Goal: Task Accomplishment & Management: Manage account settings

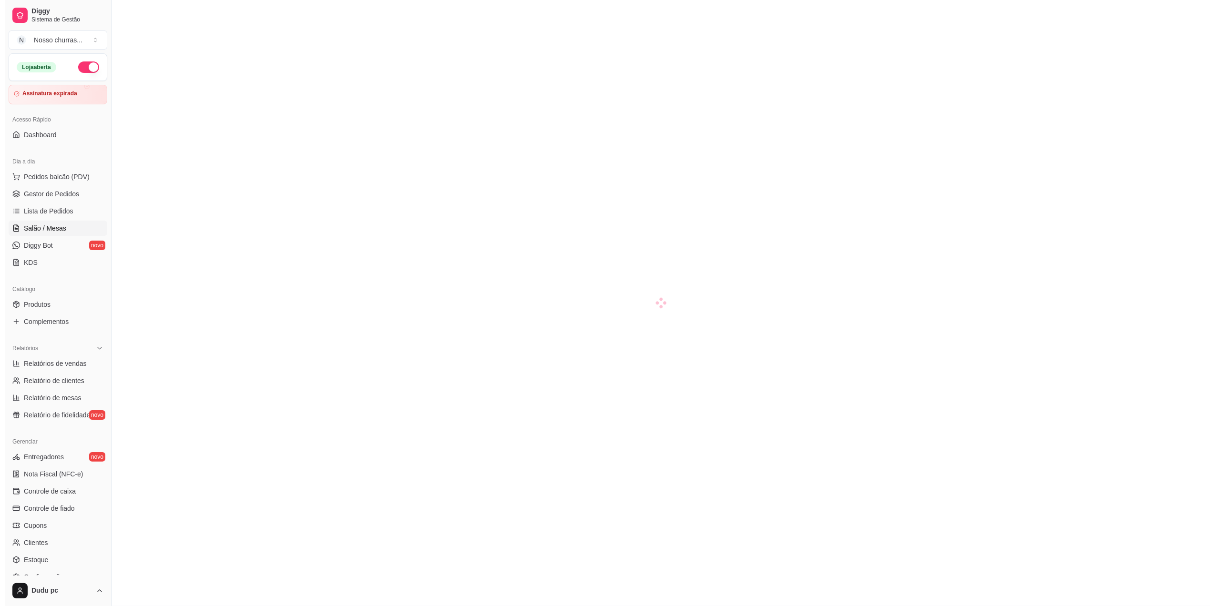
scroll to position [72, 0]
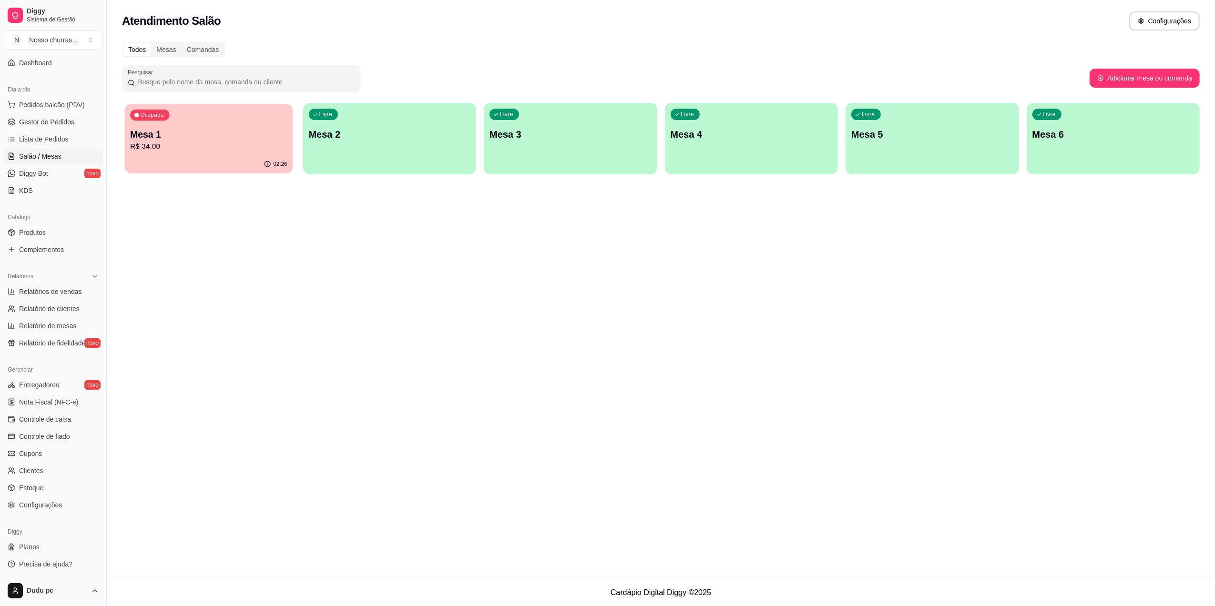
click at [210, 161] on div "02:26" at bounding box center [208, 164] width 168 height 18
click at [20, 117] on span "Gestor de Pedidos" at bounding box center [46, 122] width 55 height 10
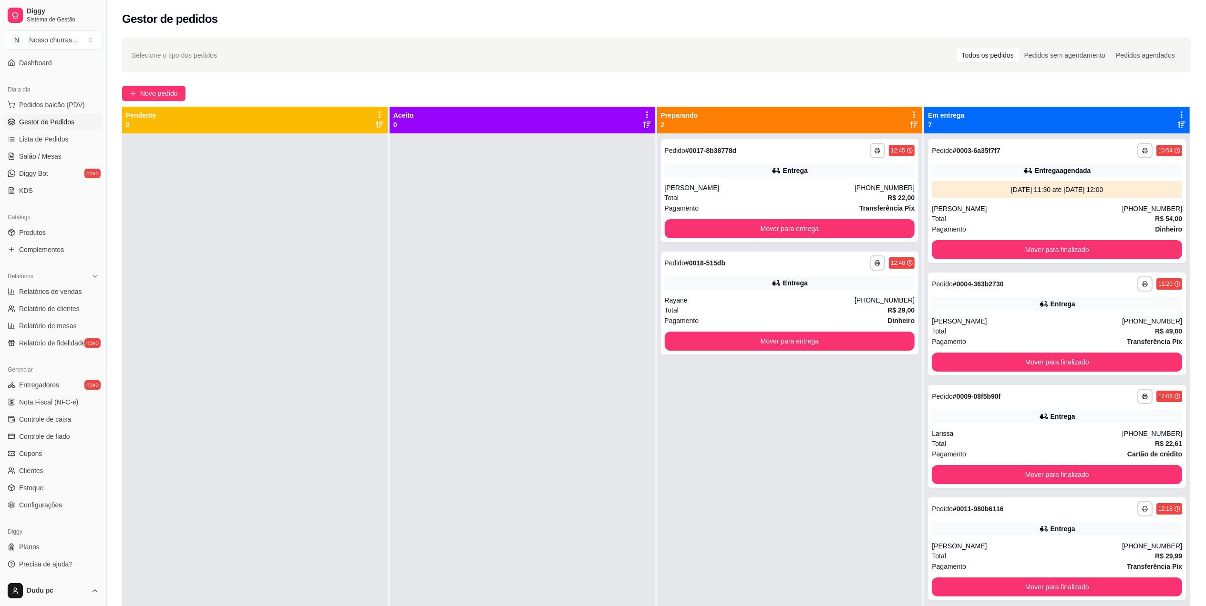
click at [1177, 121] on icon at bounding box center [1181, 125] width 8 height 8
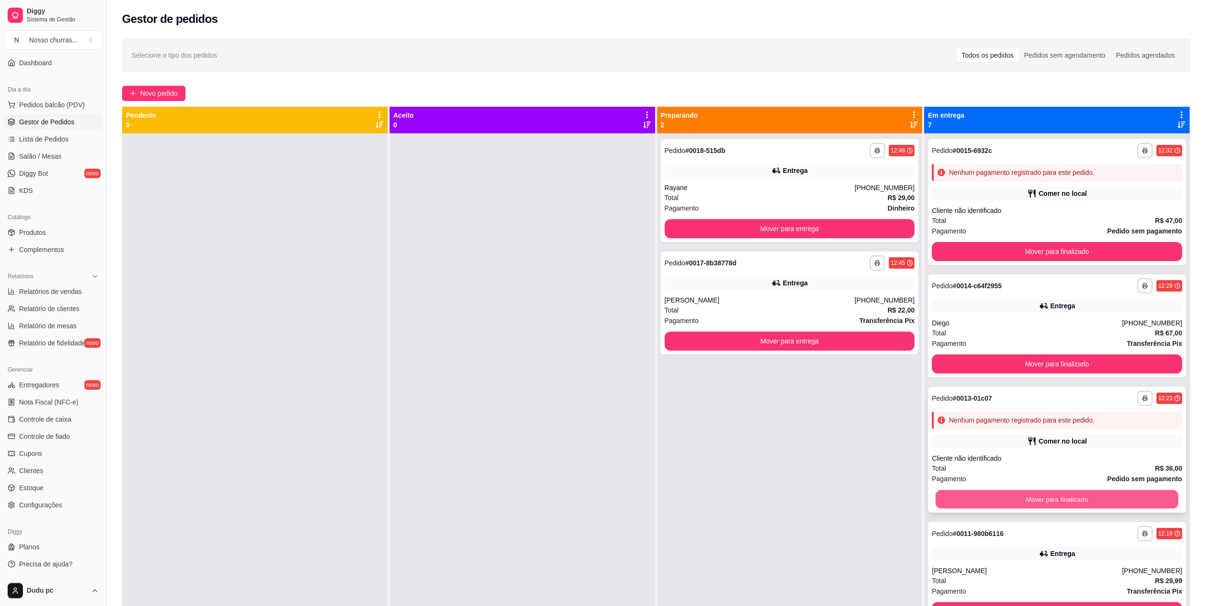
click at [1074, 497] on button "Mover para finalizado" at bounding box center [1056, 500] width 243 height 19
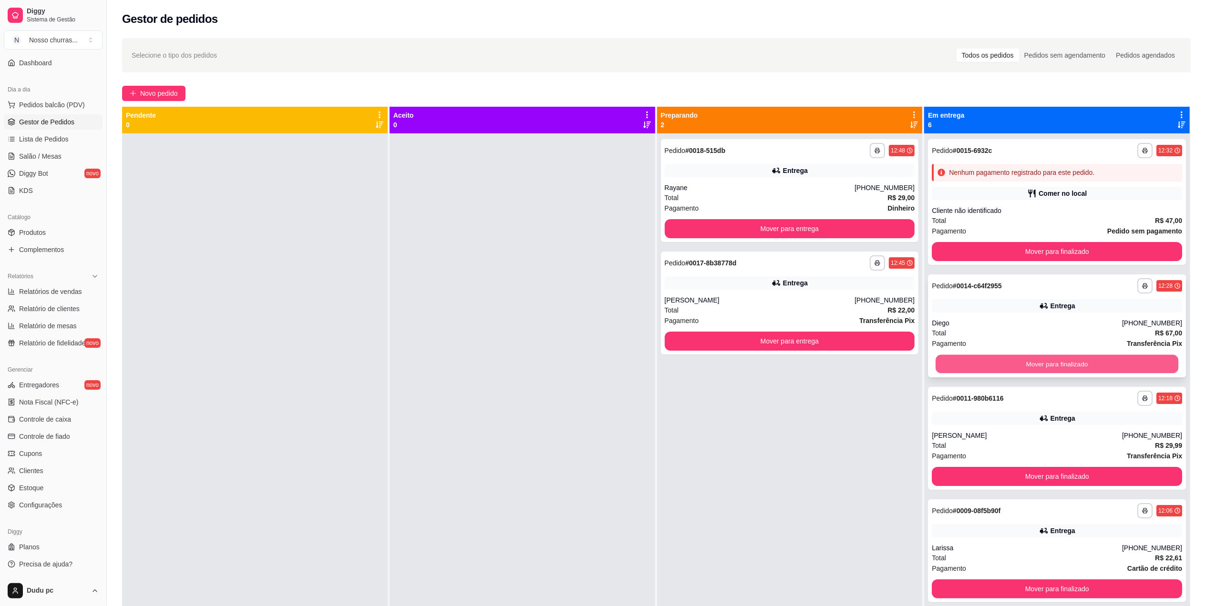
click at [977, 359] on button "Mover para finalizado" at bounding box center [1056, 364] width 243 height 19
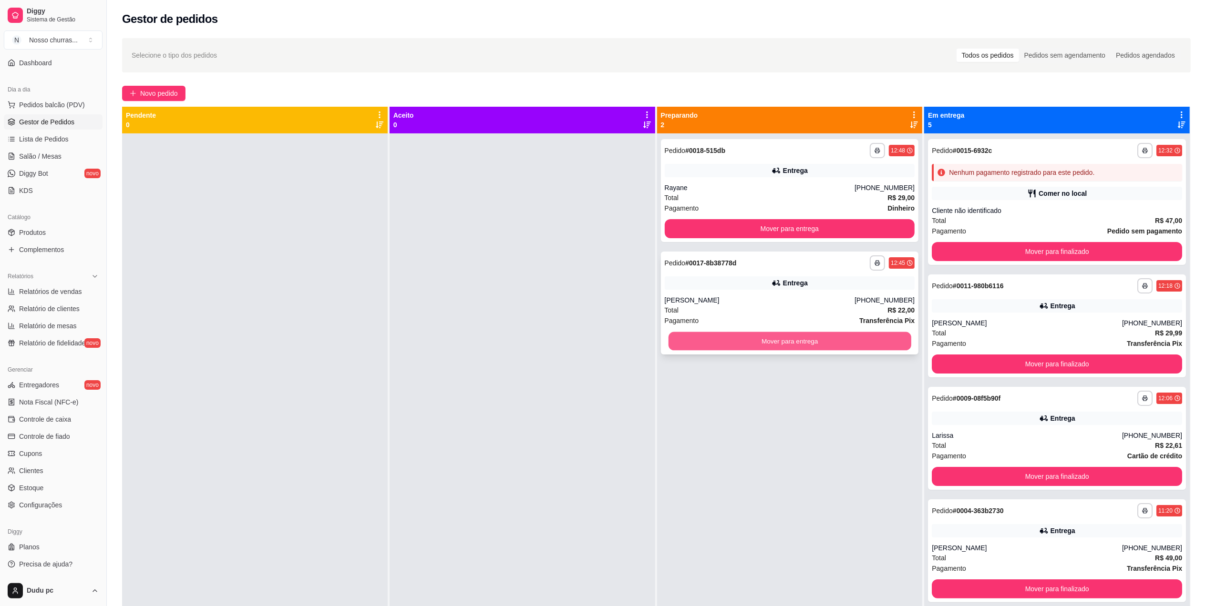
click at [737, 343] on button "Mover para entrega" at bounding box center [789, 341] width 243 height 19
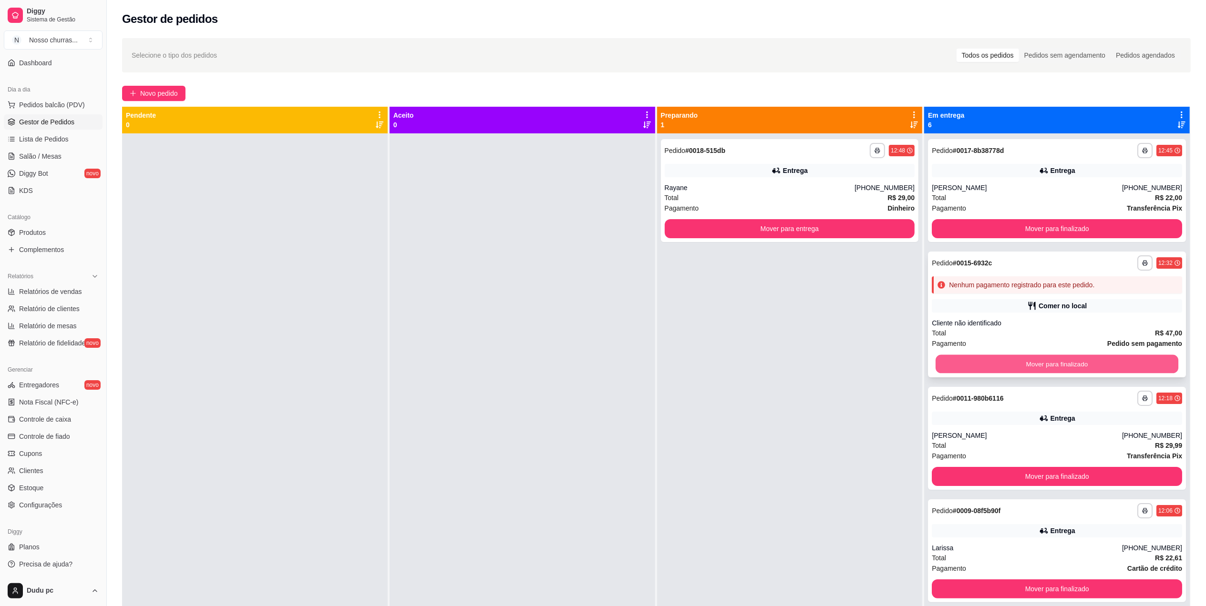
click at [1021, 363] on button "Mover para finalizado" at bounding box center [1056, 364] width 243 height 19
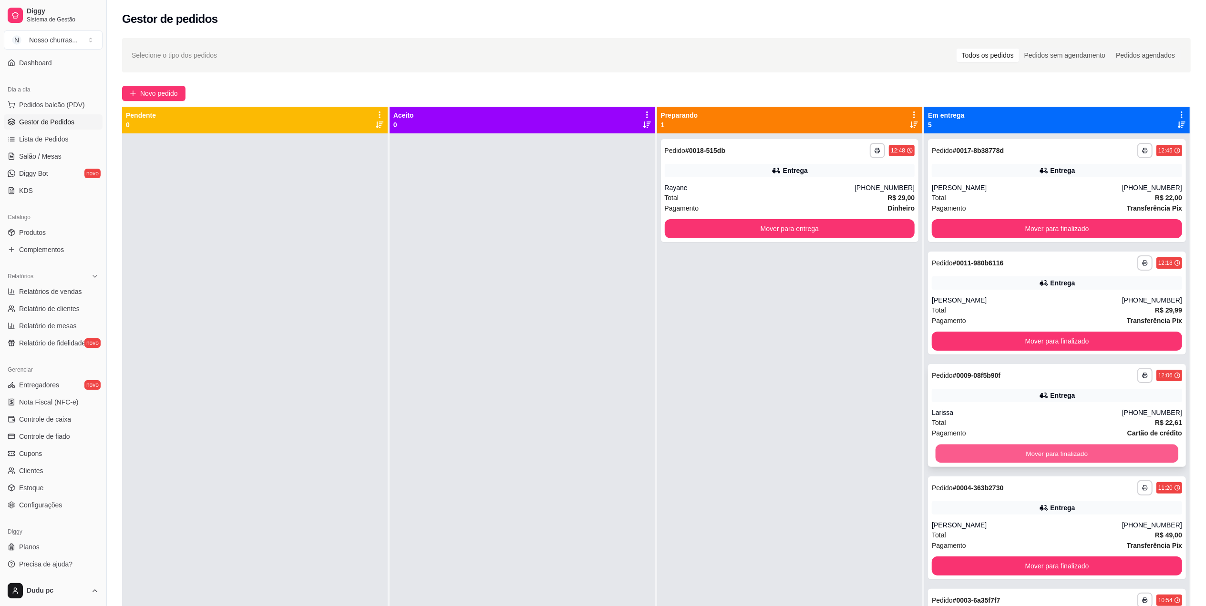
click at [1084, 455] on button "Mover para finalizado" at bounding box center [1056, 454] width 243 height 19
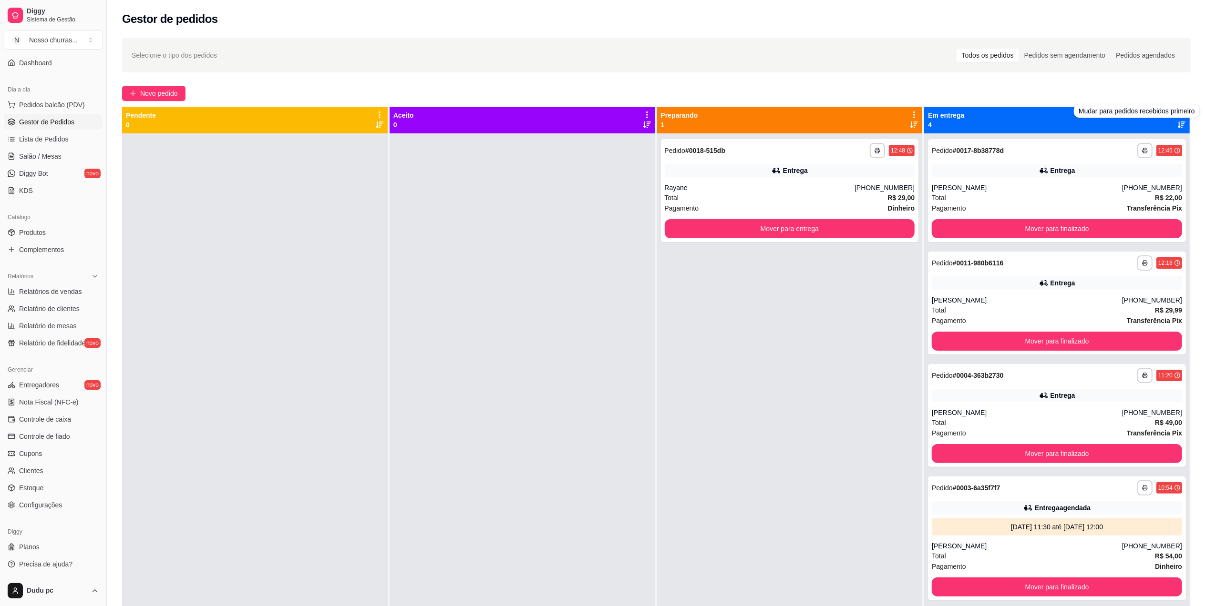
click at [1177, 127] on icon at bounding box center [1181, 125] width 8 height 8
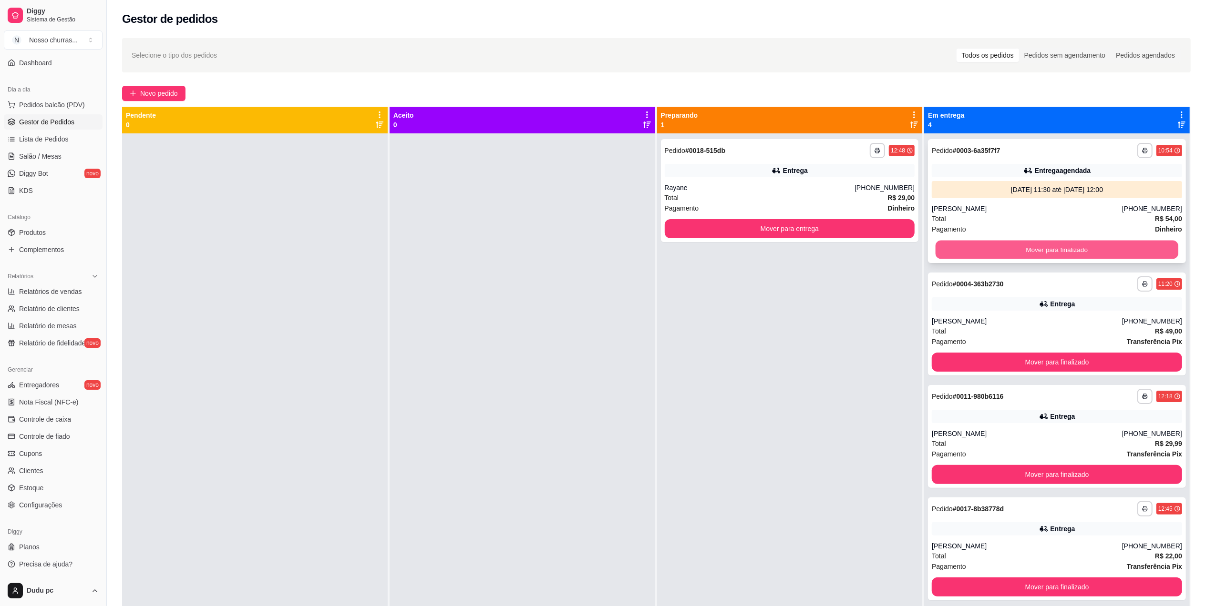
click at [1067, 248] on button "Mover para finalizado" at bounding box center [1056, 250] width 243 height 19
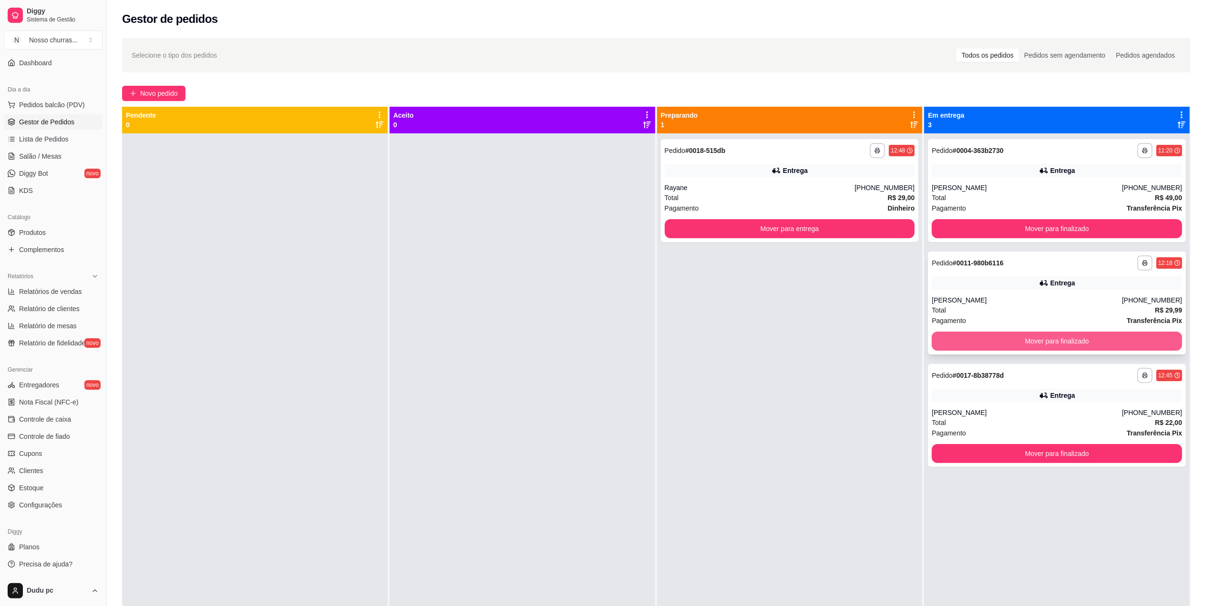
click at [1024, 339] on button "Mover para finalizado" at bounding box center [1056, 341] width 250 height 19
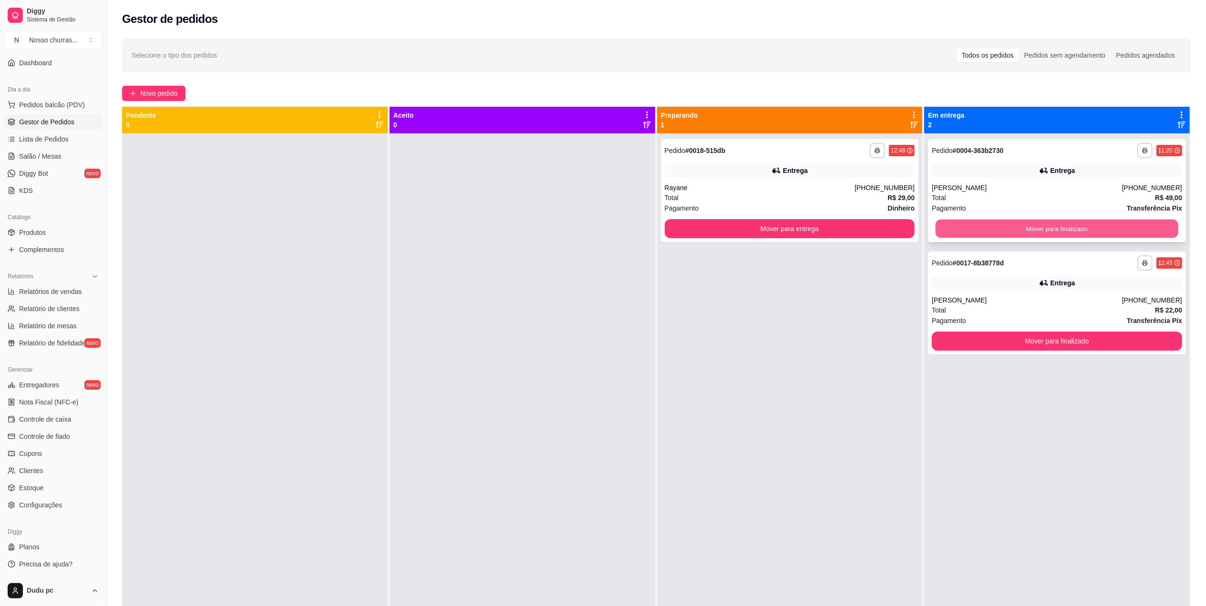
click at [1050, 222] on button "Mover para finalizado" at bounding box center [1056, 229] width 243 height 19
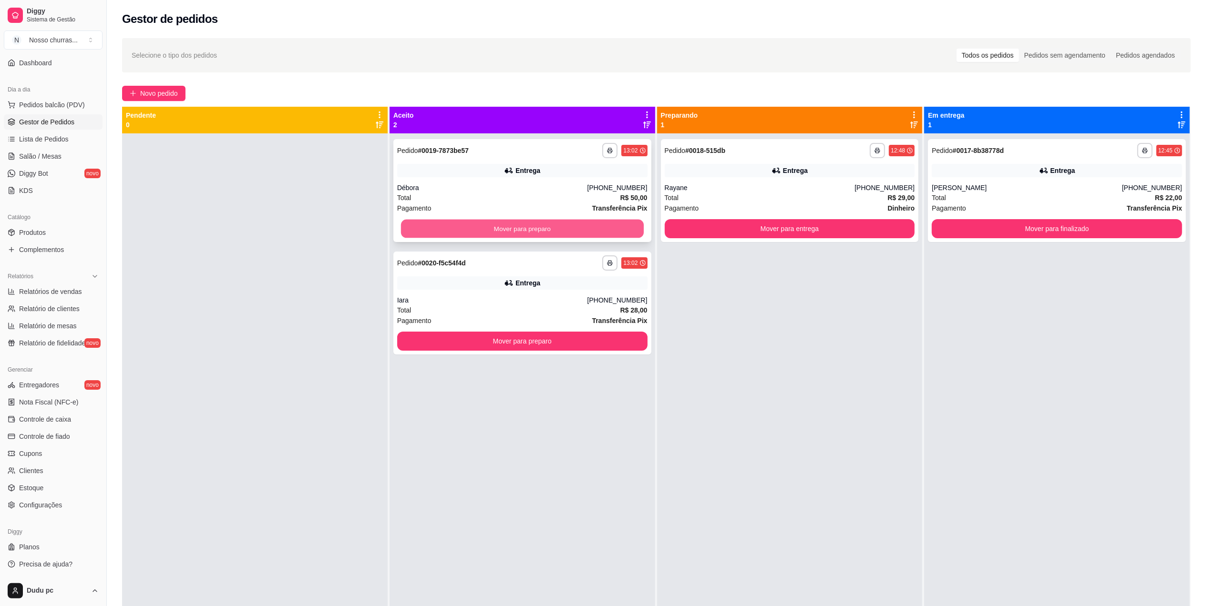
click at [622, 221] on button "Mover para preparo" at bounding box center [522, 229] width 243 height 19
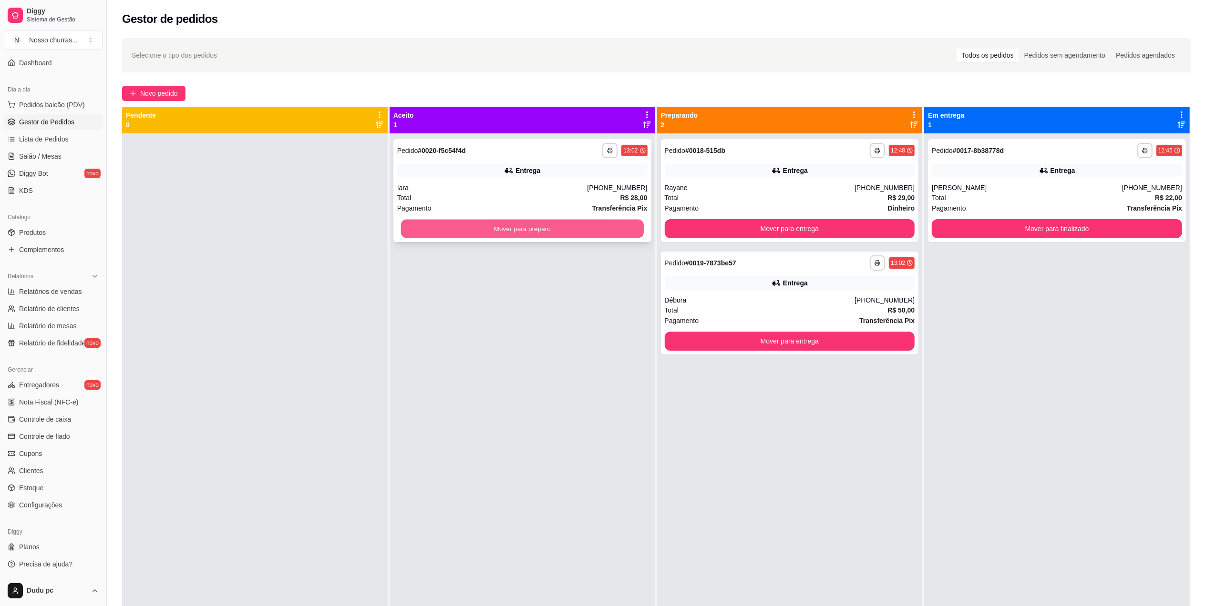
click at [552, 226] on button "Mover para preparo" at bounding box center [522, 229] width 243 height 19
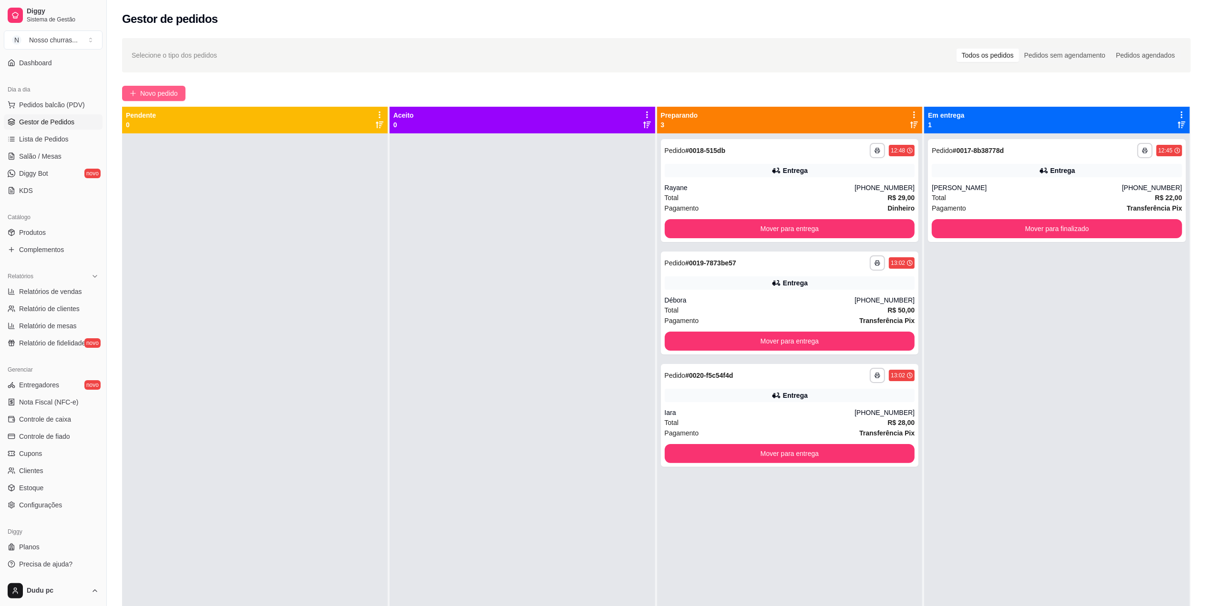
click at [163, 94] on span "Novo pedido" at bounding box center [159, 93] width 38 height 10
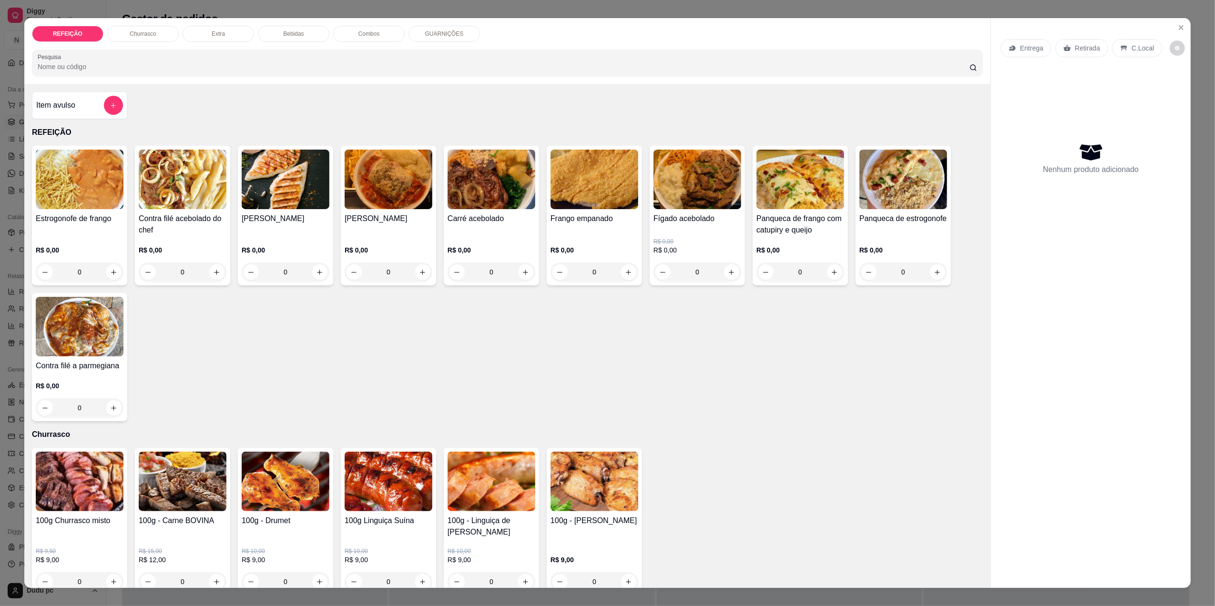
click at [313, 273] on div "0" at bounding box center [286, 272] width 88 height 19
click at [275, 237] on div "R$ 0,00 0" at bounding box center [286, 259] width 88 height 46
click at [201, 234] on h4 "Contra filé acebolado do chef" at bounding box center [183, 224] width 88 height 23
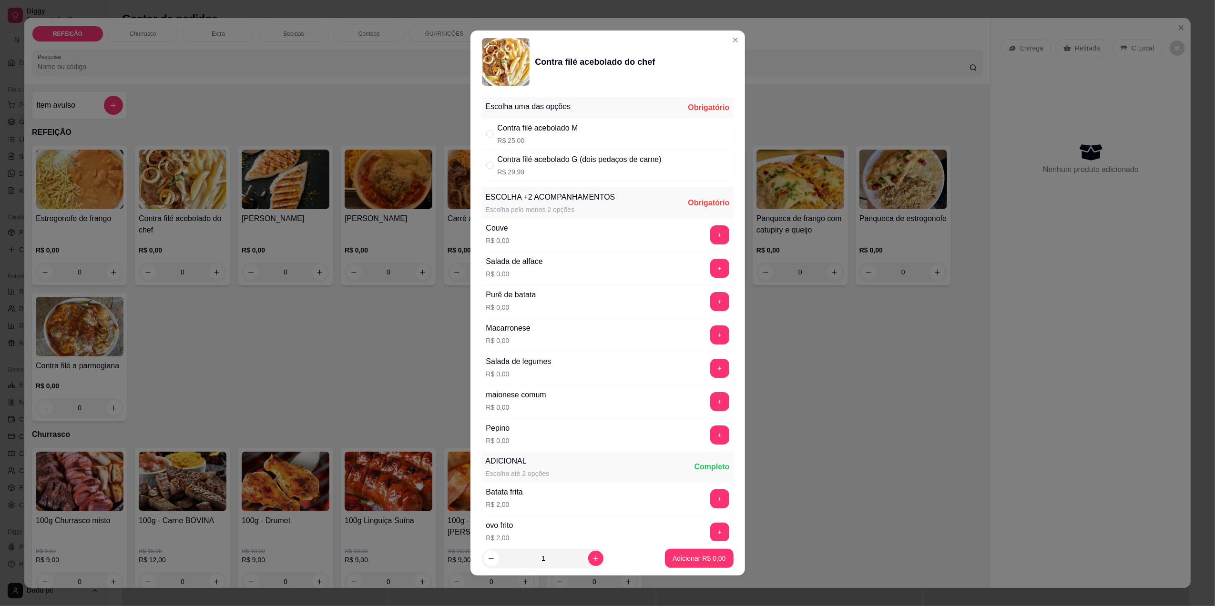
click at [485, 132] on div "Contra filé acebolado M R$ 25,00" at bounding box center [608, 133] width 252 height 31
radio input "true"
click at [593, 558] on icon "increase-product-quantity" at bounding box center [595, 558] width 7 height 7
type input "2"
click at [710, 299] on button "+" at bounding box center [719, 301] width 19 height 19
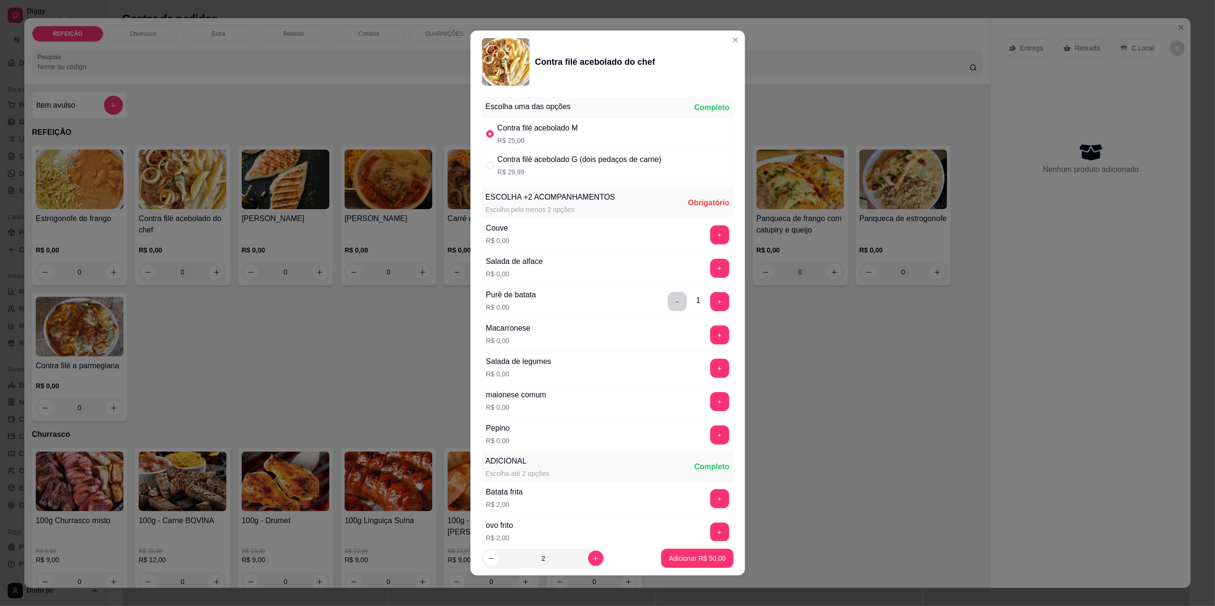
click at [666, 502] on div "ESCOLHA +2 ACOMPANHAMENTOS Escolha pelo menos 2 opções Obrigatório Couve R$ 0,0…" at bounding box center [608, 368] width 252 height 362
click at [710, 343] on button "+" at bounding box center [719, 335] width 19 height 19
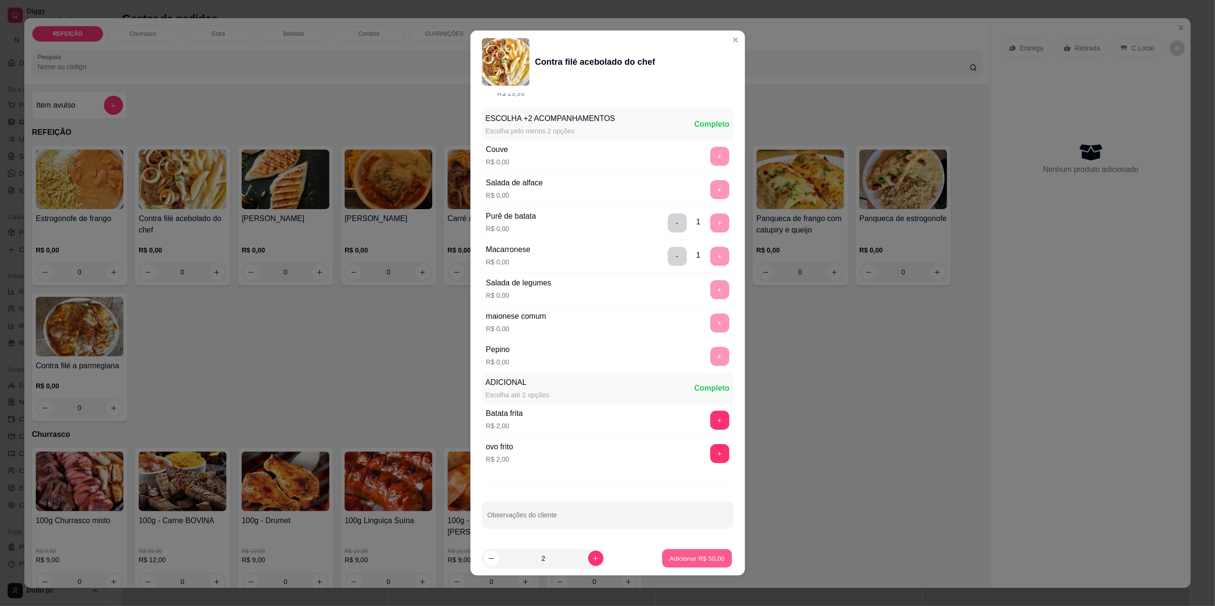
click at [681, 559] on p "Adicionar R$ 50,00" at bounding box center [697, 558] width 55 height 9
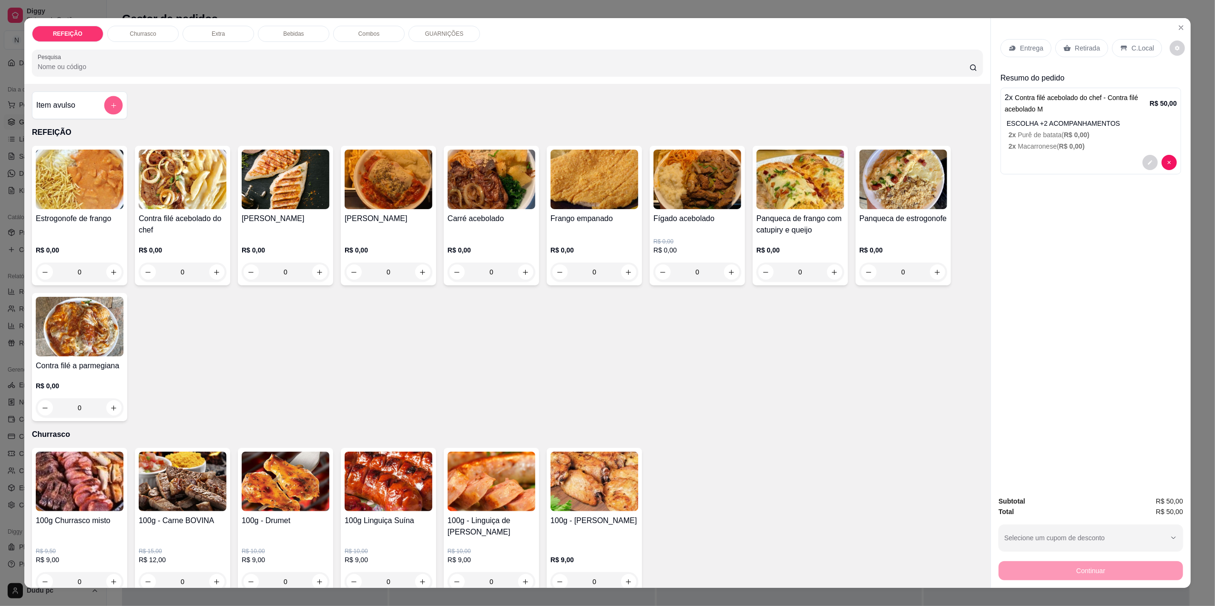
click at [107, 101] on button "add-separate-item" at bounding box center [113, 105] width 19 height 19
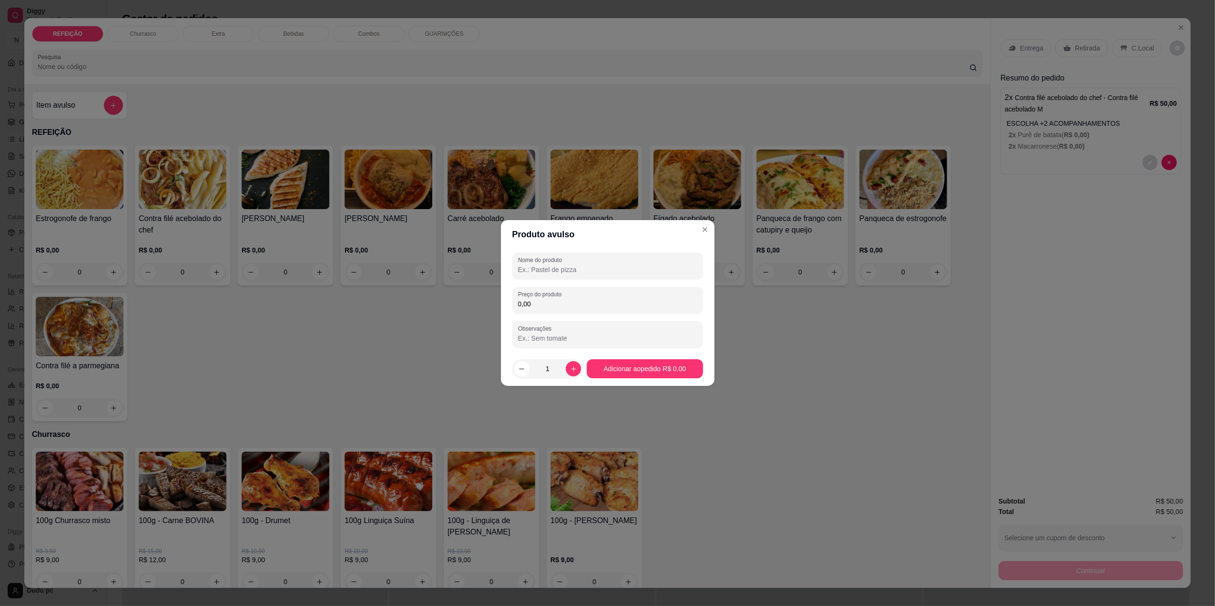
click at [546, 267] on input "Nome do produto" at bounding box center [607, 270] width 179 height 10
type input "COCA 1L"
click at [580, 334] on input "Observações" at bounding box center [607, 339] width 179 height 10
drag, startPoint x: 580, startPoint y: 334, endPoint x: 567, endPoint y: 340, distance: 14.7
click at [567, 340] on input "1200" at bounding box center [607, 339] width 179 height 10
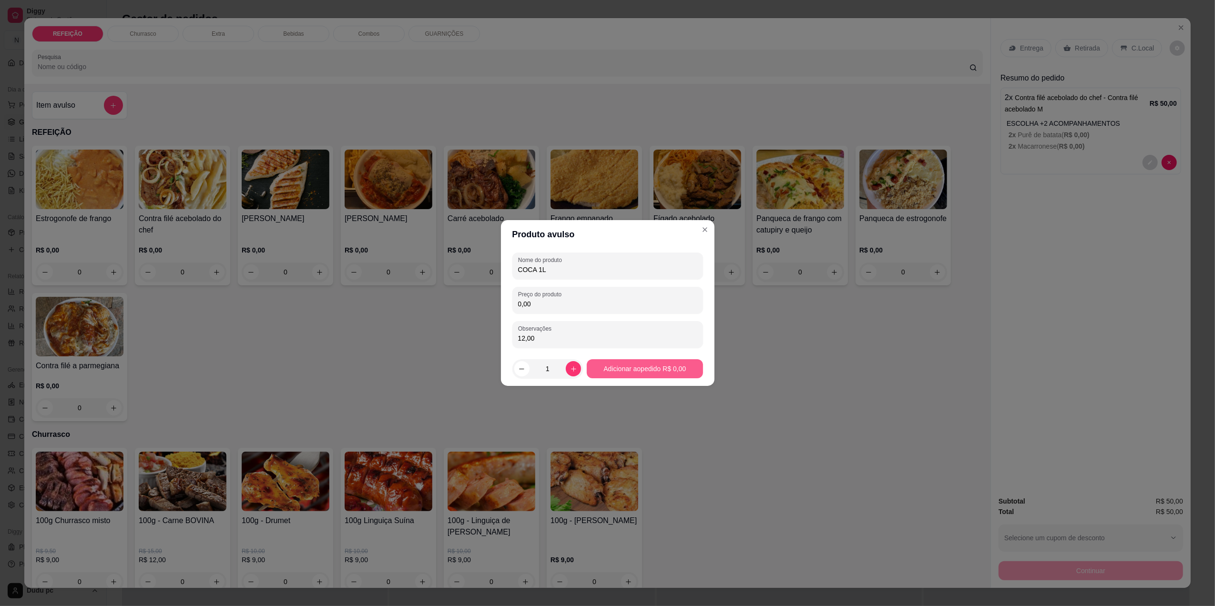
type input "12,00"
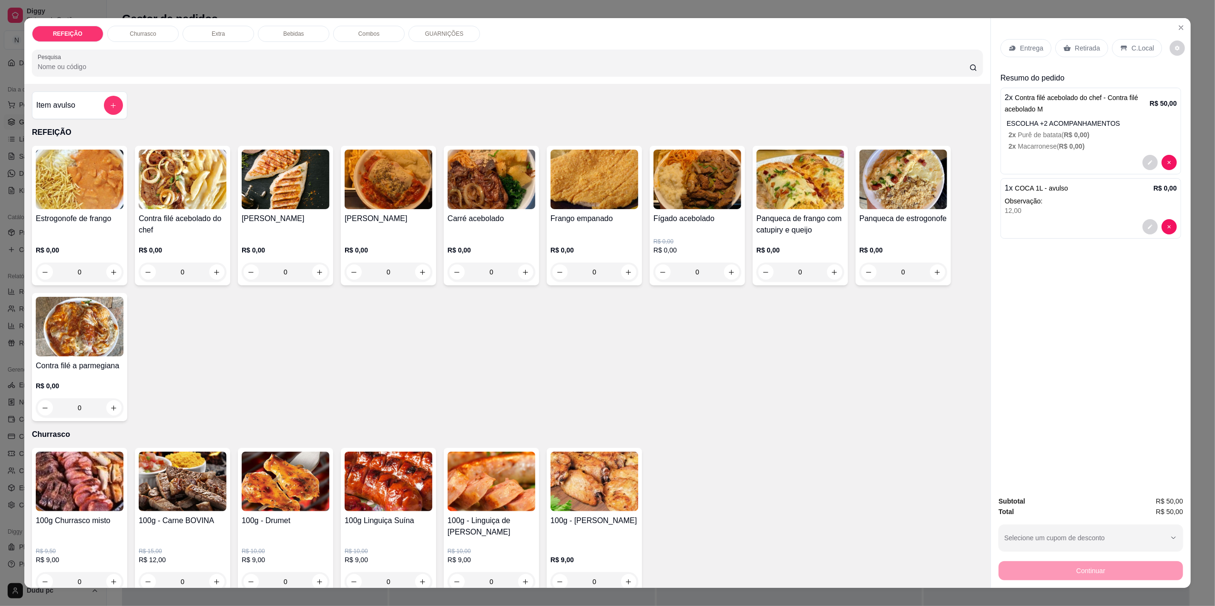
click at [1121, 49] on icon at bounding box center [1124, 48] width 6 height 5
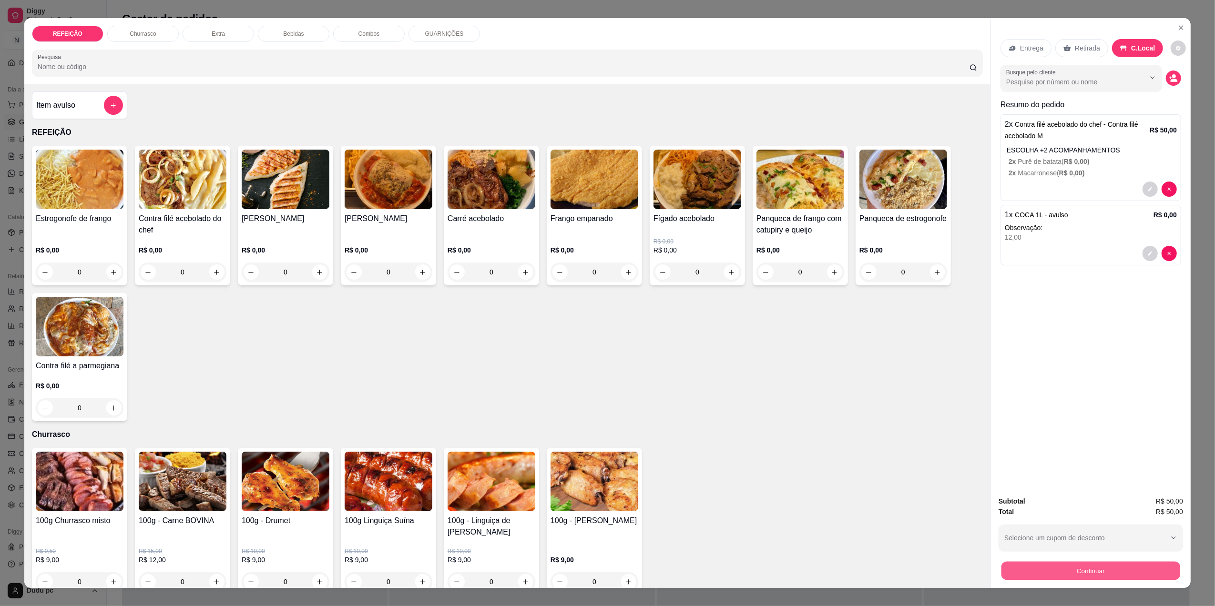
click at [1072, 580] on div "Continuar" at bounding box center [1091, 569] width 184 height 21
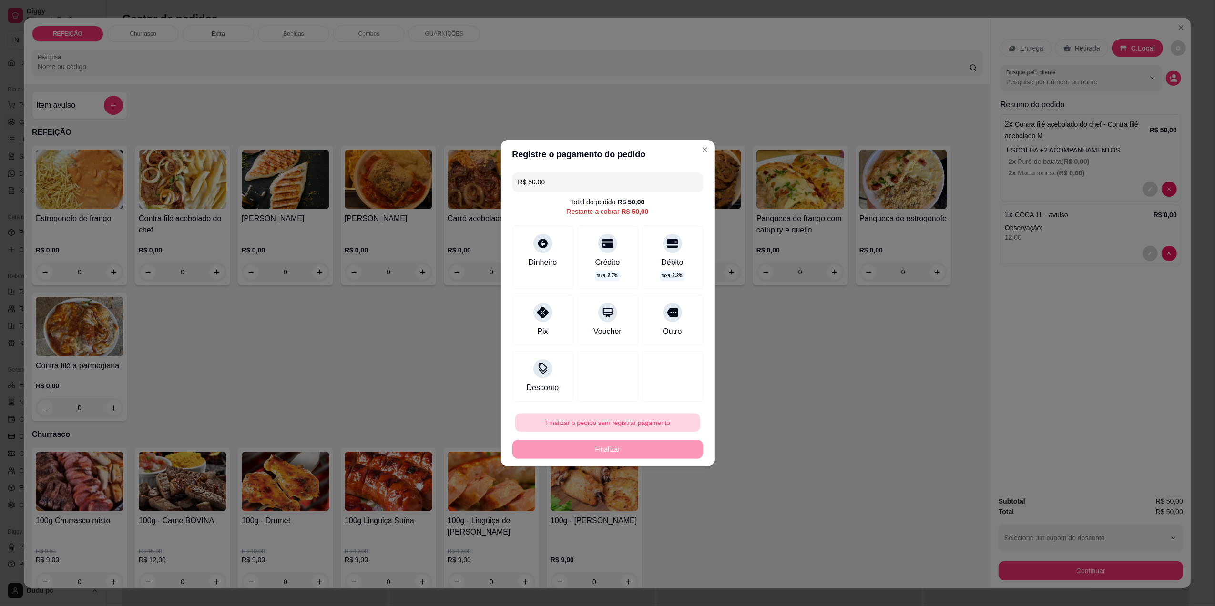
click at [616, 421] on button "Finalizar o pedido sem registrar pagamento" at bounding box center [607, 422] width 185 height 19
click at [667, 502] on button "Confirmar" at bounding box center [666, 501] width 34 height 14
type input "R$ 0,00"
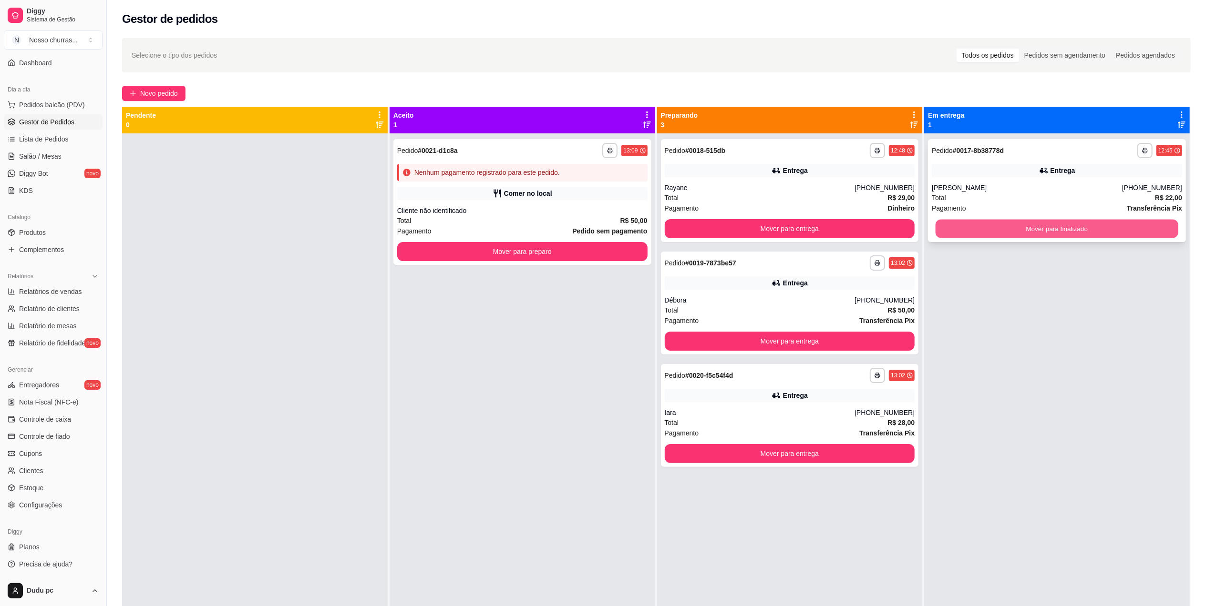
click at [962, 237] on button "Mover para finalizado" at bounding box center [1056, 229] width 243 height 19
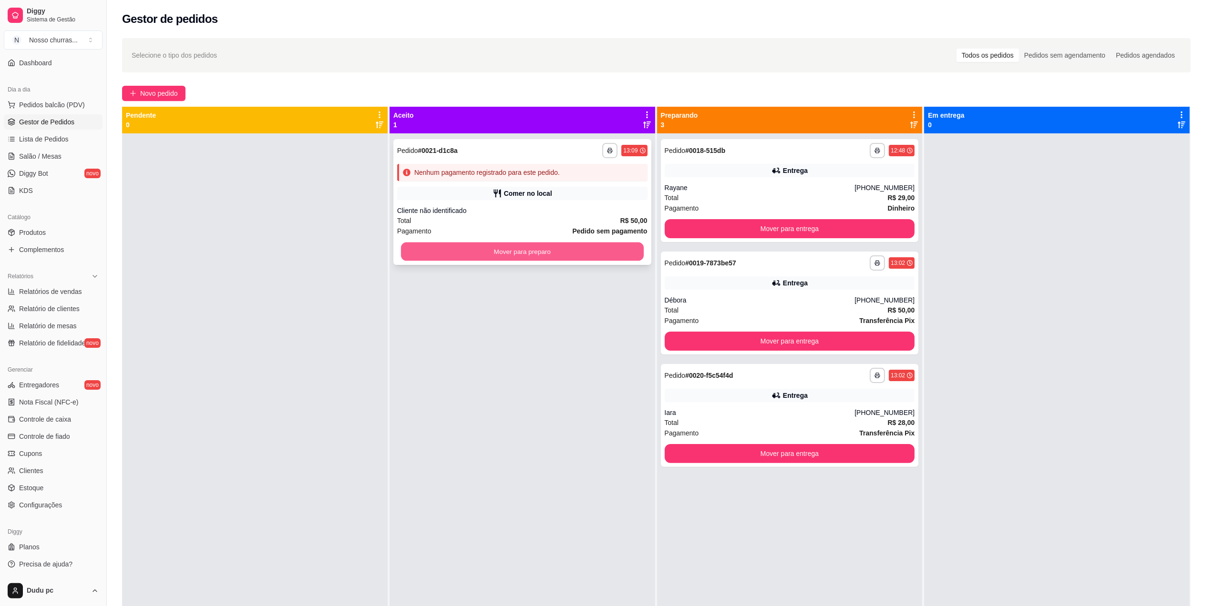
click at [608, 248] on button "Mover para preparo" at bounding box center [522, 252] width 243 height 19
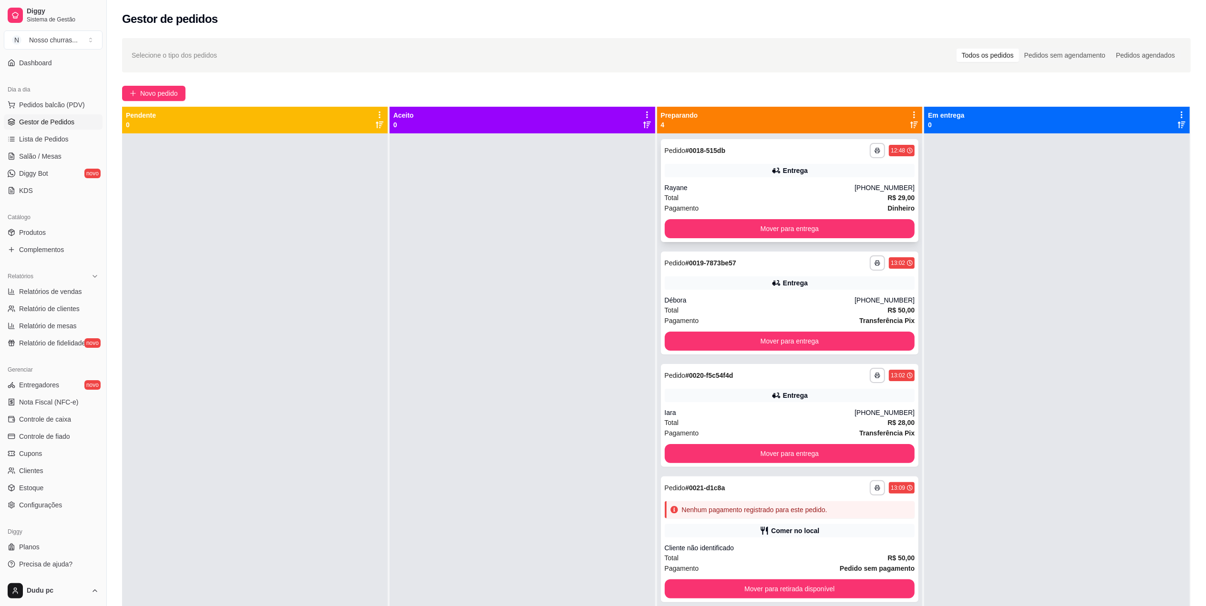
click at [783, 174] on div "Entrega" at bounding box center [795, 171] width 25 height 10
click at [742, 456] on button "Mover para entrega" at bounding box center [789, 454] width 243 height 19
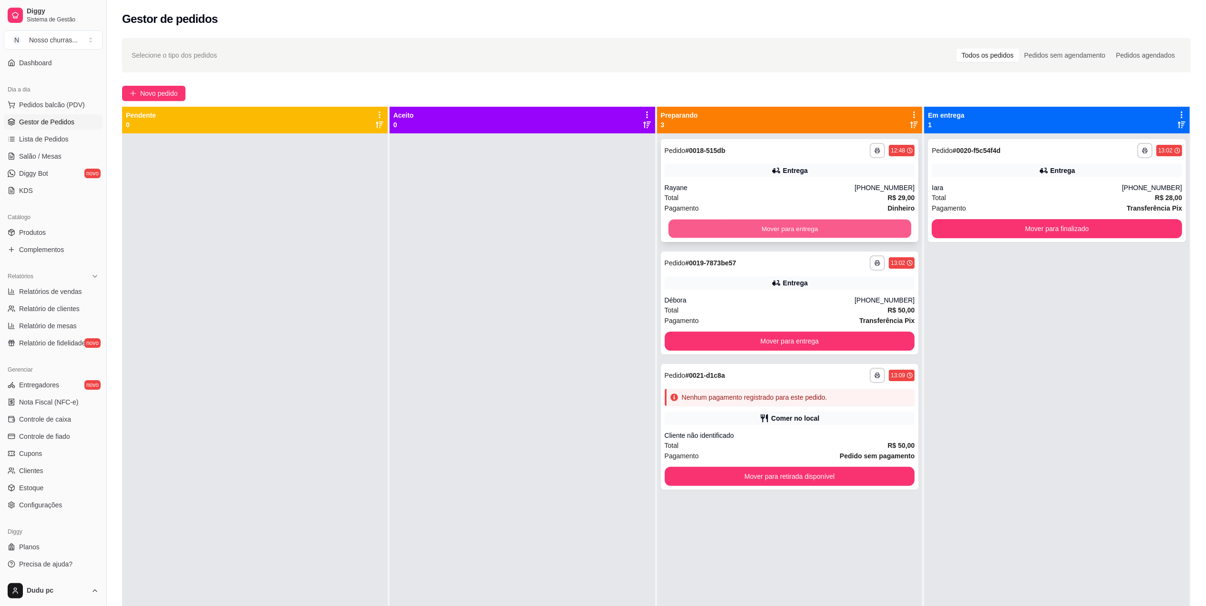
click at [822, 220] on button "Mover para entrega" at bounding box center [789, 229] width 243 height 19
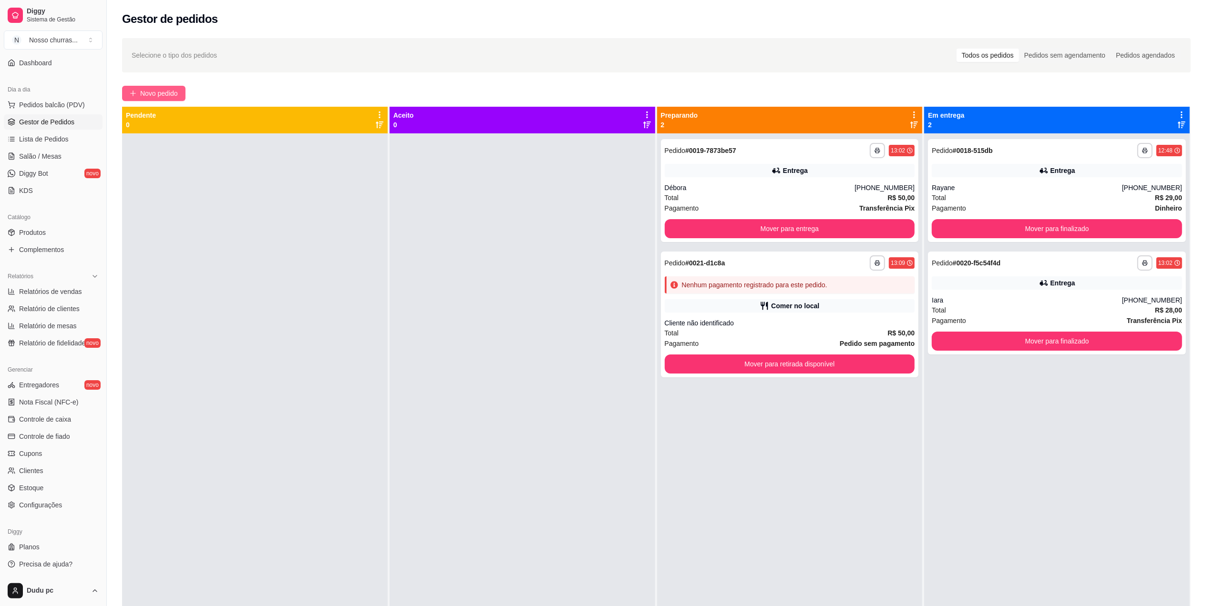
click at [167, 87] on button "Novo pedido" at bounding box center [153, 93] width 63 height 15
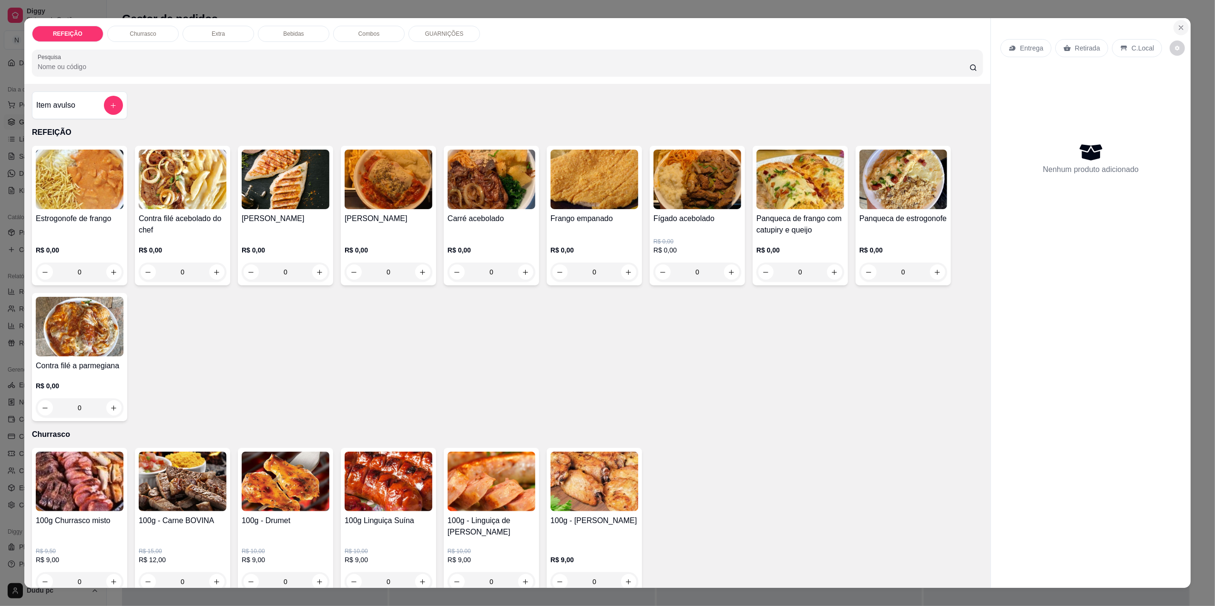
click at [1180, 31] on icon "Close" at bounding box center [1181, 28] width 8 height 8
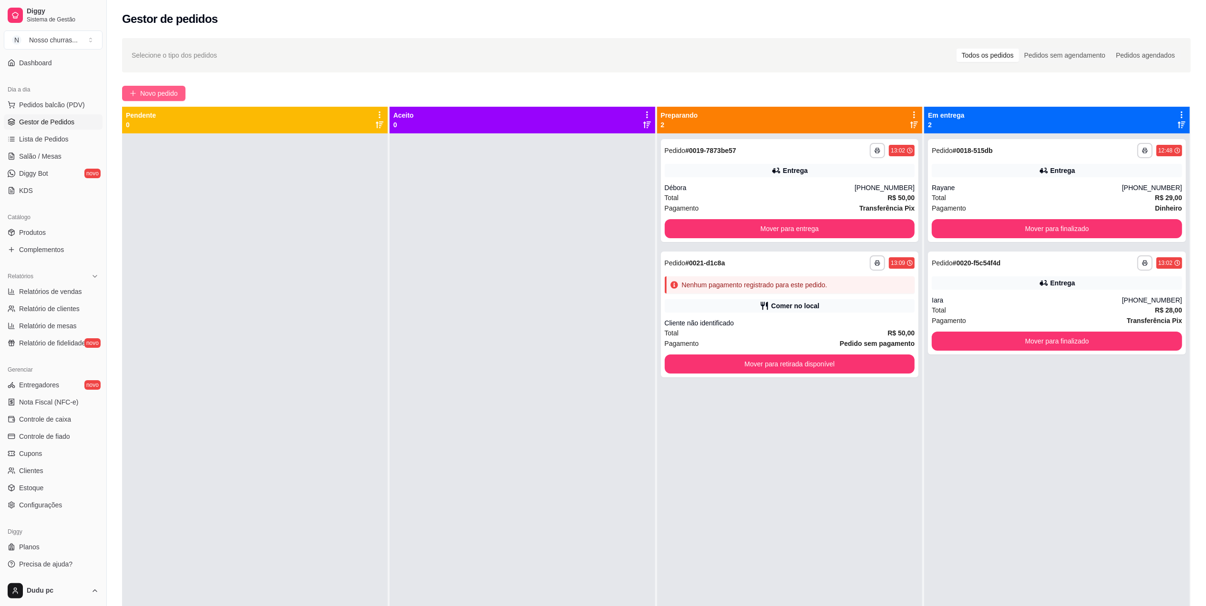
click at [170, 94] on span "Novo pedido" at bounding box center [159, 93] width 38 height 10
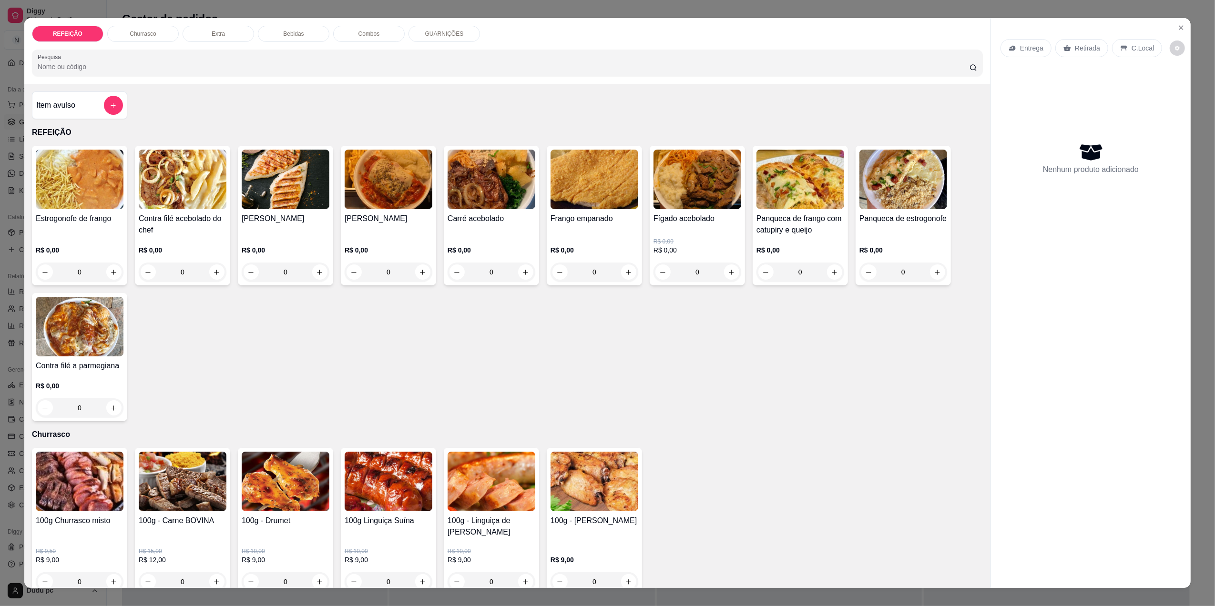
click at [613, 189] on img at bounding box center [595, 180] width 88 height 60
click at [376, 180] on img at bounding box center [389, 180] width 88 height 60
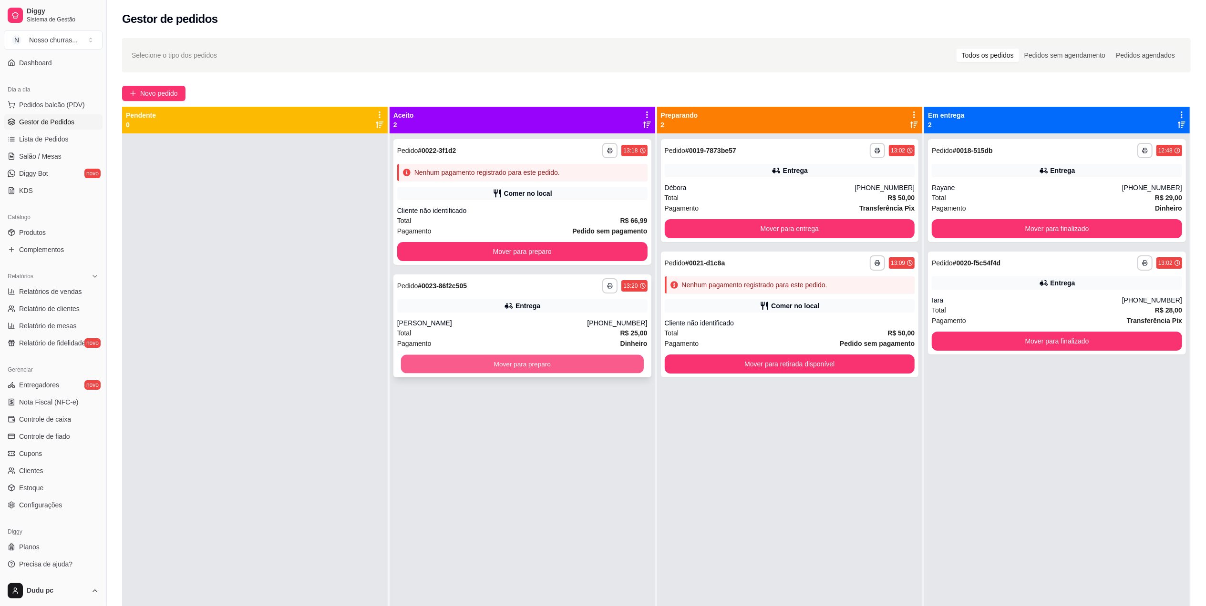
click at [618, 365] on button "Mover para preparo" at bounding box center [522, 364] width 243 height 19
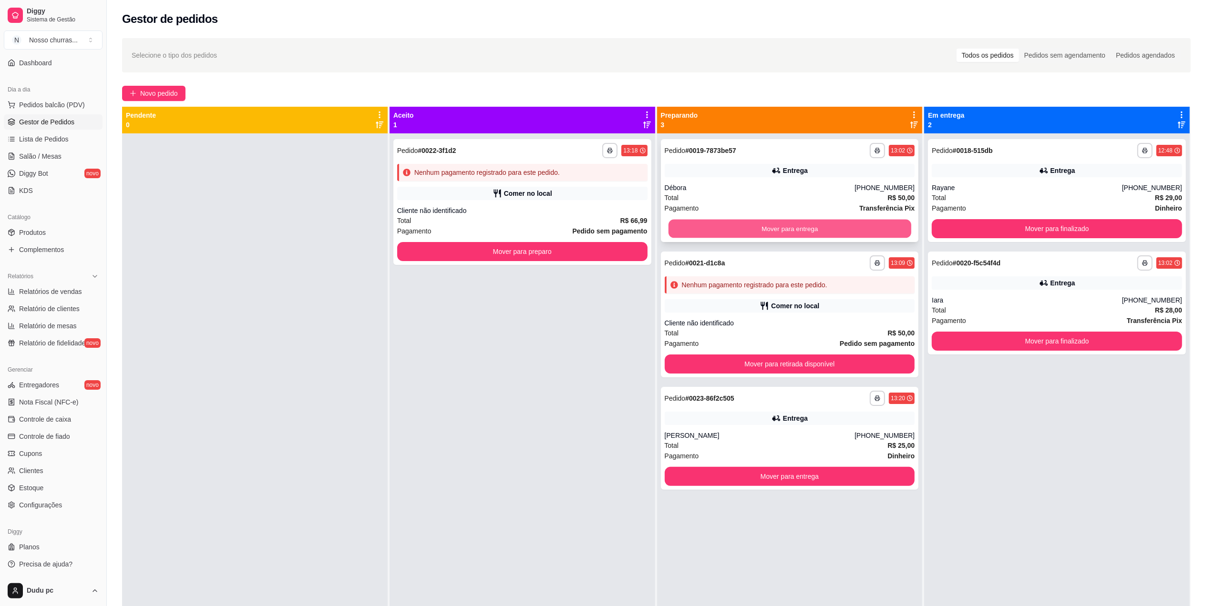
click at [745, 231] on button "Mover para entrega" at bounding box center [789, 229] width 243 height 19
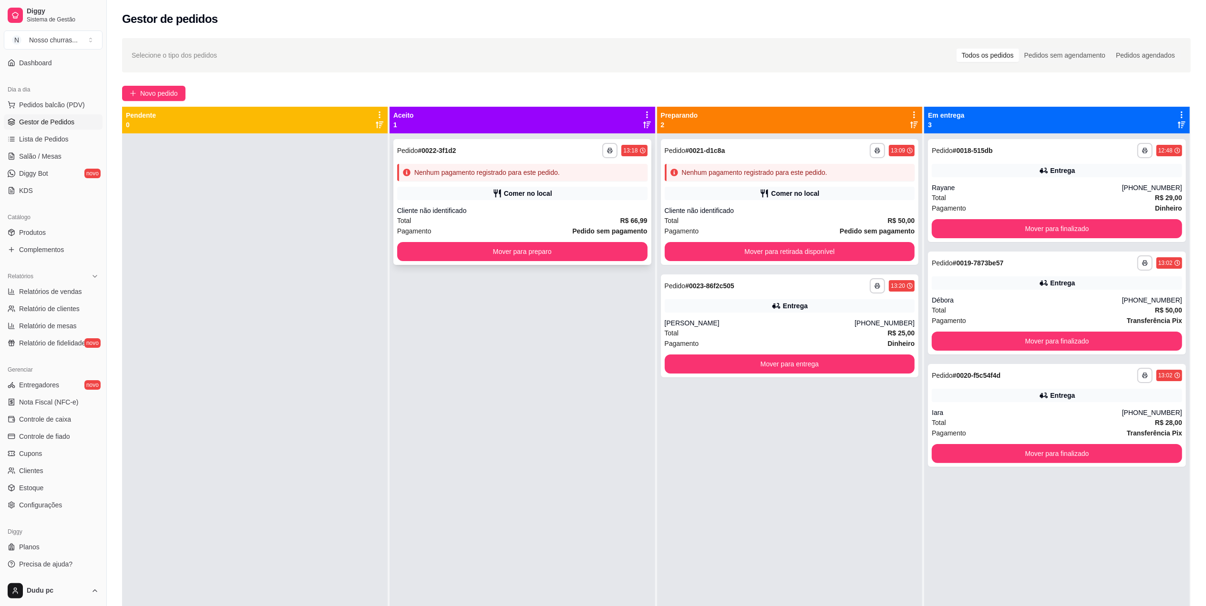
click at [509, 221] on div "Total R$ 66,99" at bounding box center [522, 220] width 250 height 10
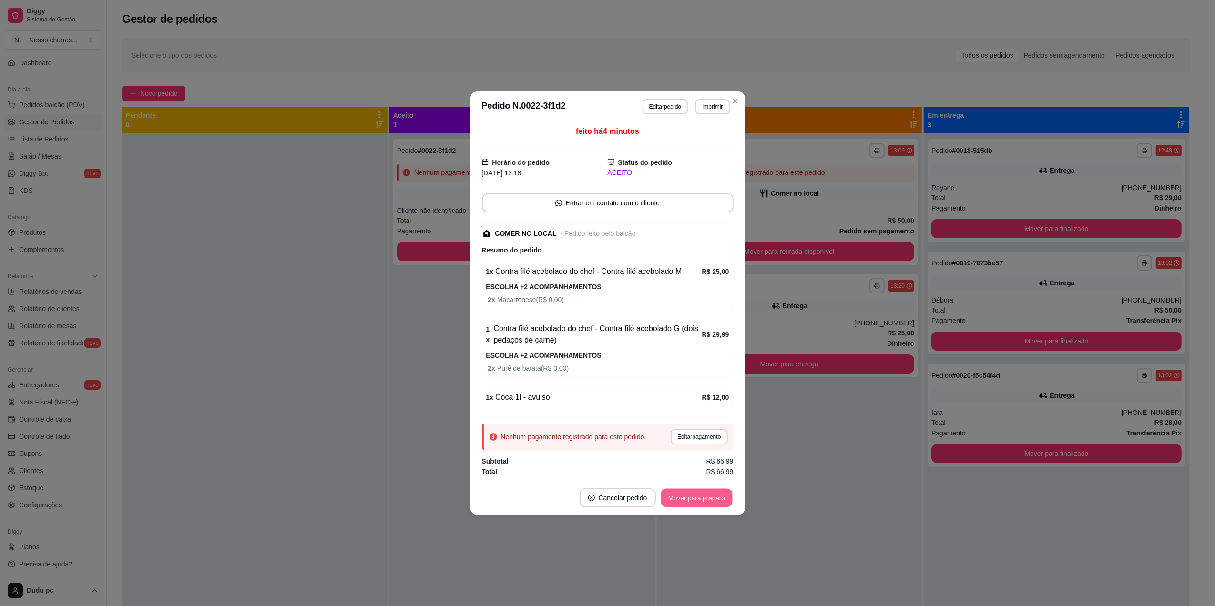
click at [708, 498] on button "Mover para preparo" at bounding box center [697, 498] width 72 height 19
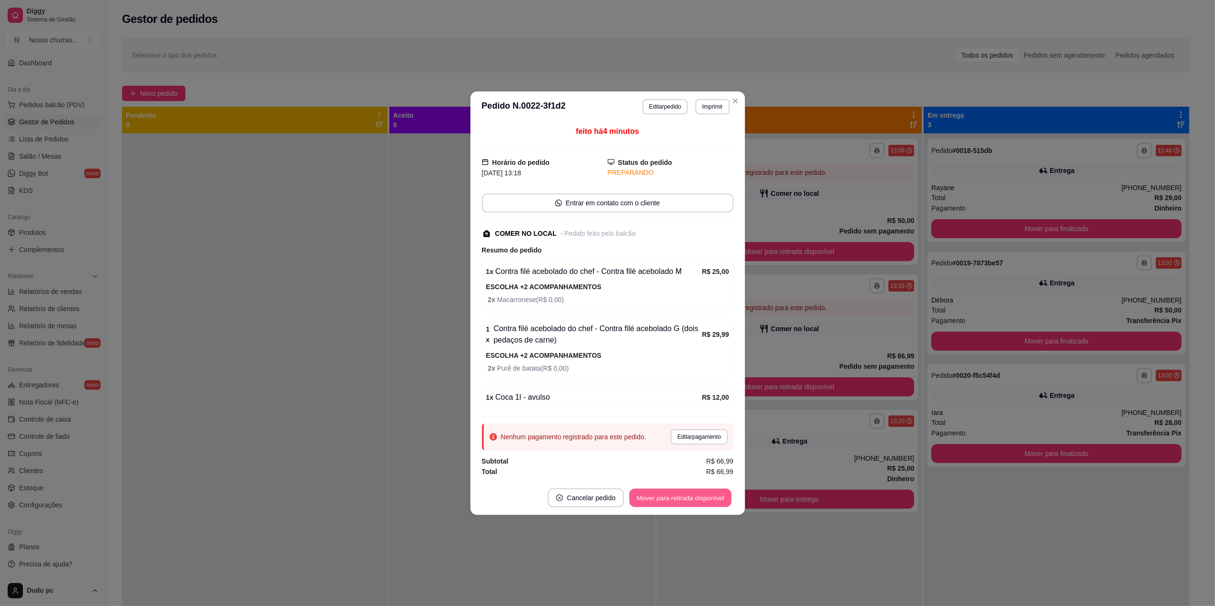
click at [695, 498] on button "Mover para retirada disponível" at bounding box center [681, 498] width 102 height 19
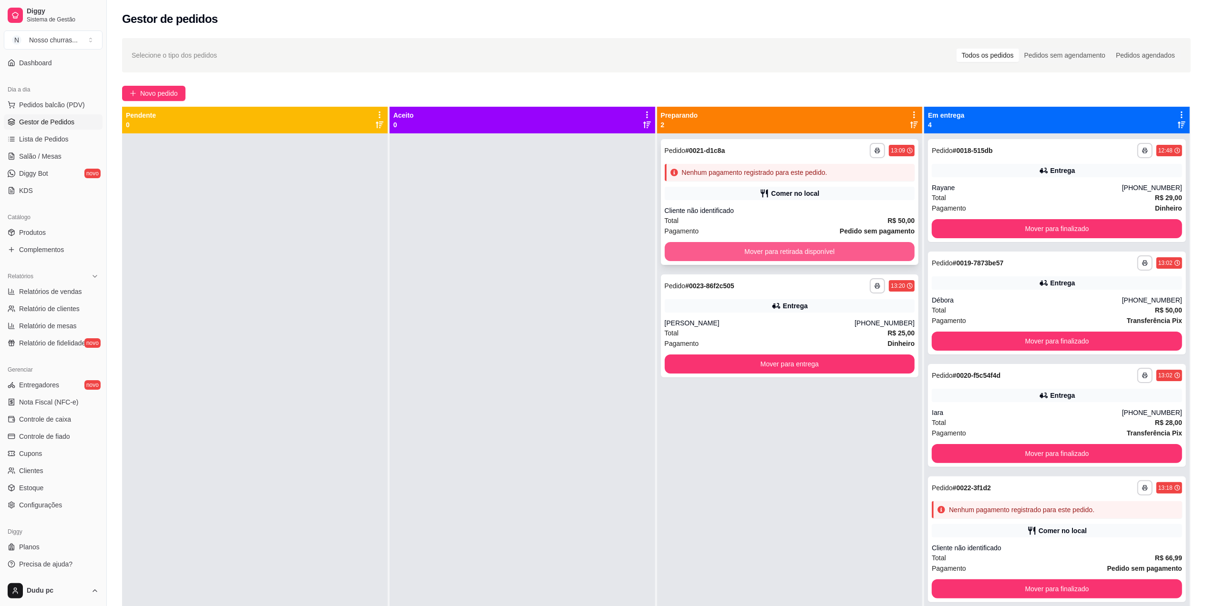
click at [689, 245] on button "Mover para retirada disponível" at bounding box center [790, 251] width 250 height 19
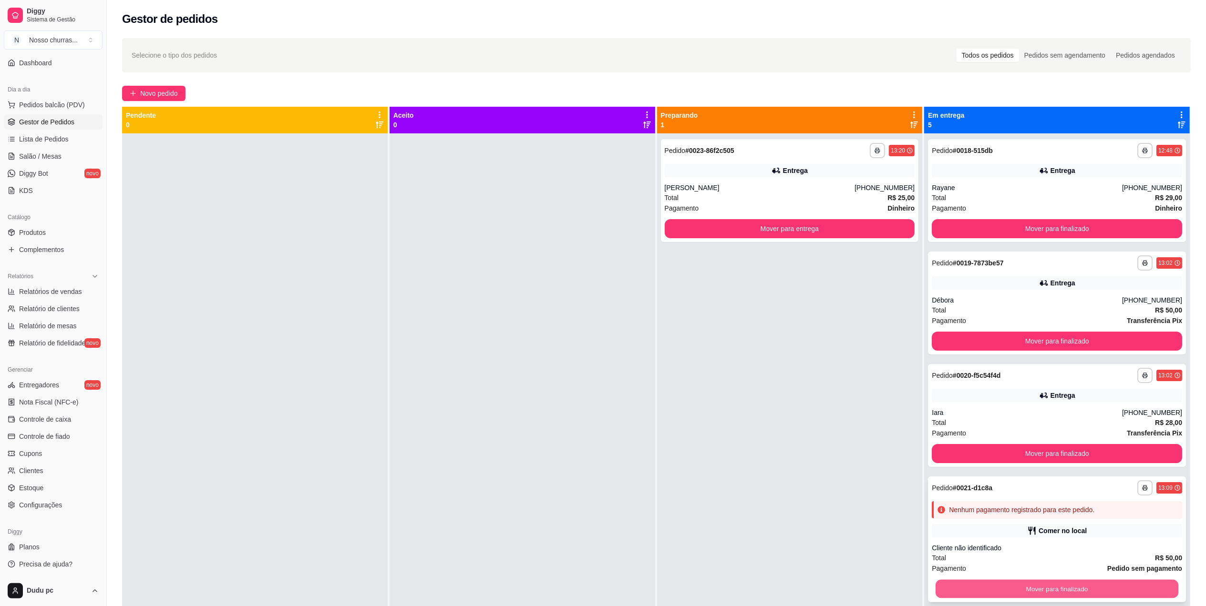
click at [1019, 590] on button "Mover para finalizado" at bounding box center [1056, 589] width 243 height 19
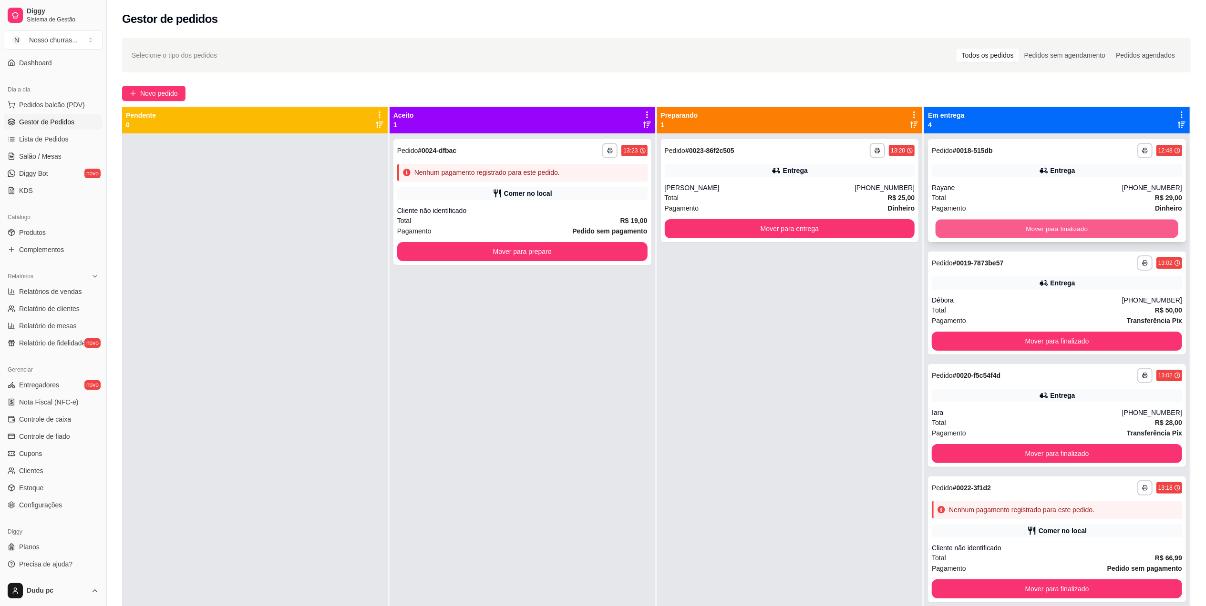
click at [1053, 235] on button "Mover para finalizado" at bounding box center [1056, 229] width 243 height 19
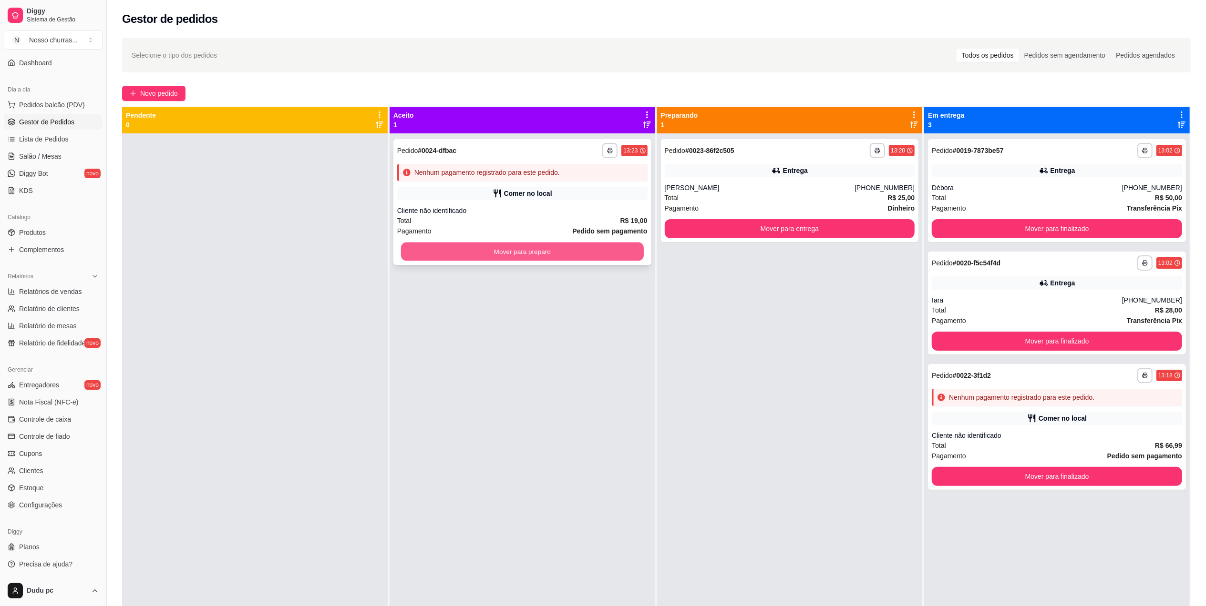
click at [625, 253] on button "Mover para preparo" at bounding box center [522, 252] width 243 height 19
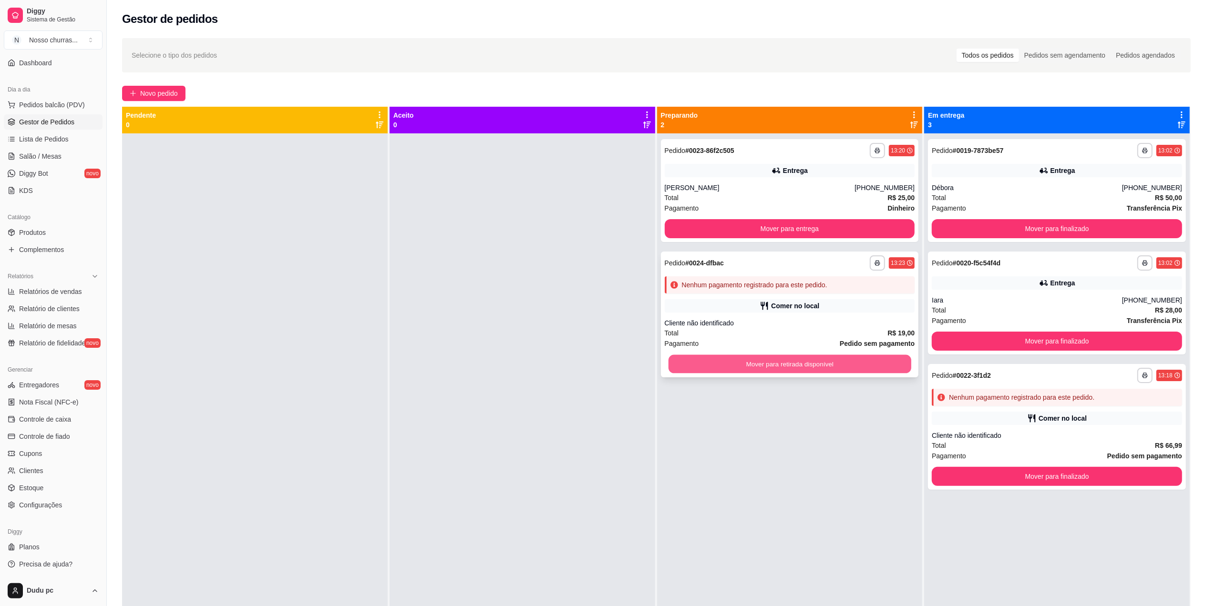
click at [786, 361] on button "Mover para retirada disponível" at bounding box center [789, 364] width 243 height 19
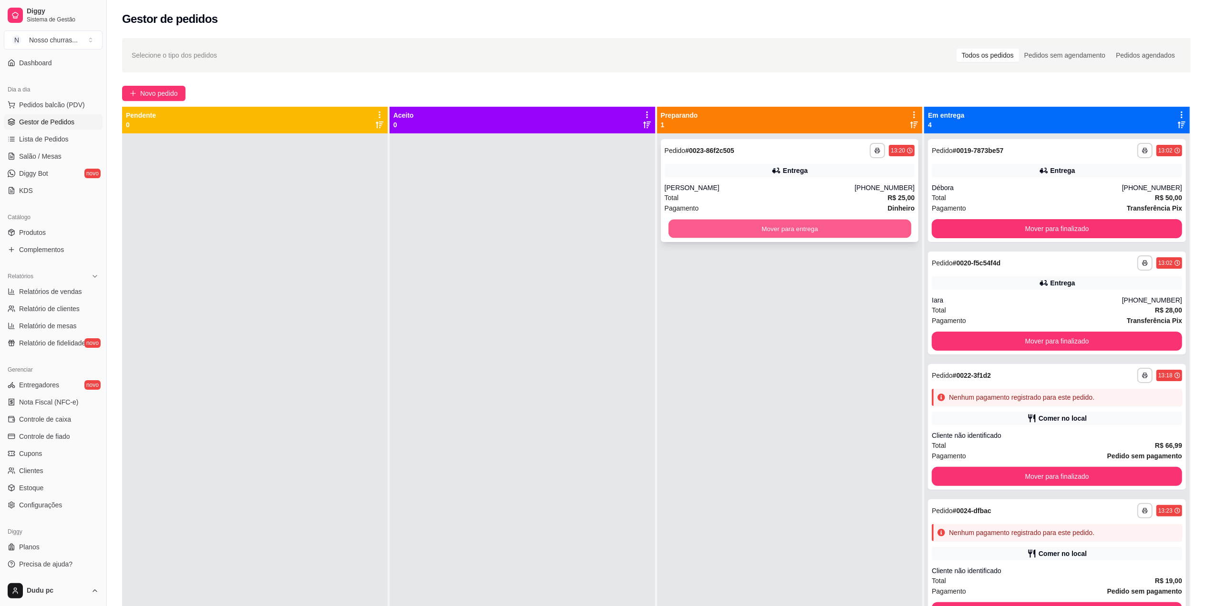
click at [817, 235] on button "Mover para entrega" at bounding box center [789, 229] width 243 height 19
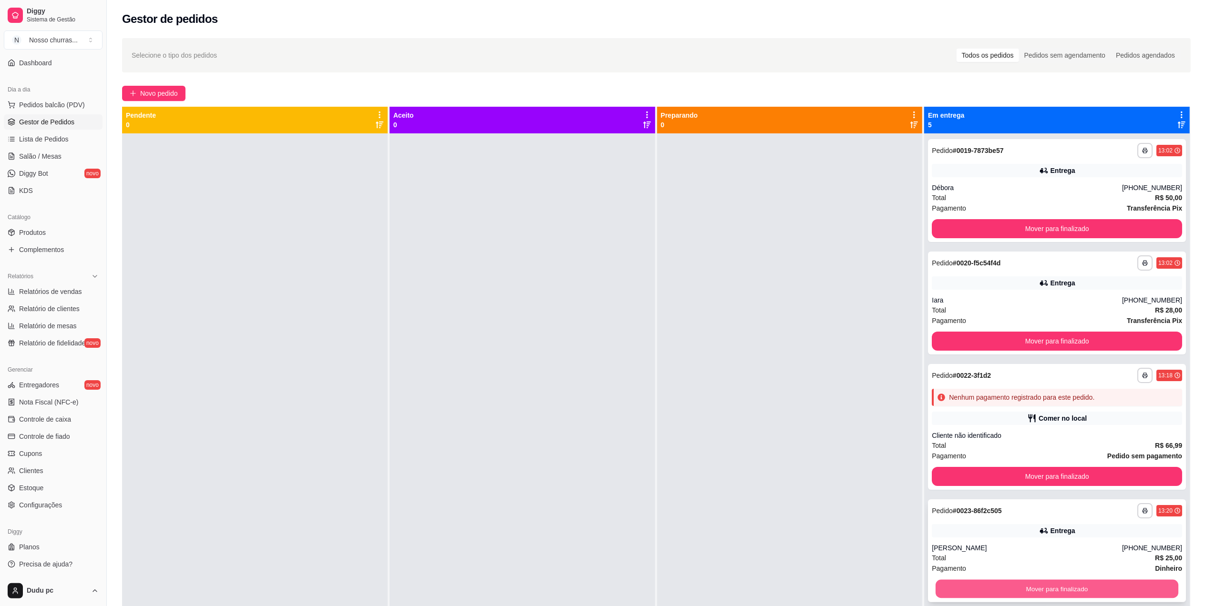
click at [964, 588] on button "Mover para finalizado" at bounding box center [1056, 589] width 243 height 19
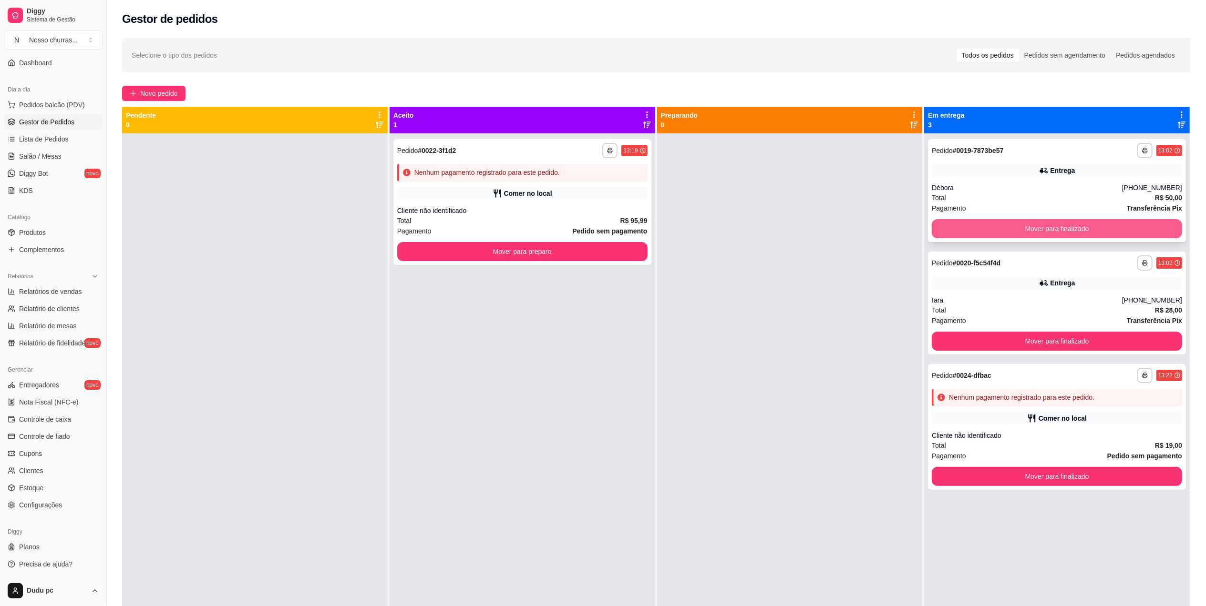
click at [1028, 229] on button "Mover para finalizado" at bounding box center [1056, 228] width 250 height 19
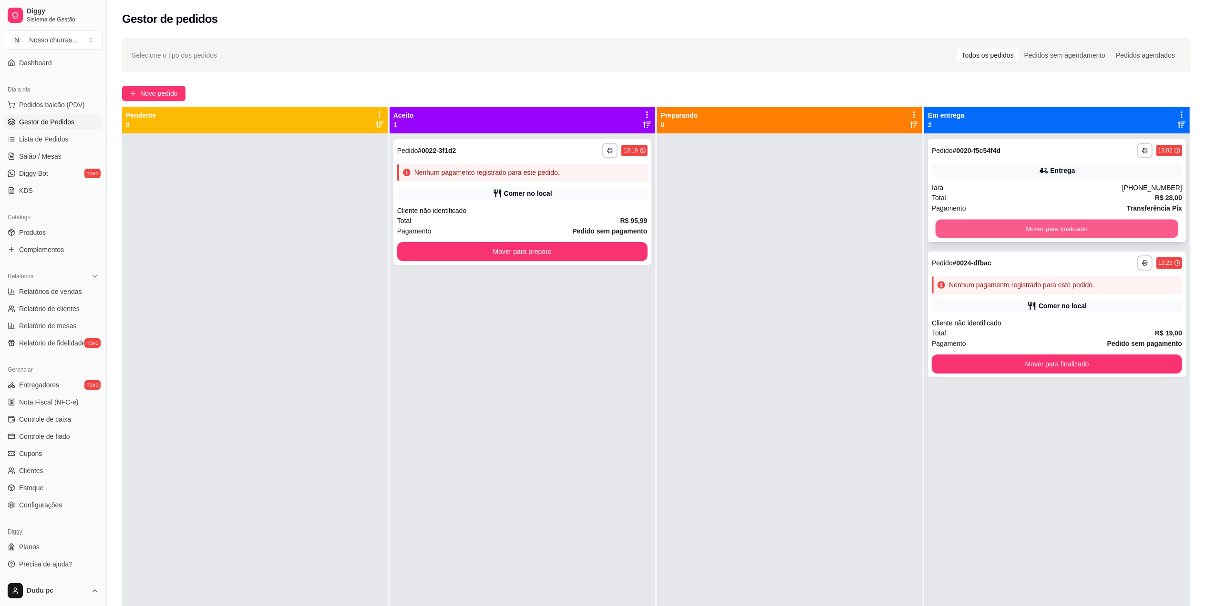
click at [1019, 226] on button "Mover para finalizado" at bounding box center [1056, 229] width 243 height 19
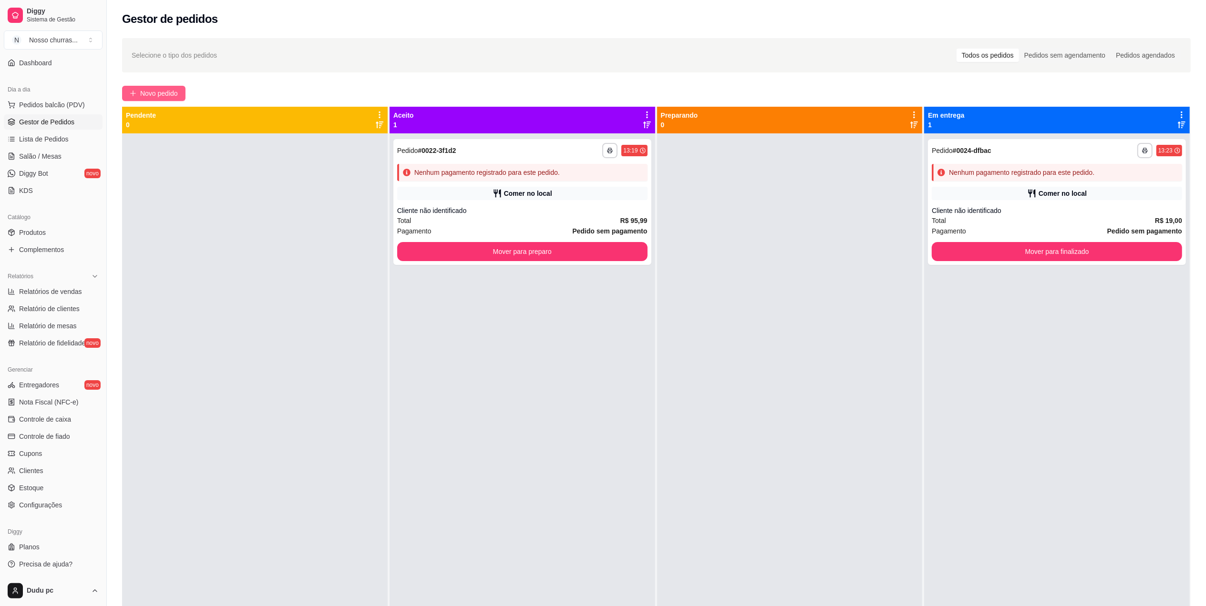
click at [144, 94] on span "Novo pedido" at bounding box center [159, 93] width 38 height 10
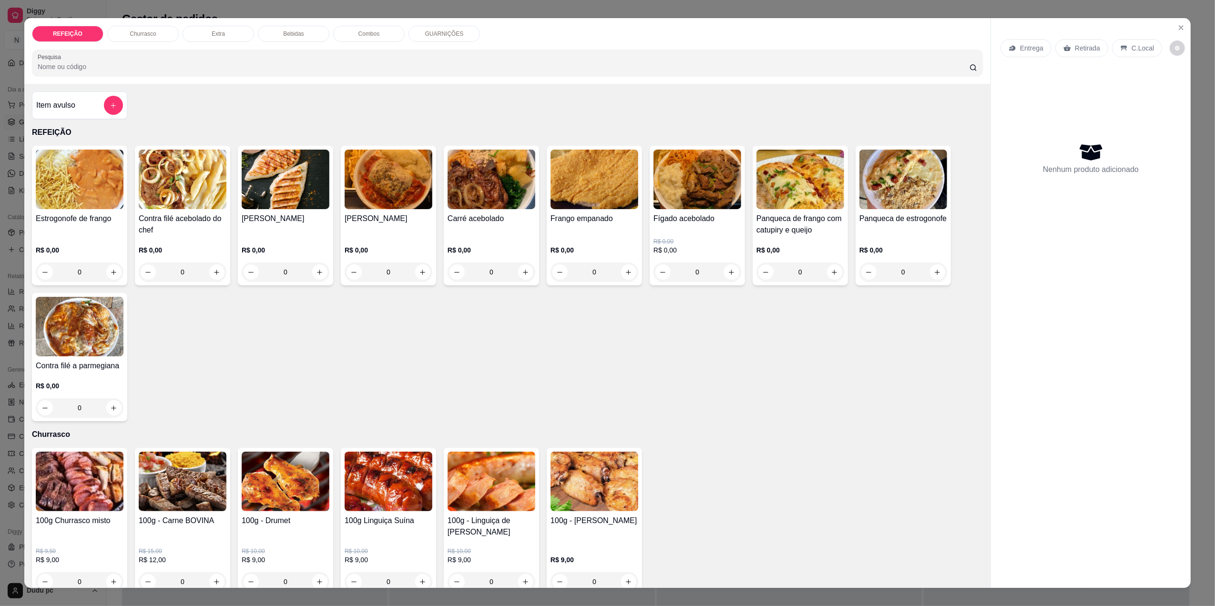
click at [560, 201] on img at bounding box center [595, 180] width 88 height 60
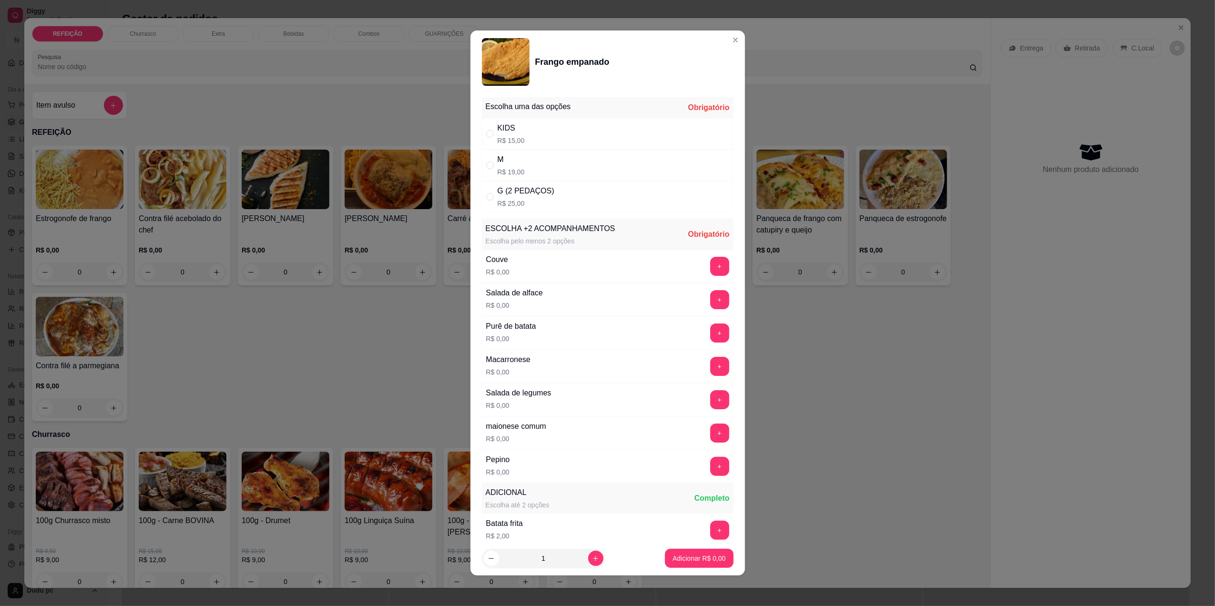
click at [494, 164] on div "" at bounding box center [491, 165] width 11 height 10
radio input "true"
click at [710, 336] on button "+" at bounding box center [719, 333] width 19 height 19
click at [710, 362] on button "+" at bounding box center [719, 367] width 19 height 19
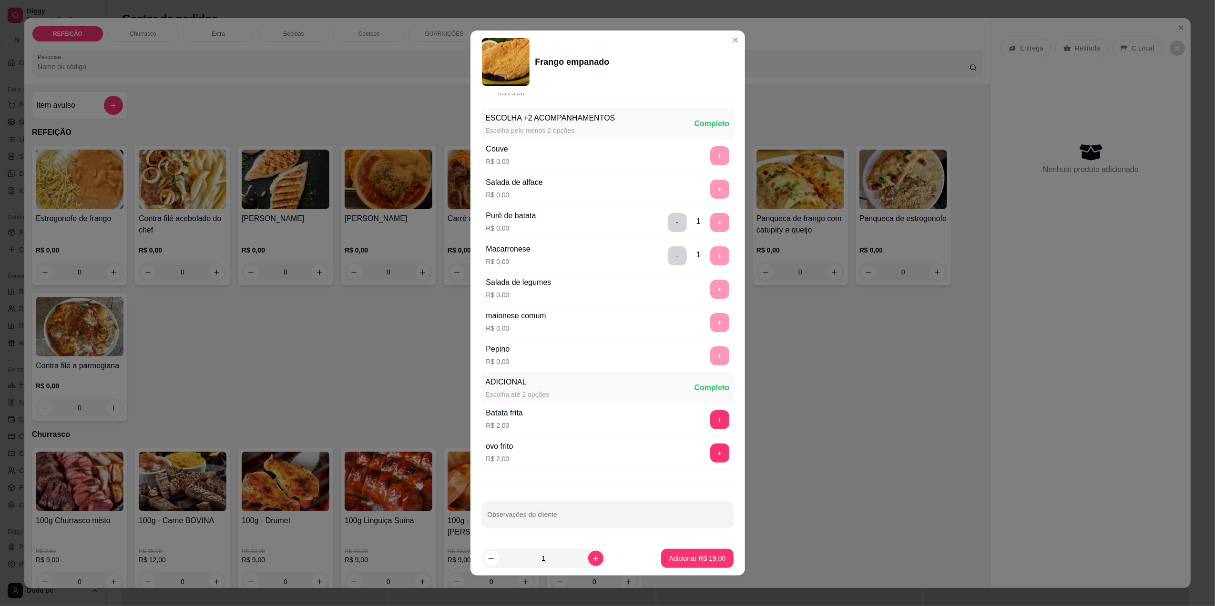
scroll to position [115, 0]
click at [534, 512] on div at bounding box center [608, 514] width 240 height 19
click at [495, 518] on input "AEM MACARRAO" at bounding box center [608, 519] width 240 height 10
type input "SEM MACARRAO"
click at [670, 563] on button "Adicionar R$ 19,00" at bounding box center [698, 559] width 70 height 19
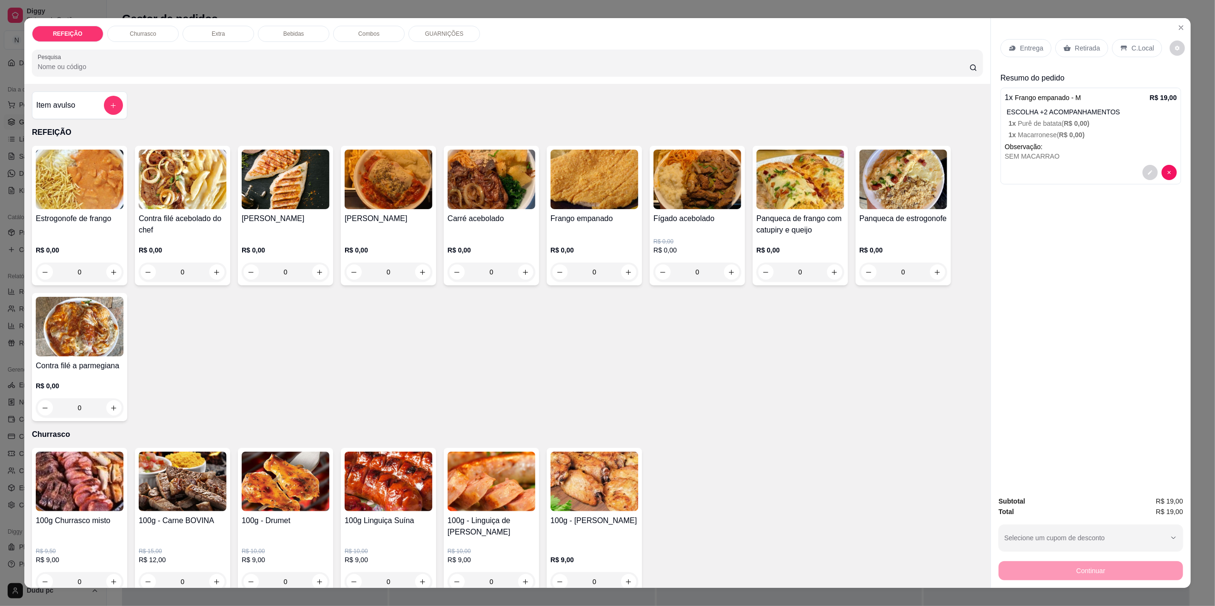
click at [1024, 42] on div "Entrega" at bounding box center [1026, 48] width 51 height 18
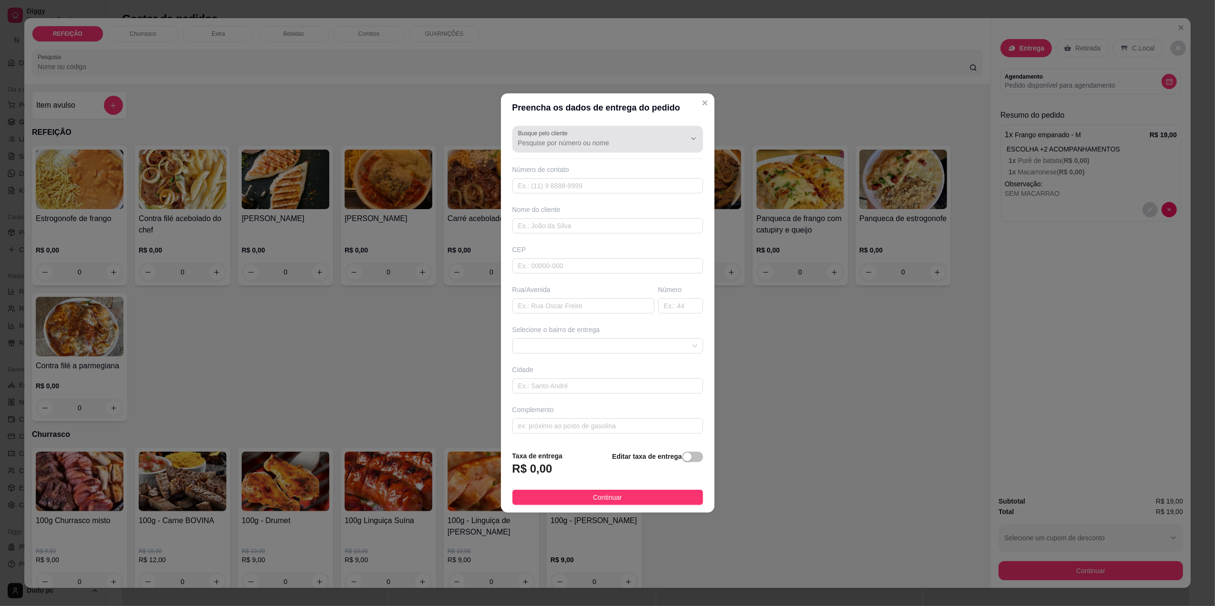
click at [635, 132] on div at bounding box center [607, 139] width 179 height 19
click at [686, 137] on button "Show suggestions" at bounding box center [693, 138] width 15 height 15
type input "21986178752"
click at [686, 137] on button "Show suggestions" at bounding box center [693, 138] width 15 height 15
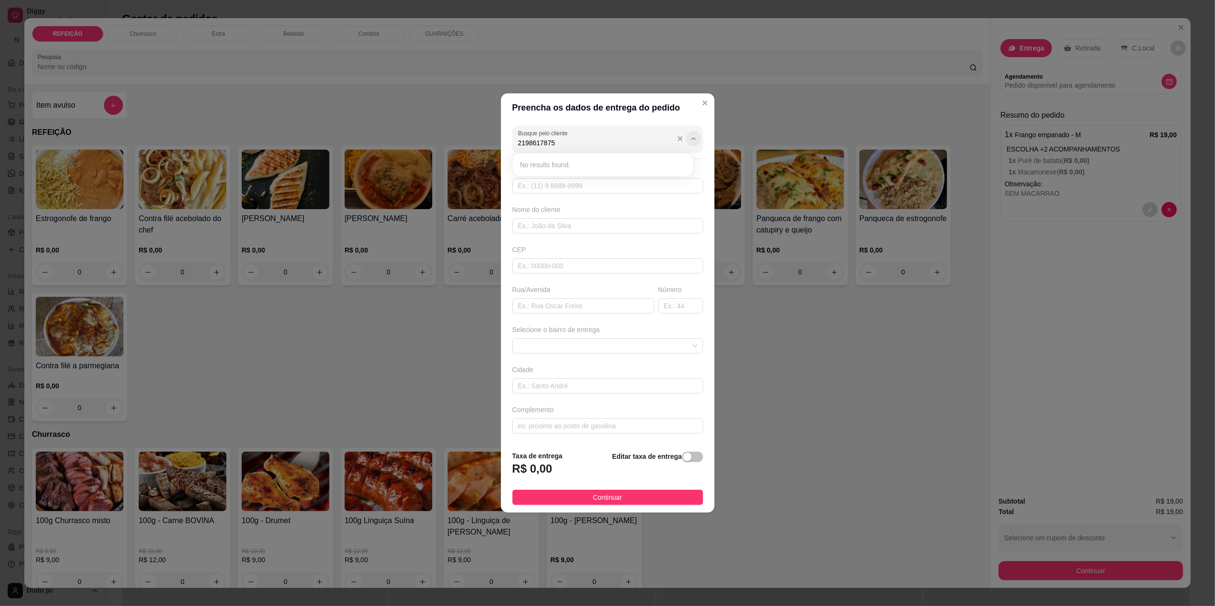
type input "21986178752"
click at [628, 227] on input "text" at bounding box center [607, 225] width 191 height 15
click at [586, 139] on input "Busque pelo cliente" at bounding box center [594, 143] width 153 height 10
click at [588, 277] on div "Busque pelo cliente Número de contato Nome do cliente CEP Rua/[GEOGRAPHIC_DATA]…" at bounding box center [608, 282] width 214 height 321
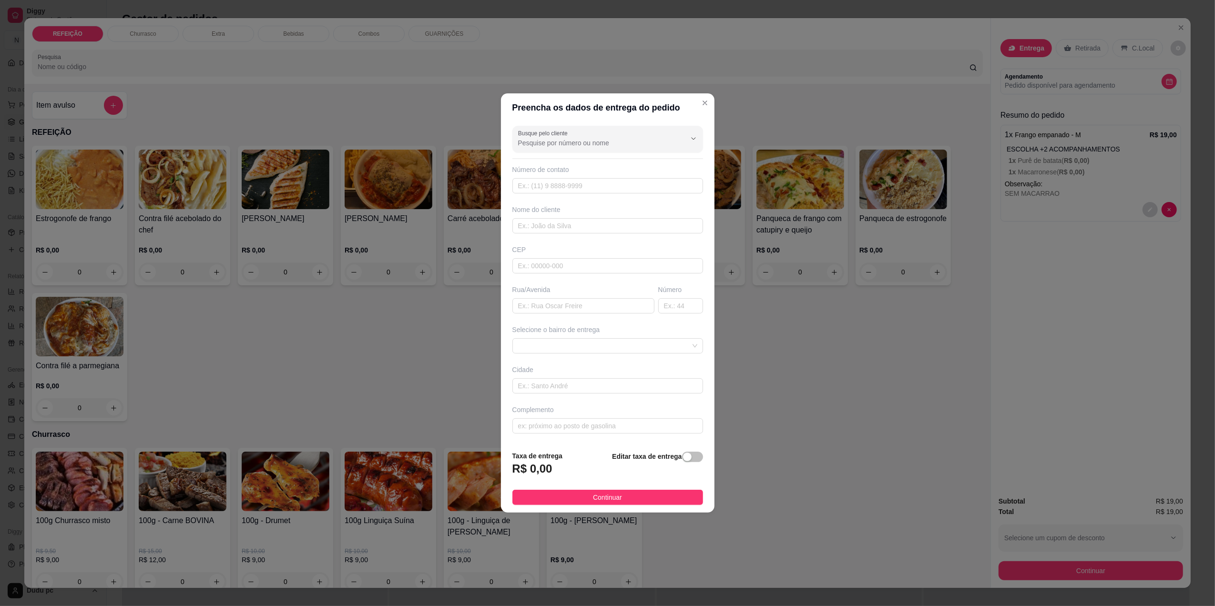
click at [569, 176] on div "Número de contato" at bounding box center [607, 179] width 191 height 29
click at [569, 180] on input "text" at bounding box center [607, 185] width 191 height 15
type input "[PHONE_NUMBER]"
click at [573, 232] on input "text" at bounding box center [607, 225] width 191 height 15
type input "CAROLINA"
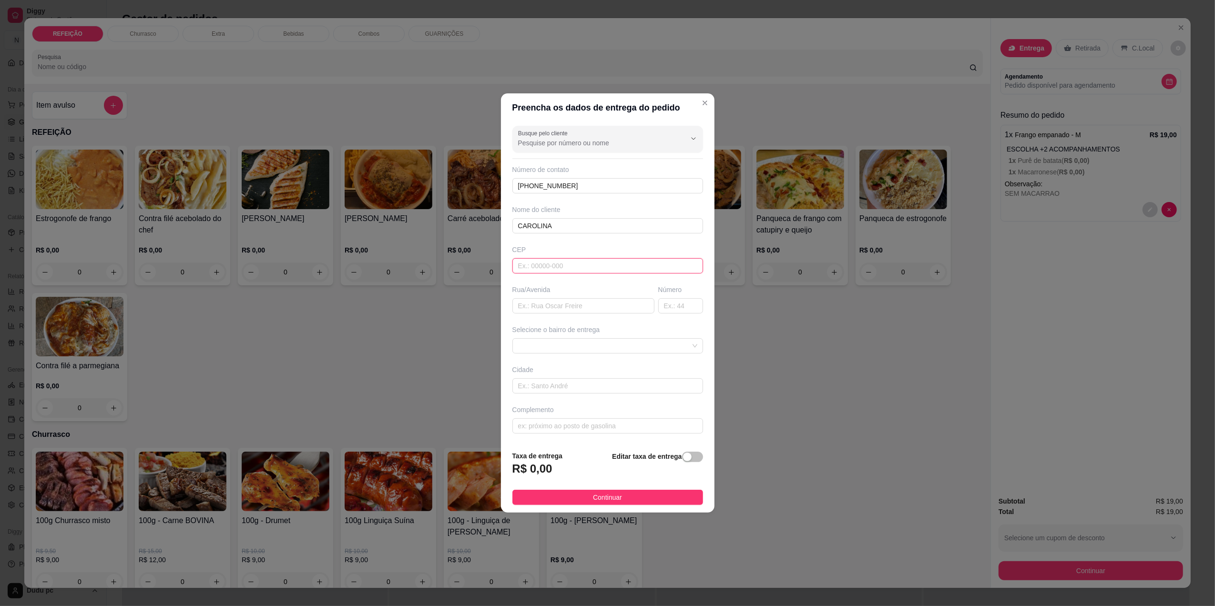
click at [540, 267] on input "text" at bounding box center [607, 265] width 191 height 15
click at [552, 301] on input "text" at bounding box center [583, 305] width 142 height 15
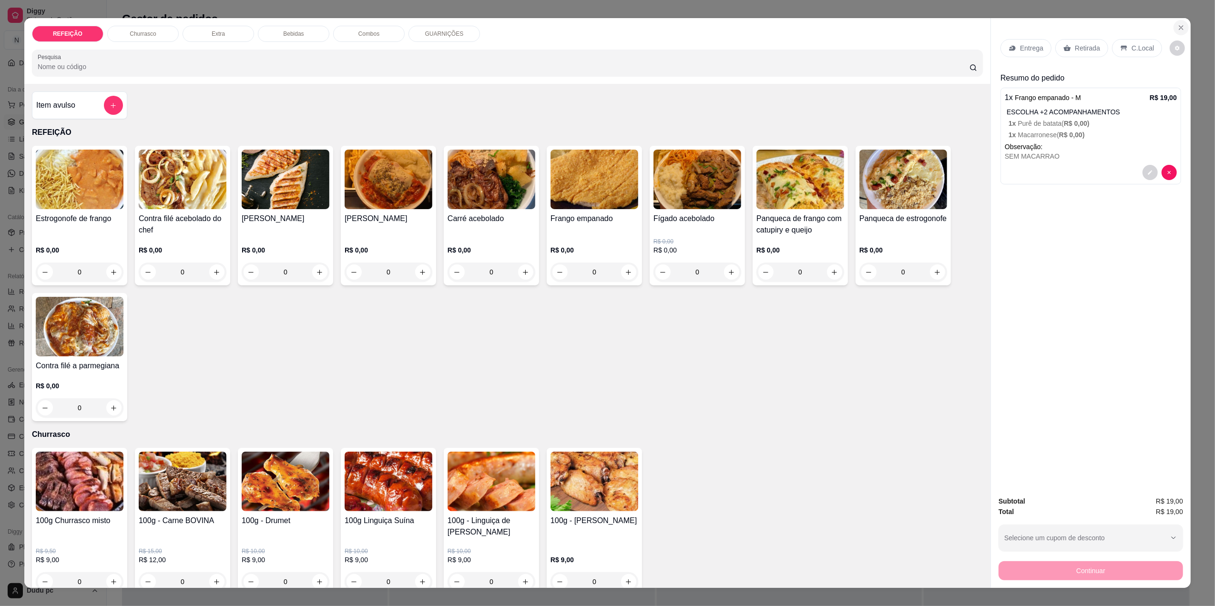
click at [1177, 29] on icon "Close" at bounding box center [1181, 28] width 8 height 8
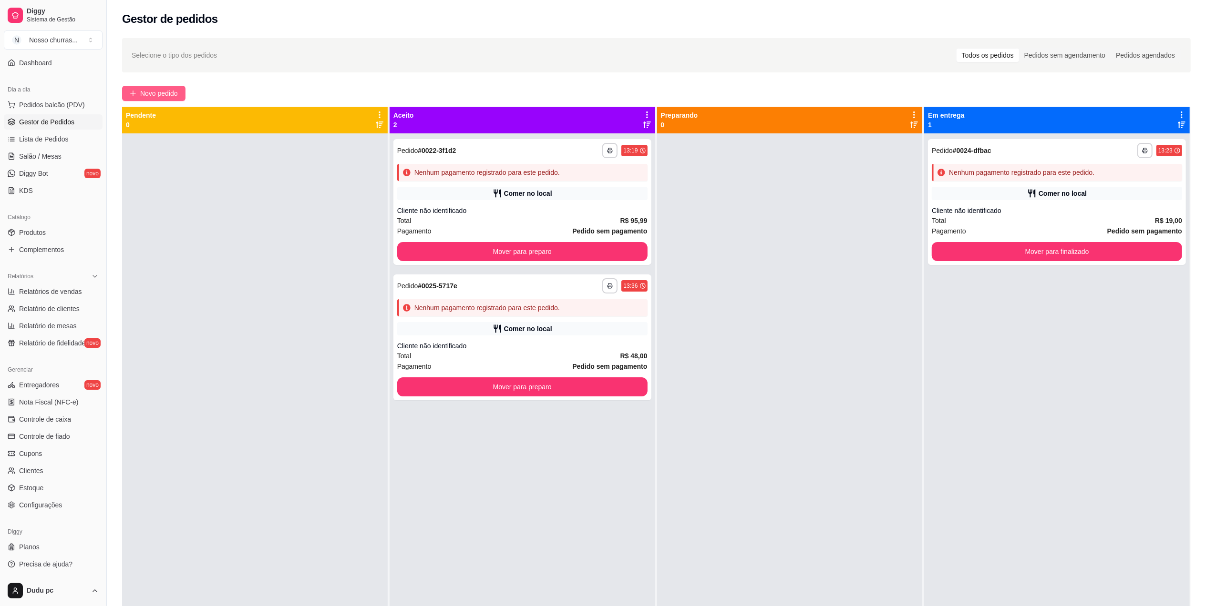
click at [151, 92] on span "Novo pedido" at bounding box center [159, 93] width 38 height 10
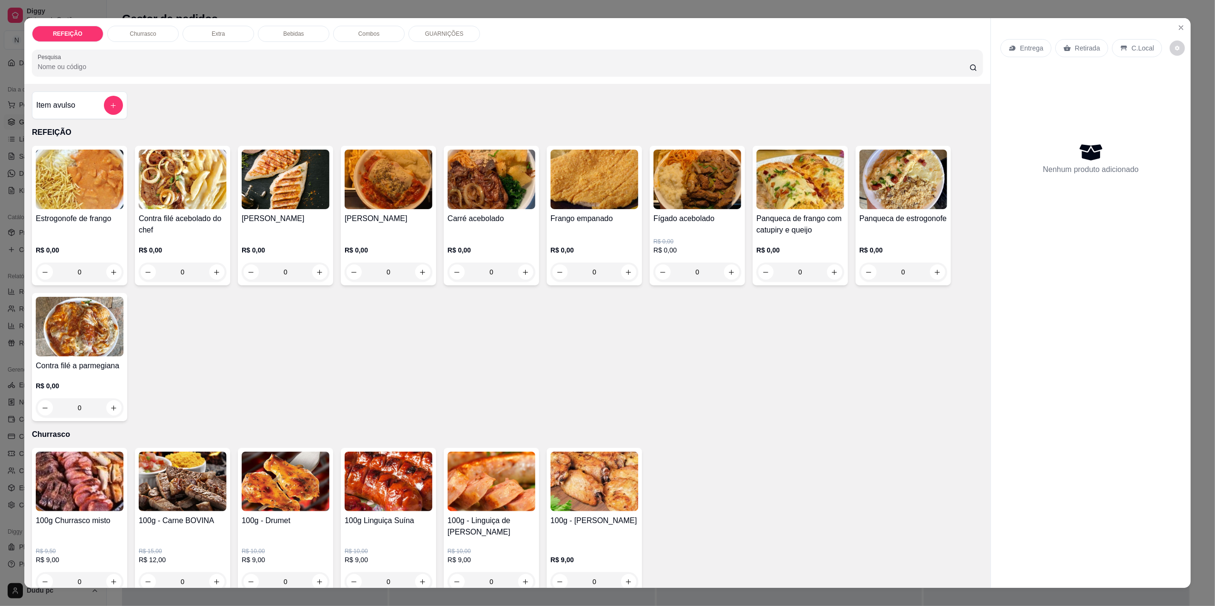
click at [596, 199] on img at bounding box center [595, 180] width 88 height 60
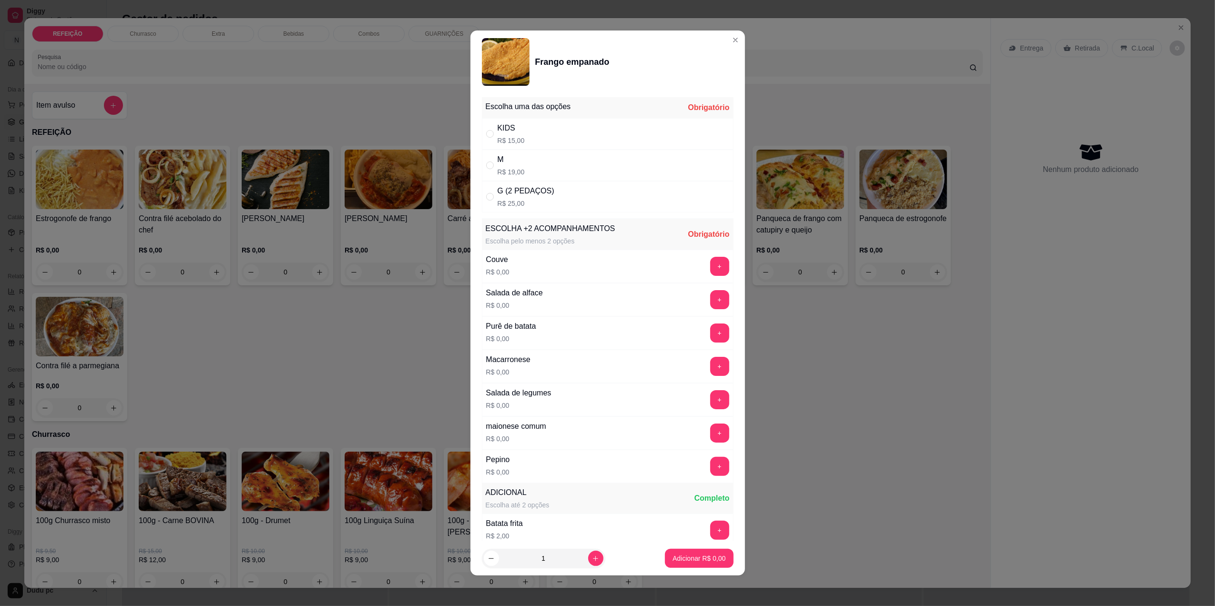
click at [482, 161] on div "M R$ 19,00" at bounding box center [608, 165] width 252 height 31
radio input "true"
click at [710, 339] on button "+" at bounding box center [719, 333] width 19 height 19
click at [710, 370] on button "+" at bounding box center [719, 367] width 19 height 19
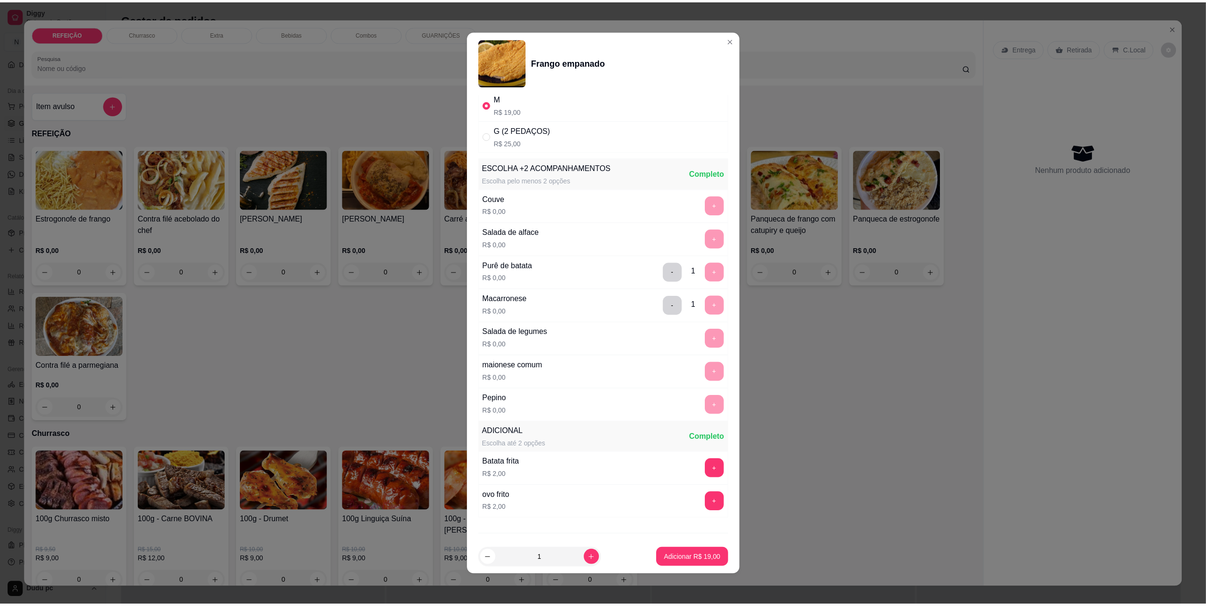
scroll to position [115, 0]
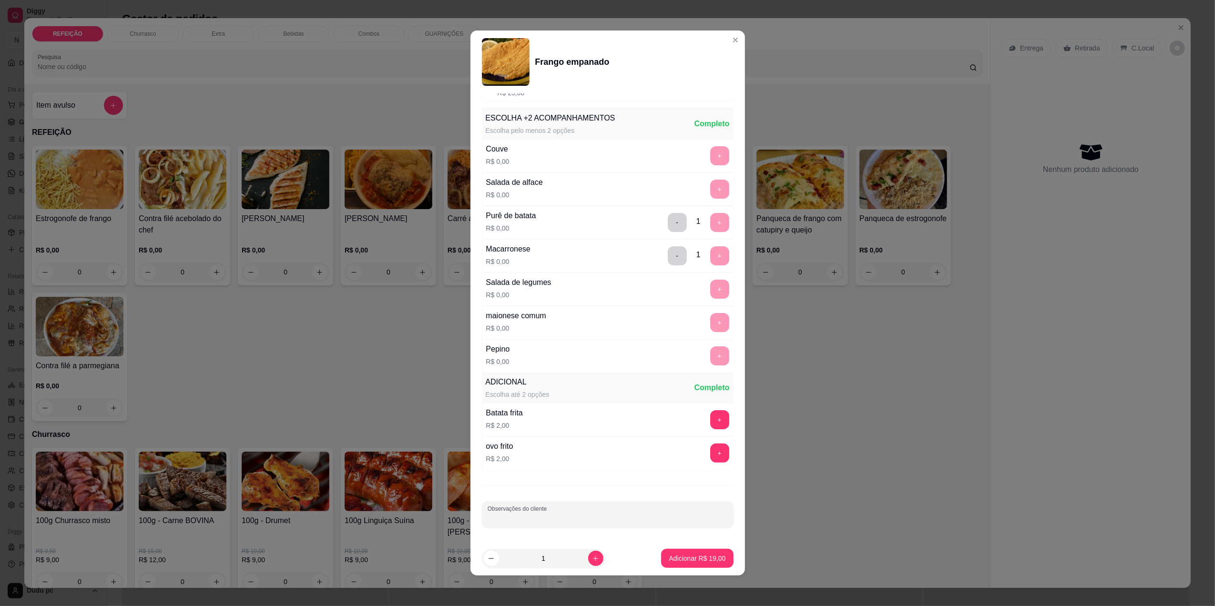
click at [536, 523] on input "Observações do cliente" at bounding box center [608, 519] width 240 height 10
type input "SEM MACARRAO"
click at [672, 559] on p "Adicionar R$ 19,00" at bounding box center [697, 558] width 55 height 9
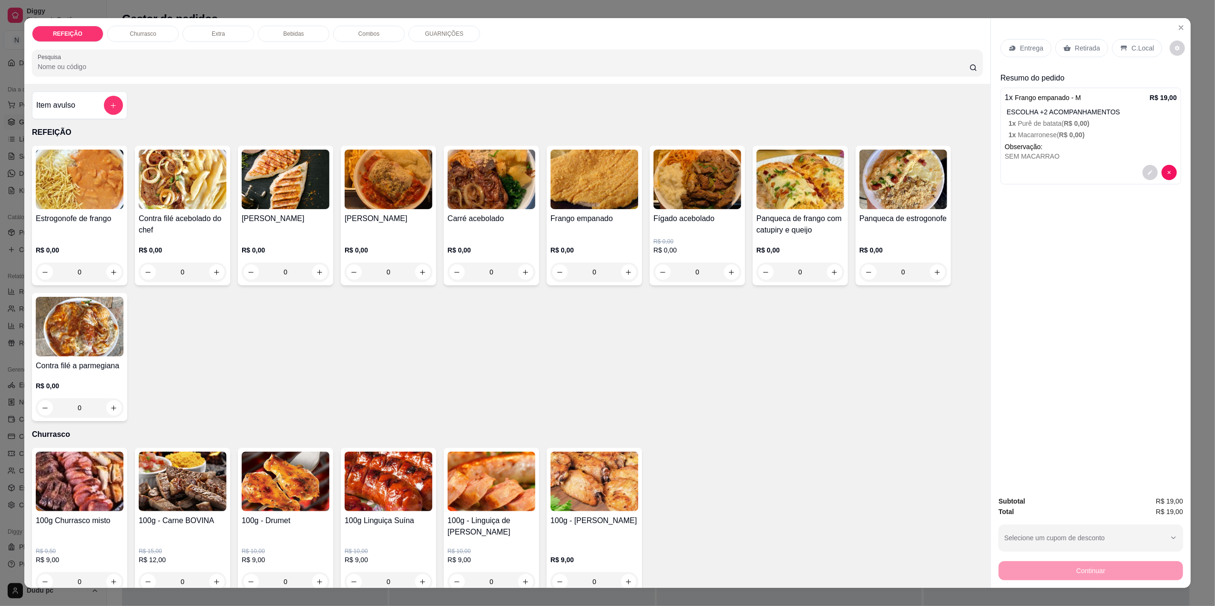
click at [1083, 44] on p "Retirada" at bounding box center [1087, 48] width 25 height 10
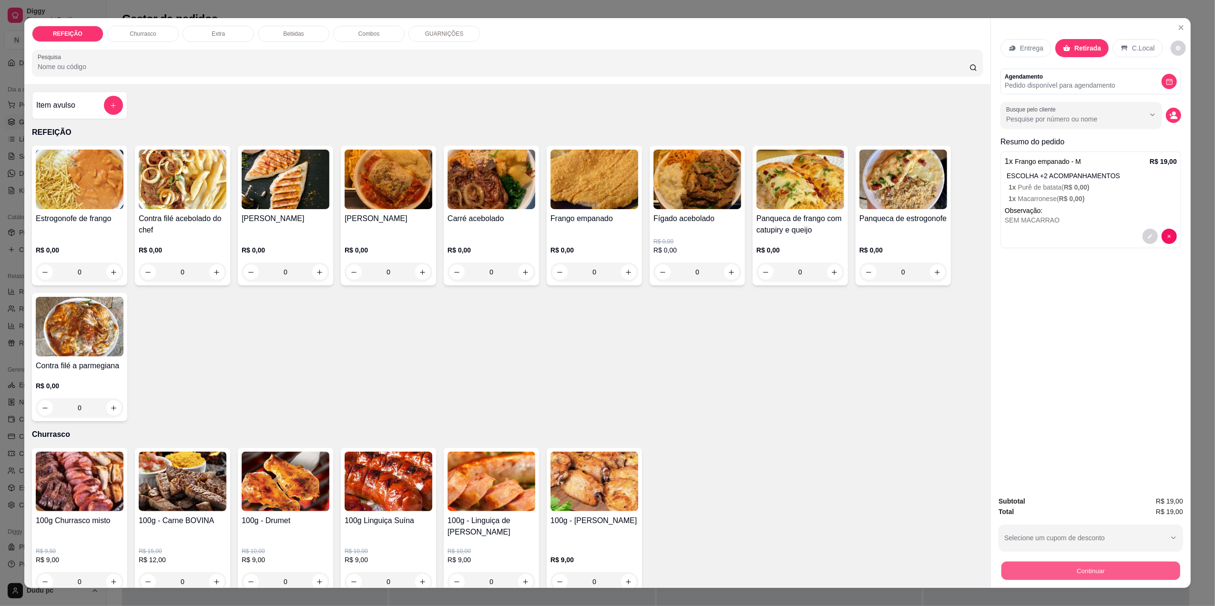
click at [1105, 574] on button "Continuar" at bounding box center [1091, 571] width 179 height 19
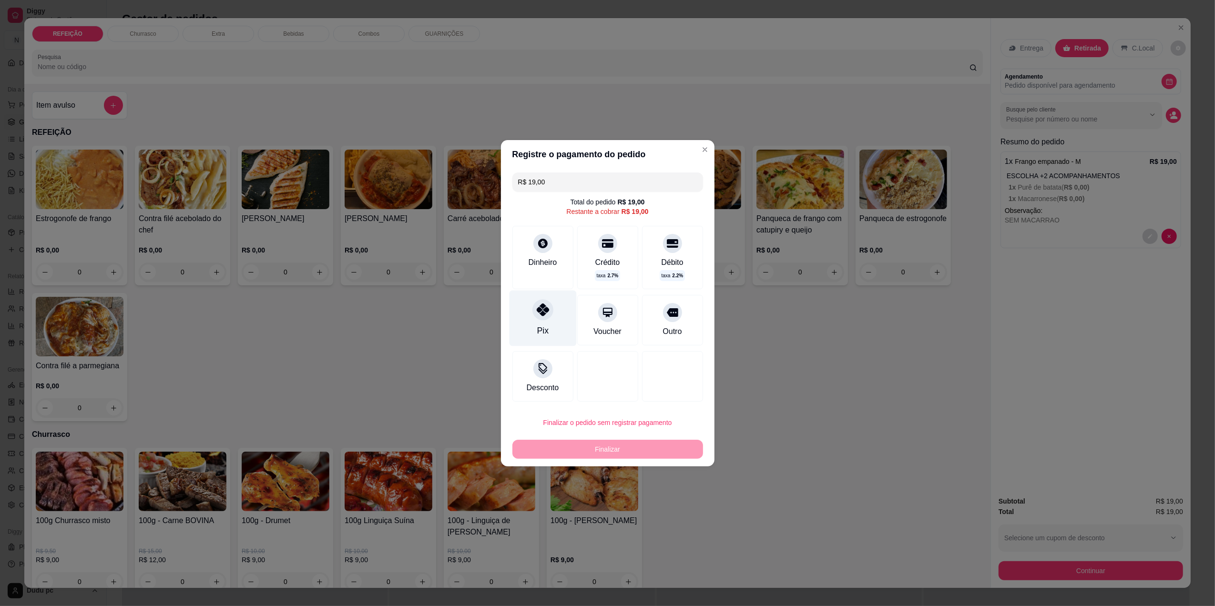
click at [552, 328] on div "Pix" at bounding box center [542, 318] width 67 height 56
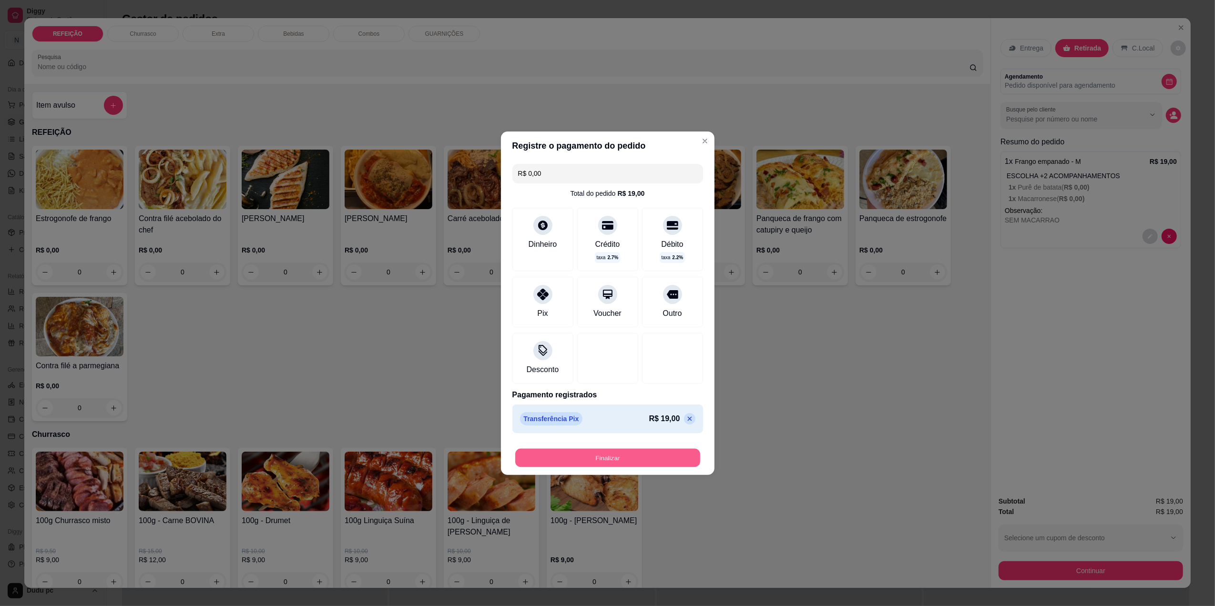
click at [582, 460] on button "Finalizar" at bounding box center [607, 458] width 185 height 19
type input "-R$ 19,00"
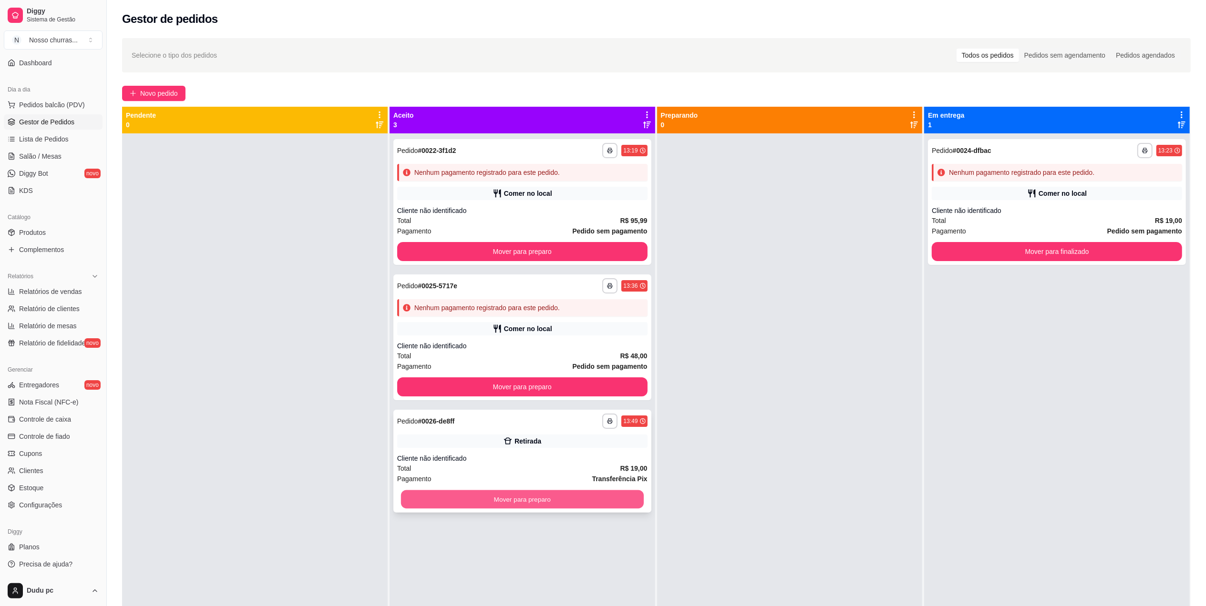
click at [517, 494] on button "Mover para preparo" at bounding box center [522, 500] width 243 height 19
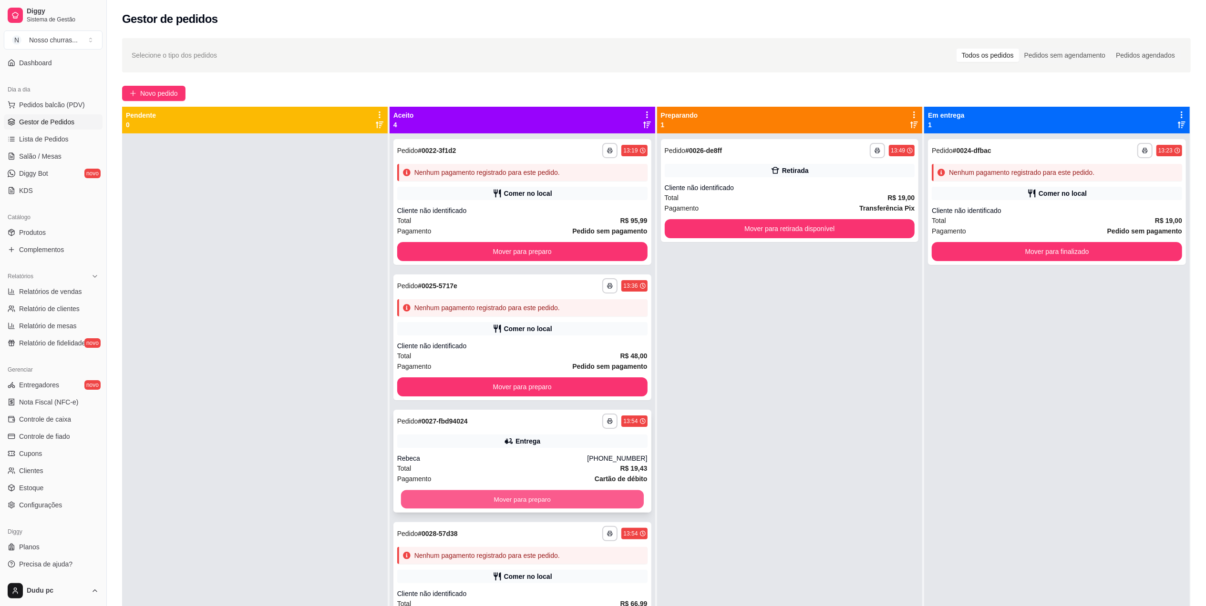
click at [573, 492] on button "Mover para preparo" at bounding box center [522, 500] width 243 height 19
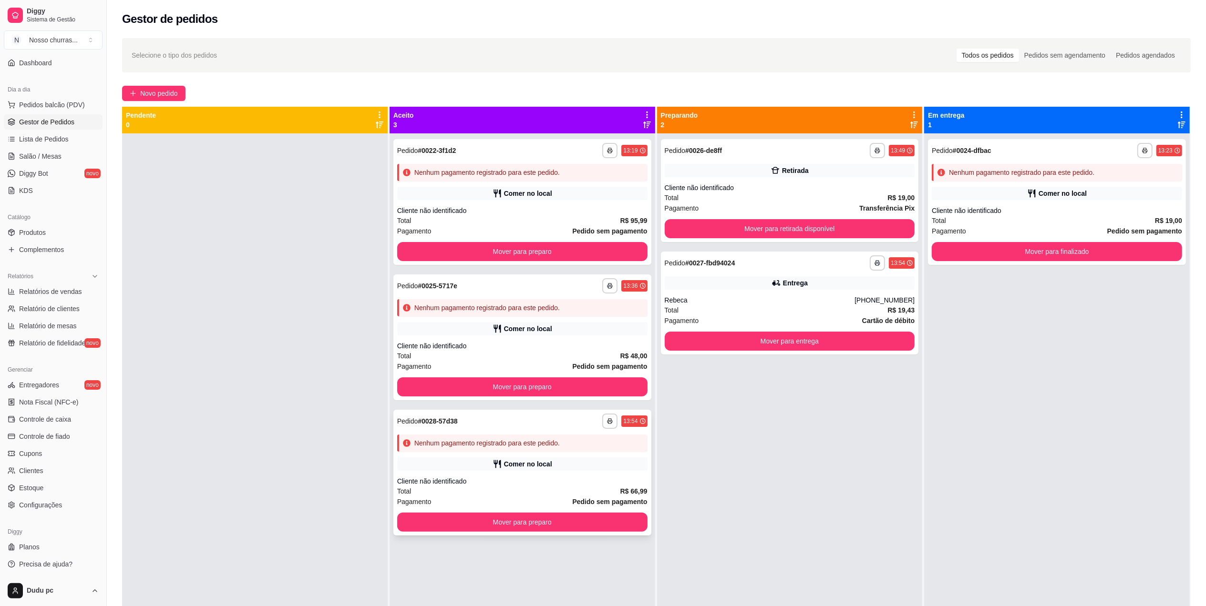
click at [488, 479] on div "Cliente não identificado" at bounding box center [522, 482] width 250 height 10
click at [731, 340] on button "Mover para entrega" at bounding box center [789, 341] width 243 height 19
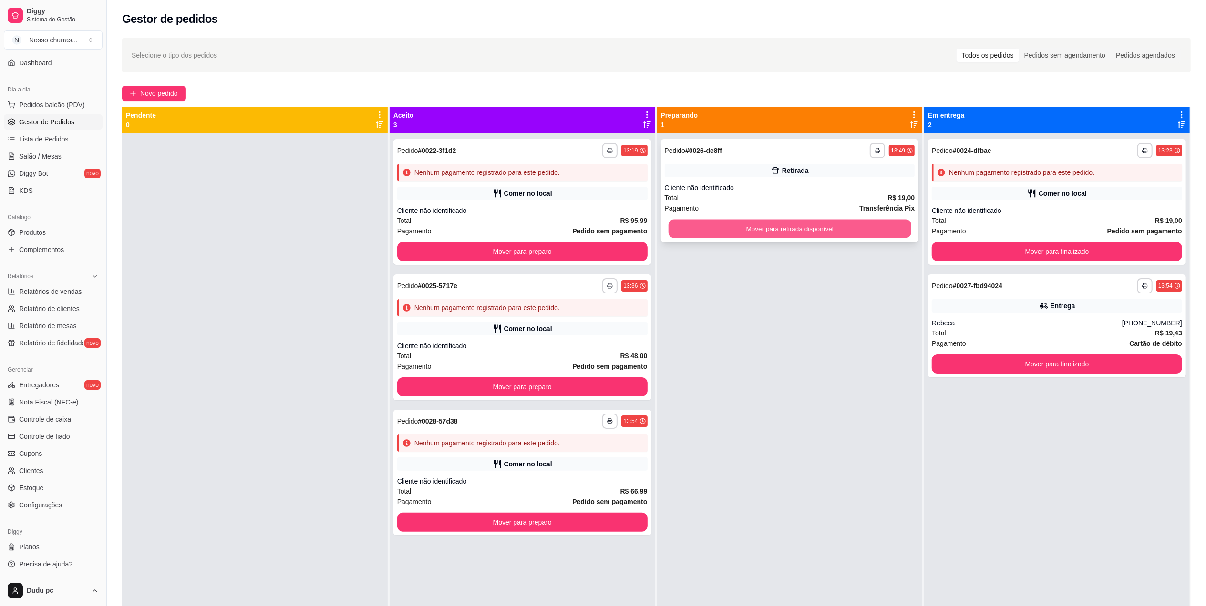
click at [803, 226] on button "Mover para retirada disponível" at bounding box center [789, 229] width 243 height 19
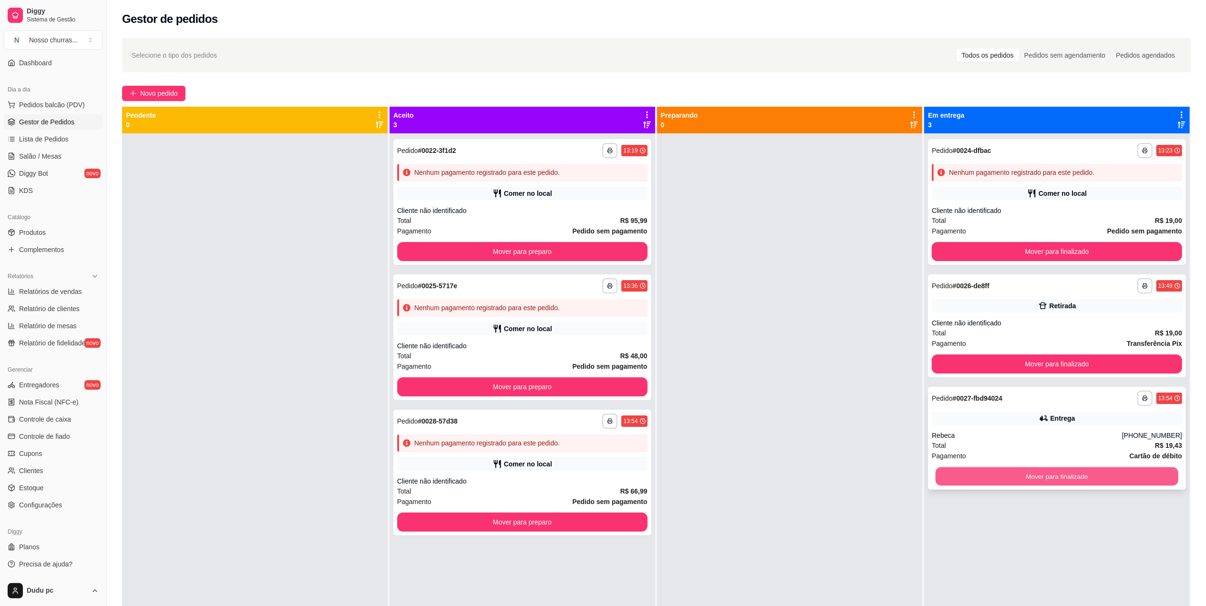
click at [1043, 477] on button "Mover para finalizado" at bounding box center [1056, 477] width 243 height 19
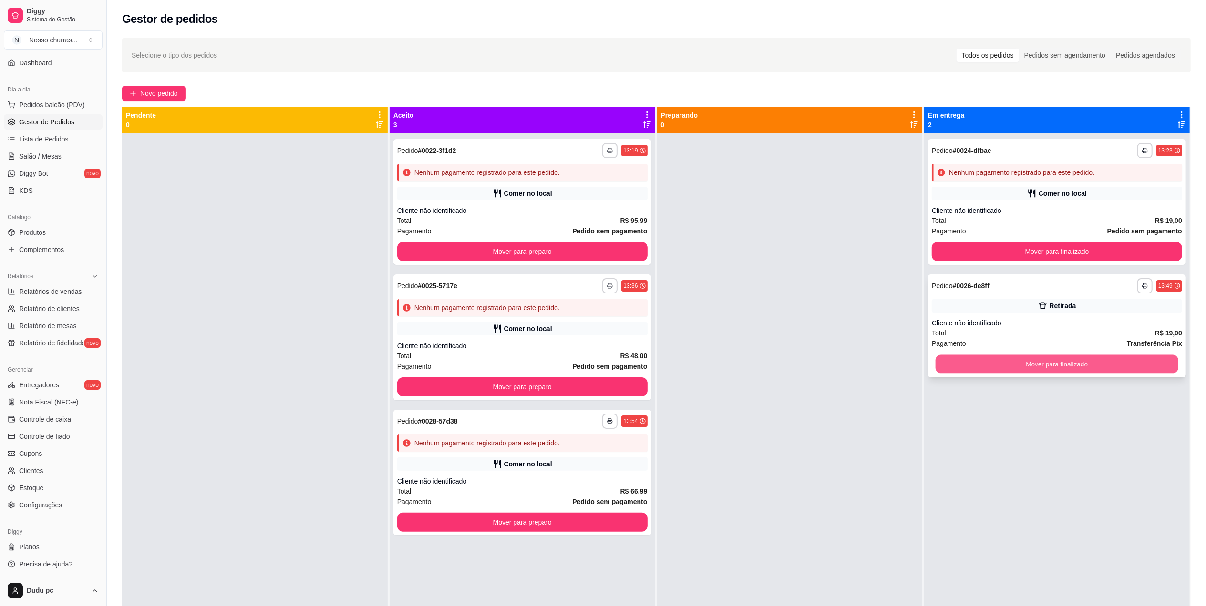
click at [1060, 367] on button "Mover para finalizado" at bounding box center [1056, 364] width 243 height 19
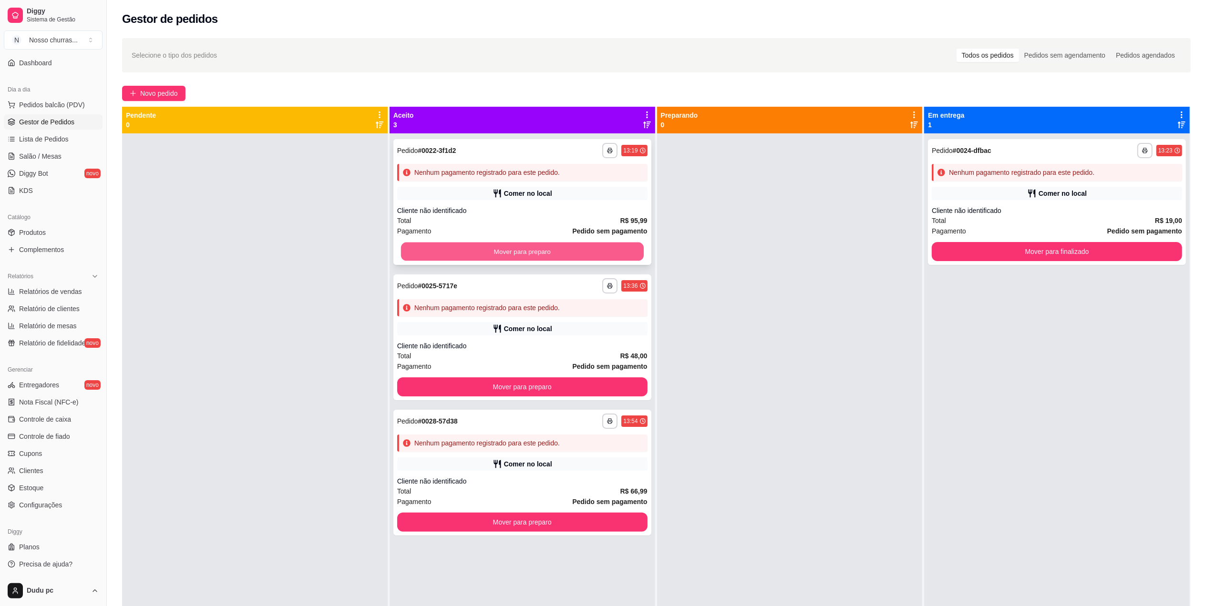
click at [563, 246] on button "Mover para preparo" at bounding box center [522, 252] width 243 height 19
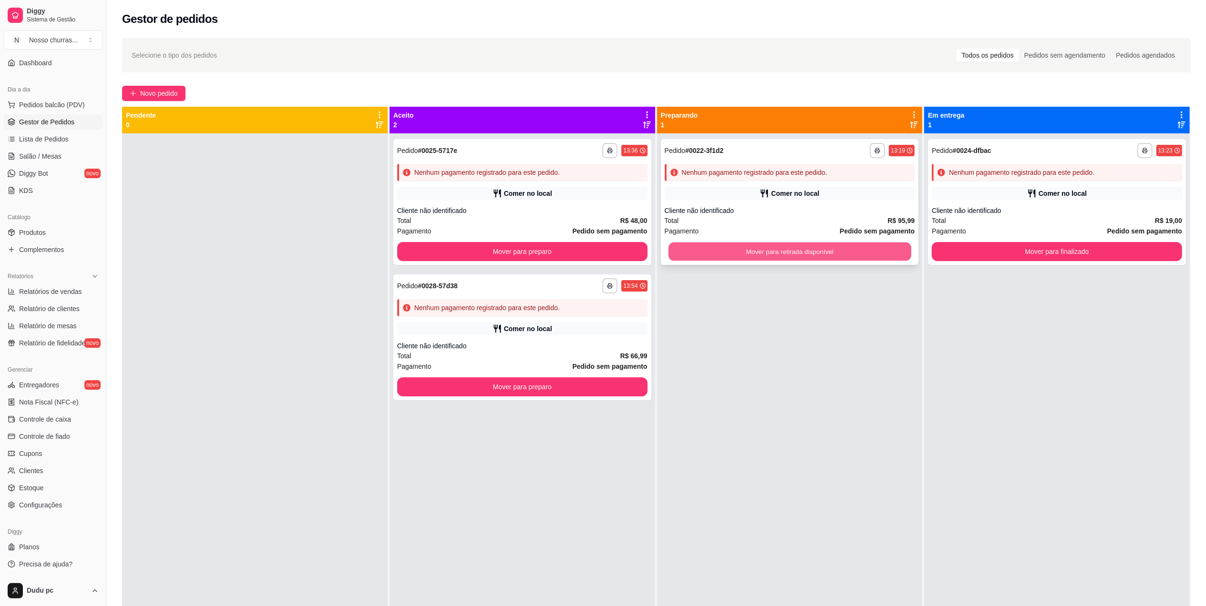
click at [797, 250] on button "Mover para retirada disponível" at bounding box center [789, 252] width 243 height 19
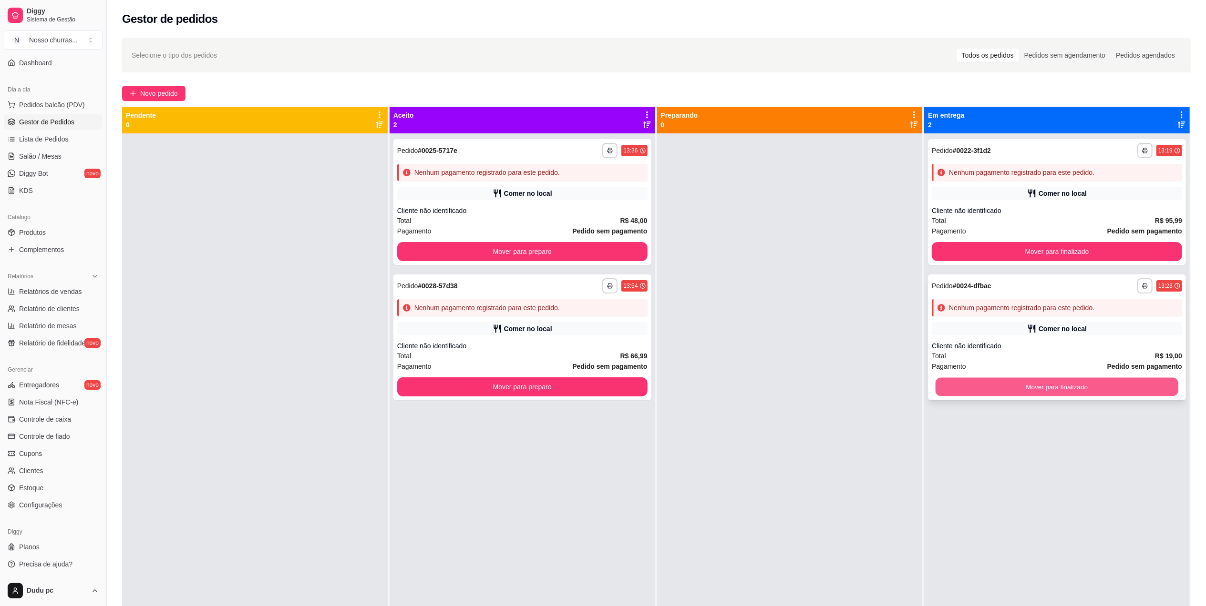
click at [1002, 388] on button "Mover para finalizado" at bounding box center [1056, 387] width 243 height 19
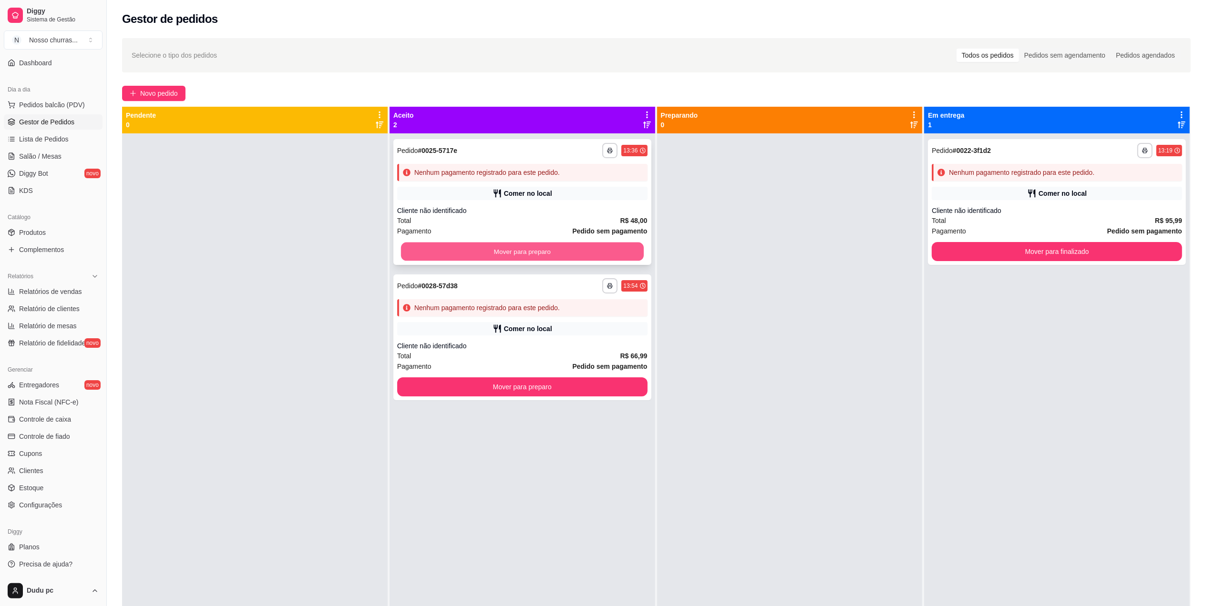
click at [474, 246] on button "Mover para preparo" at bounding box center [522, 252] width 243 height 19
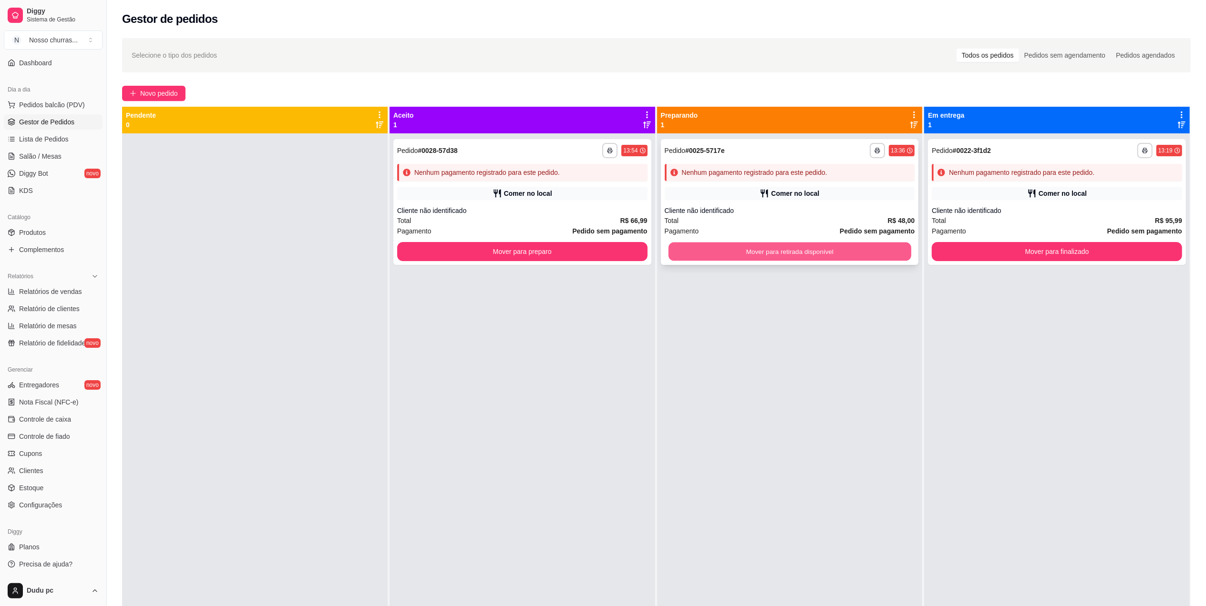
click at [752, 246] on button "Mover para retirada disponível" at bounding box center [789, 252] width 243 height 19
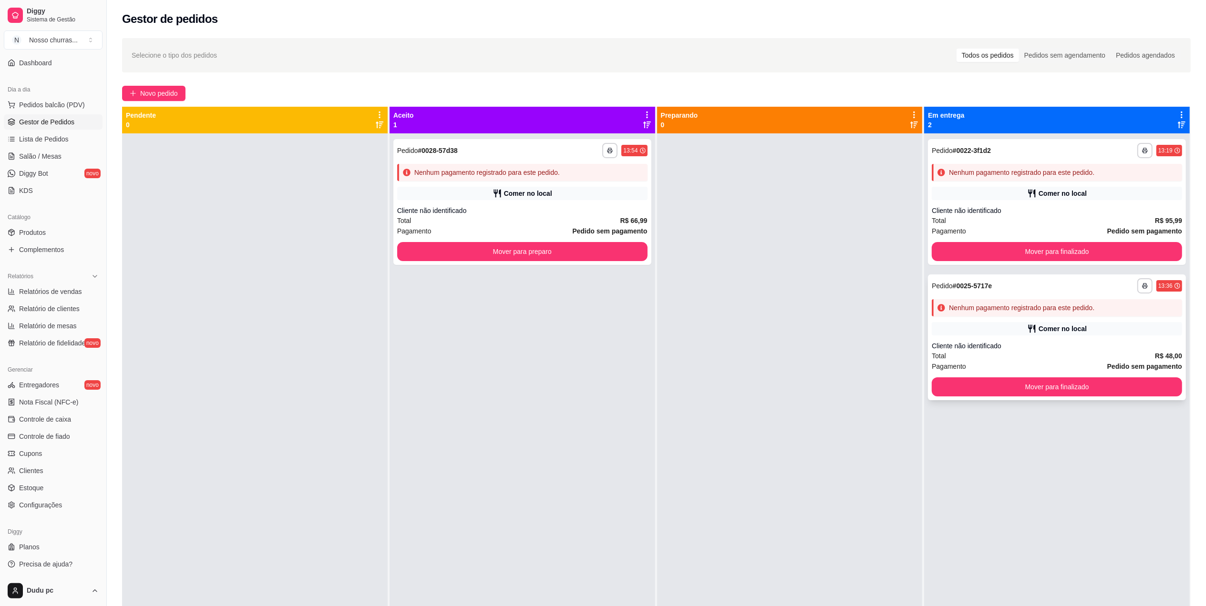
click at [988, 377] on div "**********" at bounding box center [1057, 338] width 258 height 126
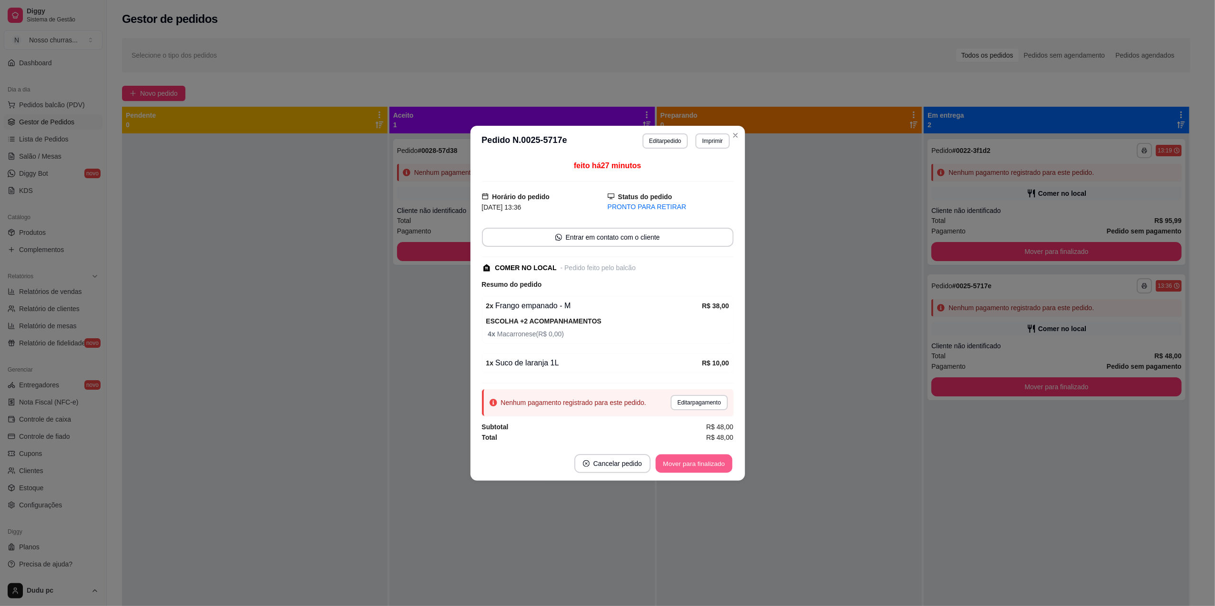
click at [704, 461] on button "Mover para finalizado" at bounding box center [693, 463] width 77 height 19
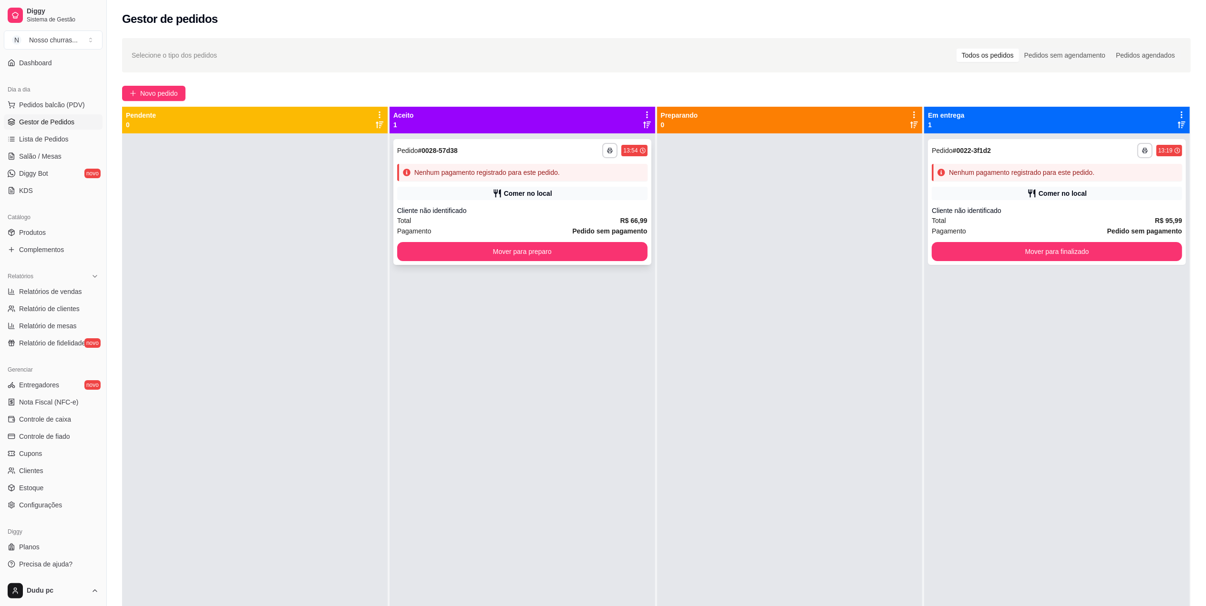
click at [474, 221] on div "Total R$ 66,99" at bounding box center [522, 220] width 250 height 10
click at [994, 248] on button "Mover para finalizado" at bounding box center [1056, 252] width 243 height 19
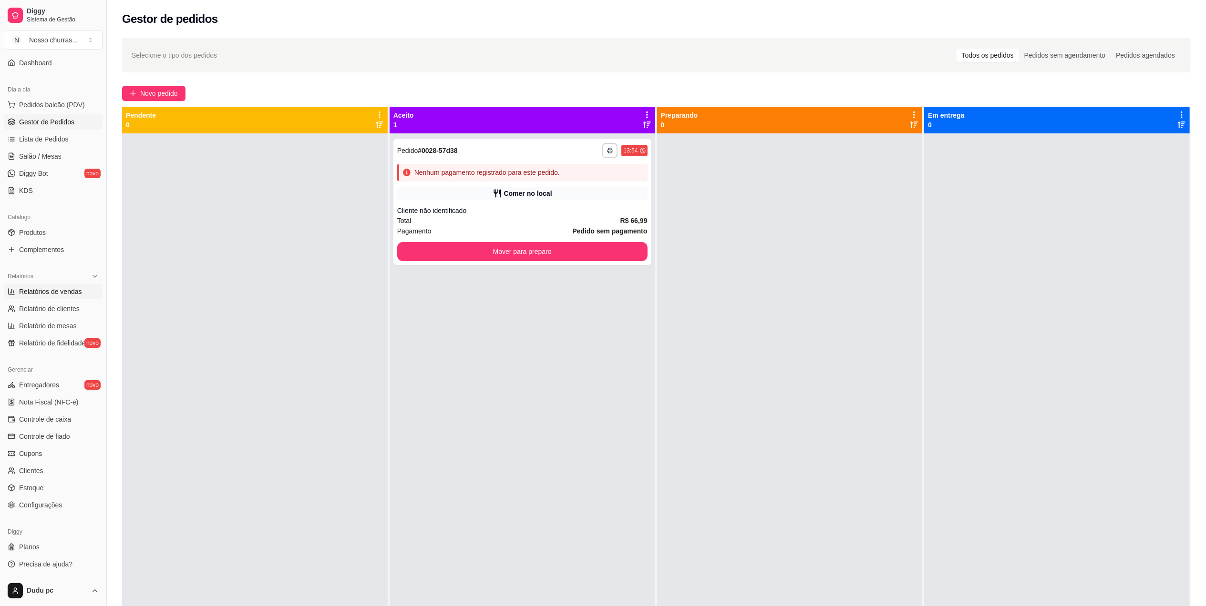
click at [27, 294] on span "Relatórios de vendas" at bounding box center [50, 292] width 63 height 10
select select "ALL"
select select "0"
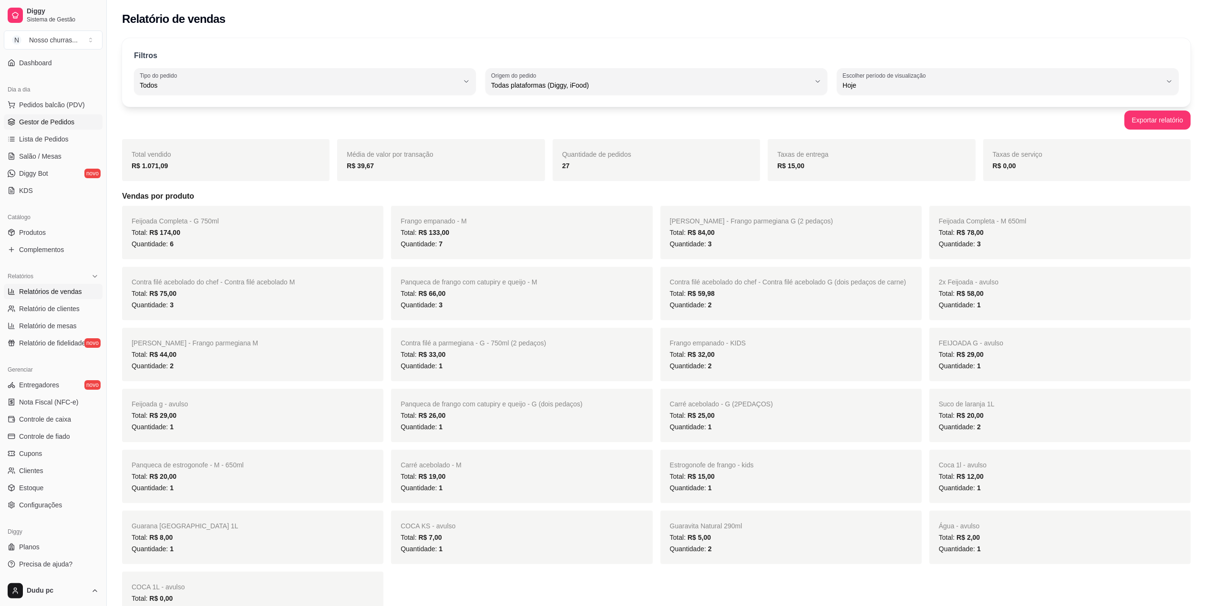
click at [71, 119] on span "Gestor de Pedidos" at bounding box center [46, 122] width 55 height 10
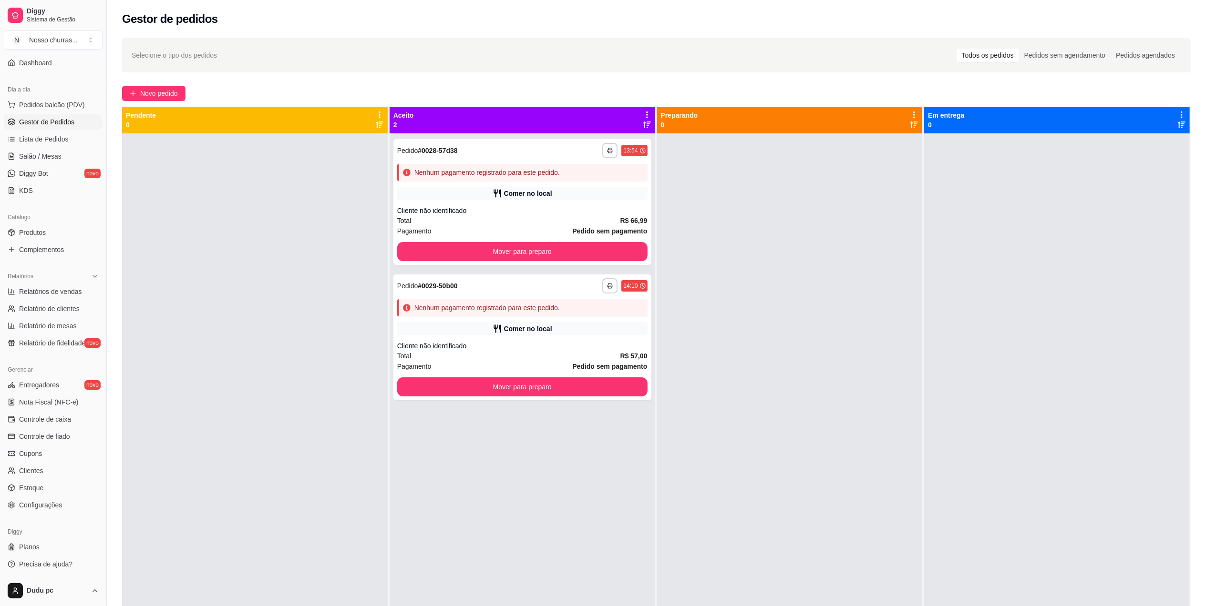
click at [420, 458] on div "**********" at bounding box center [522, 436] width 266 height 606
click at [545, 256] on button "Mover para preparo" at bounding box center [522, 252] width 243 height 19
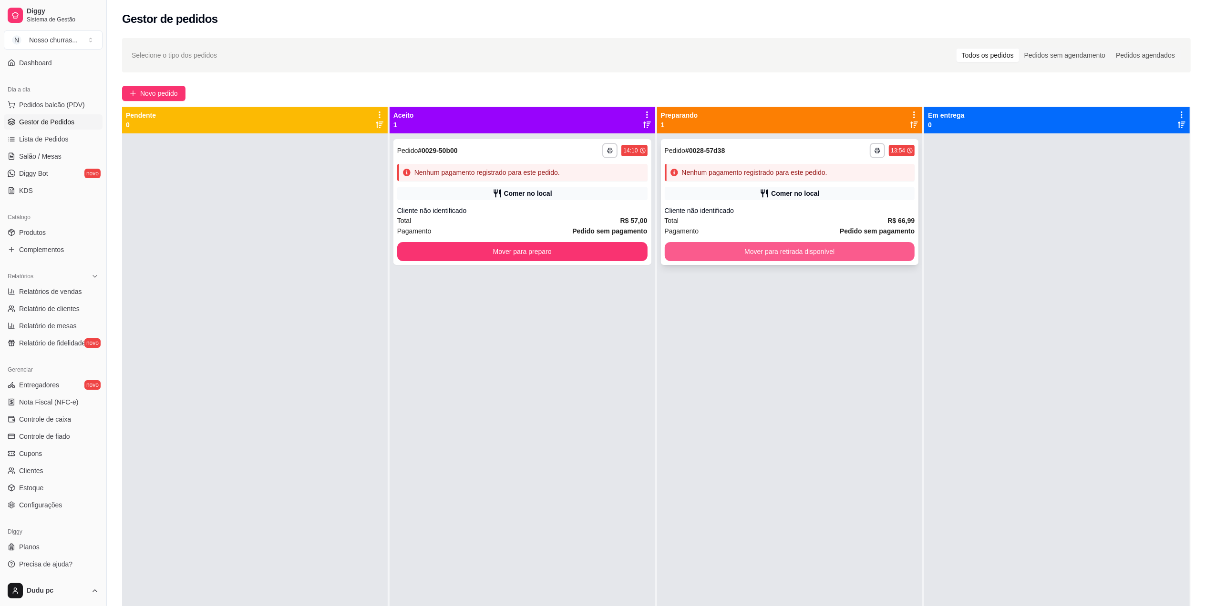
click at [749, 253] on button "Mover para retirada disponível" at bounding box center [790, 251] width 250 height 19
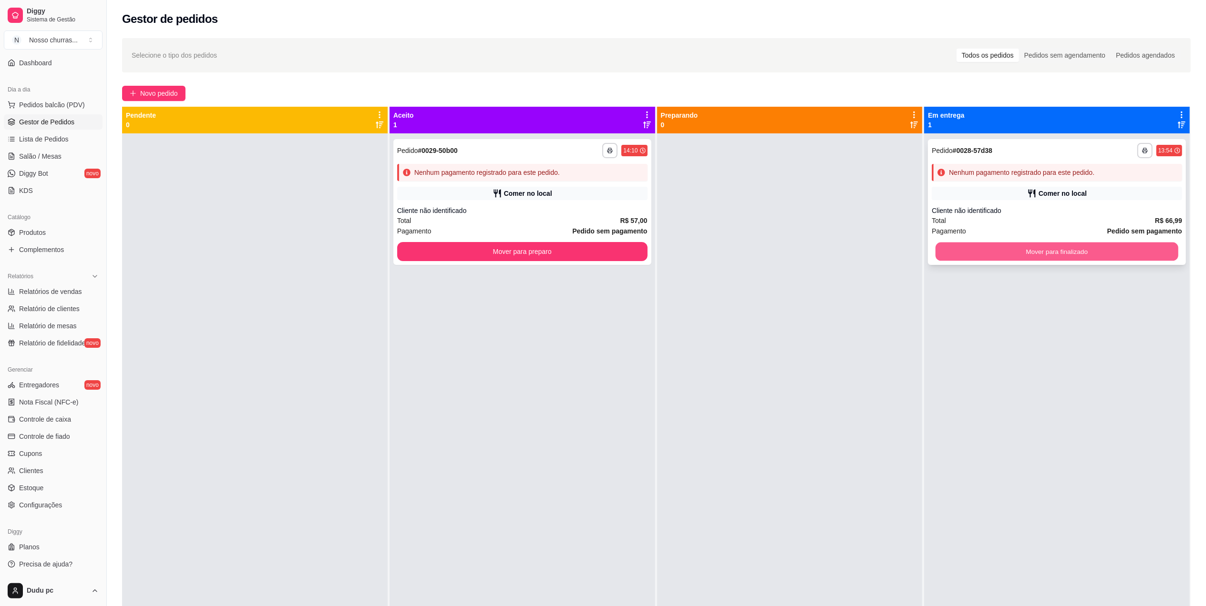
click at [1000, 260] on button "Mover para finalizado" at bounding box center [1056, 252] width 243 height 19
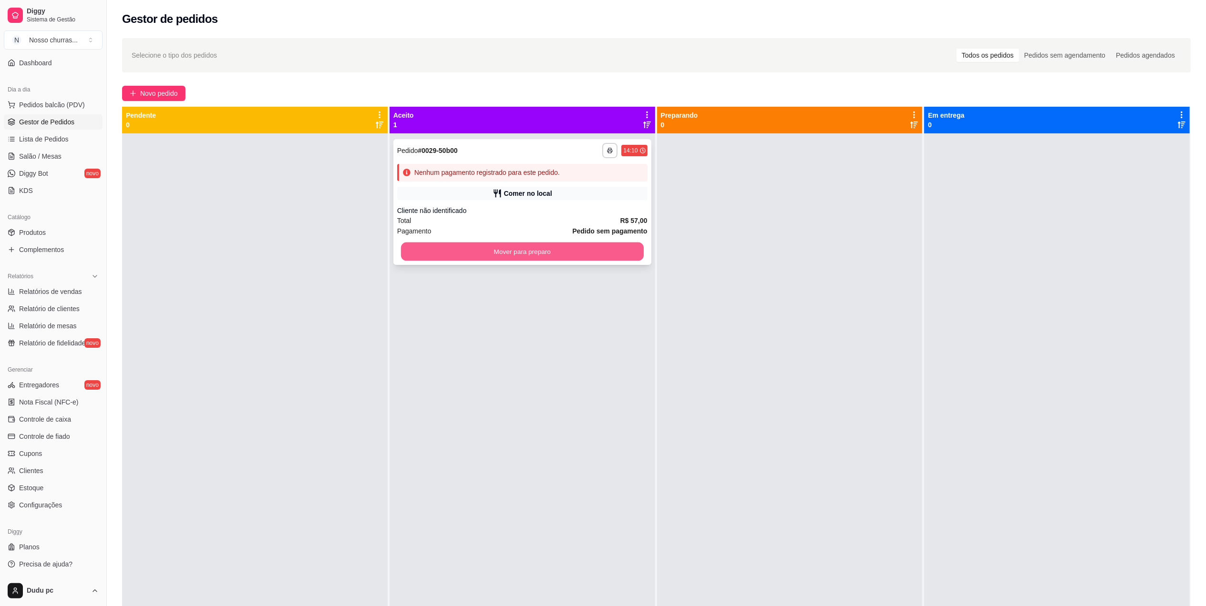
click at [464, 256] on button "Mover para preparo" at bounding box center [522, 252] width 243 height 19
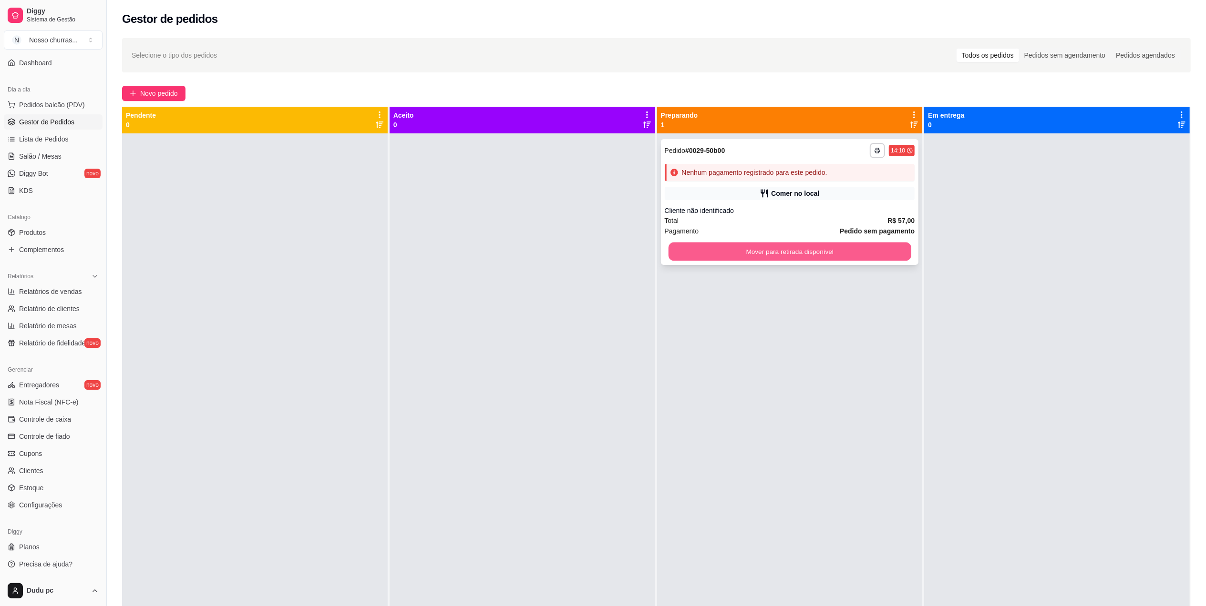
click at [754, 247] on button "Mover para retirada disponível" at bounding box center [789, 252] width 243 height 19
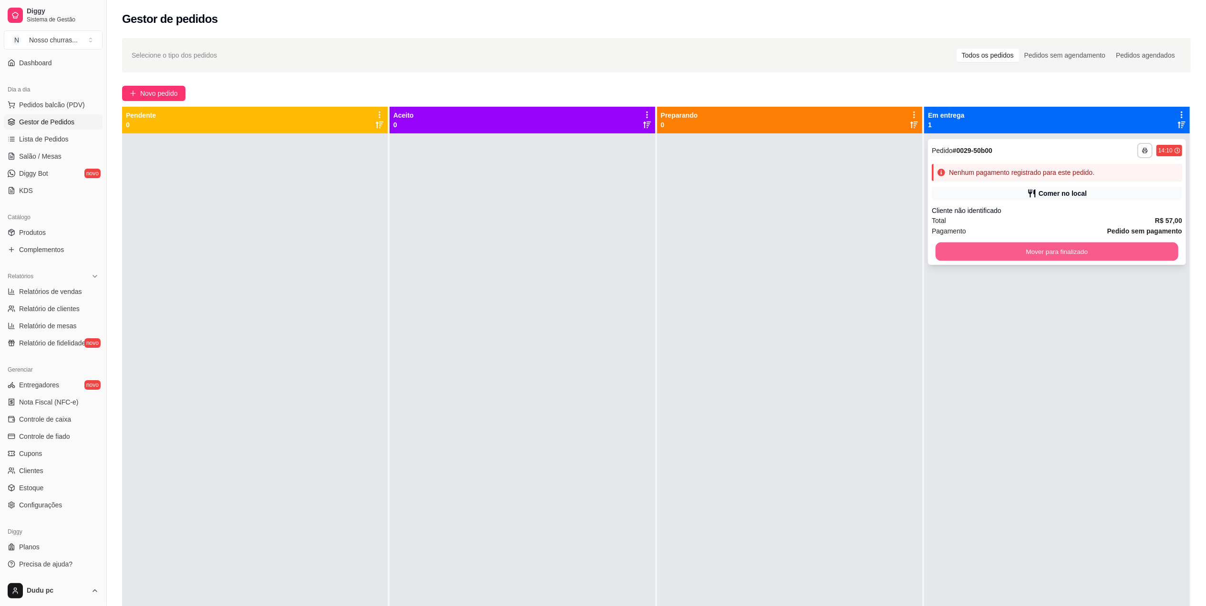
click at [1017, 250] on button "Mover para finalizado" at bounding box center [1056, 252] width 243 height 19
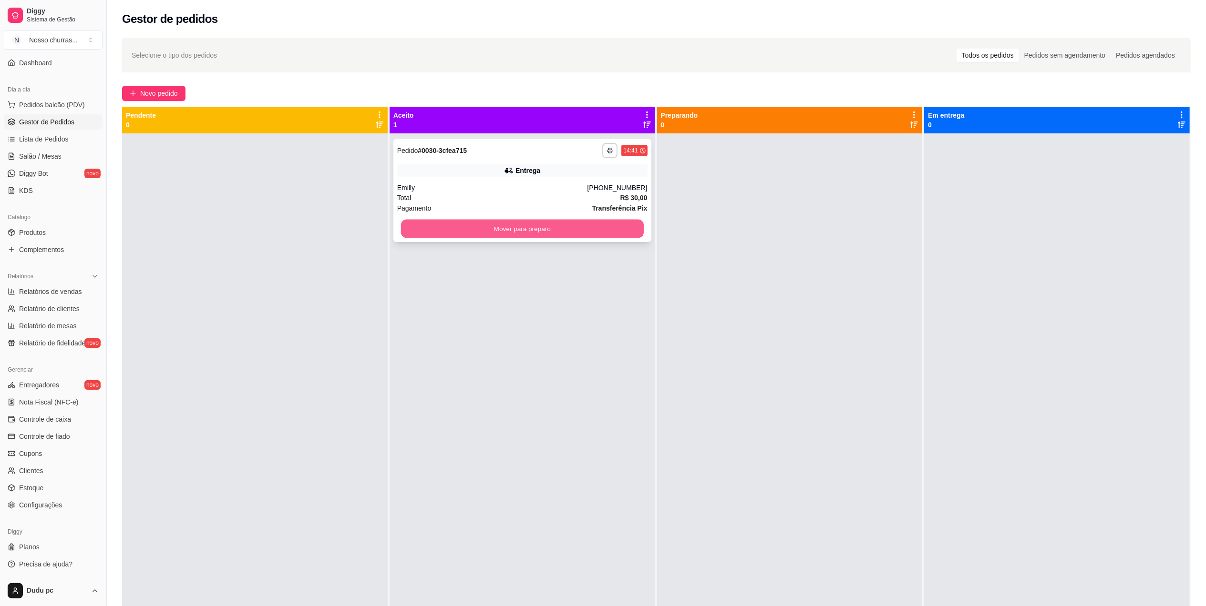
click at [588, 231] on button "Mover para preparo" at bounding box center [522, 229] width 243 height 19
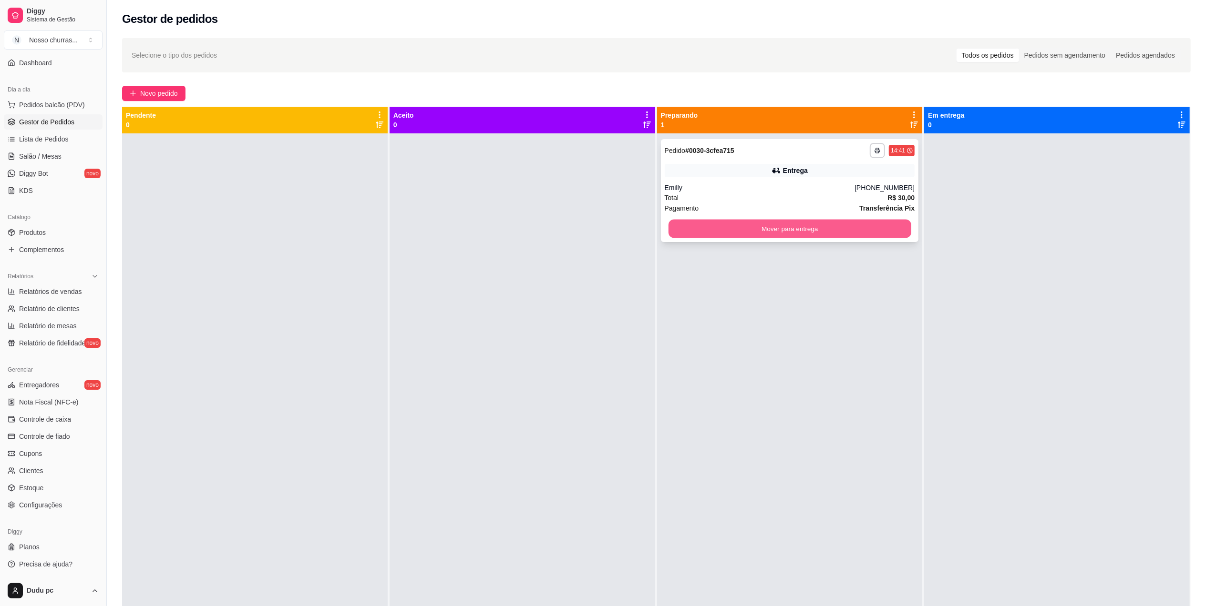
click at [742, 232] on button "Mover para entrega" at bounding box center [789, 229] width 243 height 19
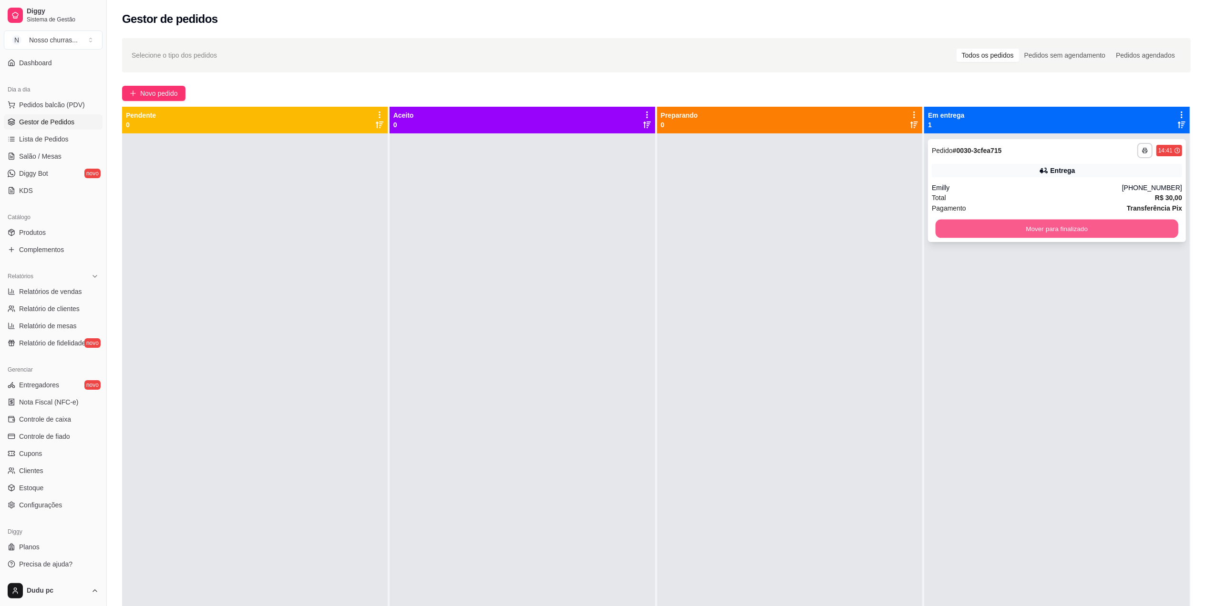
click at [1051, 222] on button "Mover para finalizado" at bounding box center [1056, 229] width 243 height 19
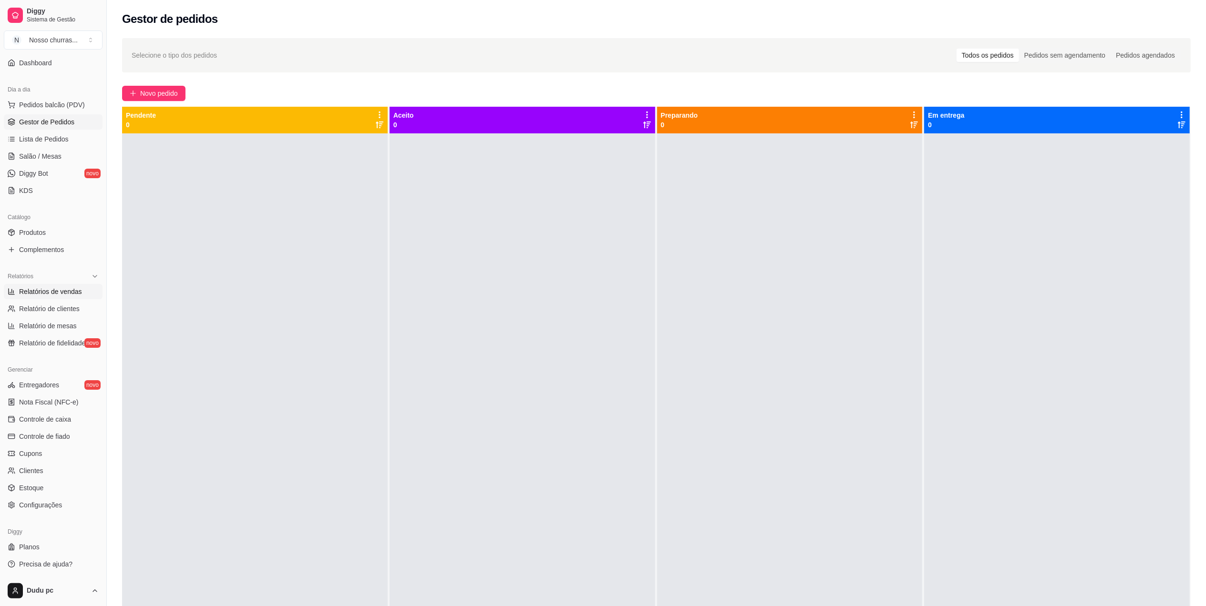
click at [15, 293] on link "Relatórios de vendas" at bounding box center [53, 291] width 99 height 15
select select "ALL"
select select "0"
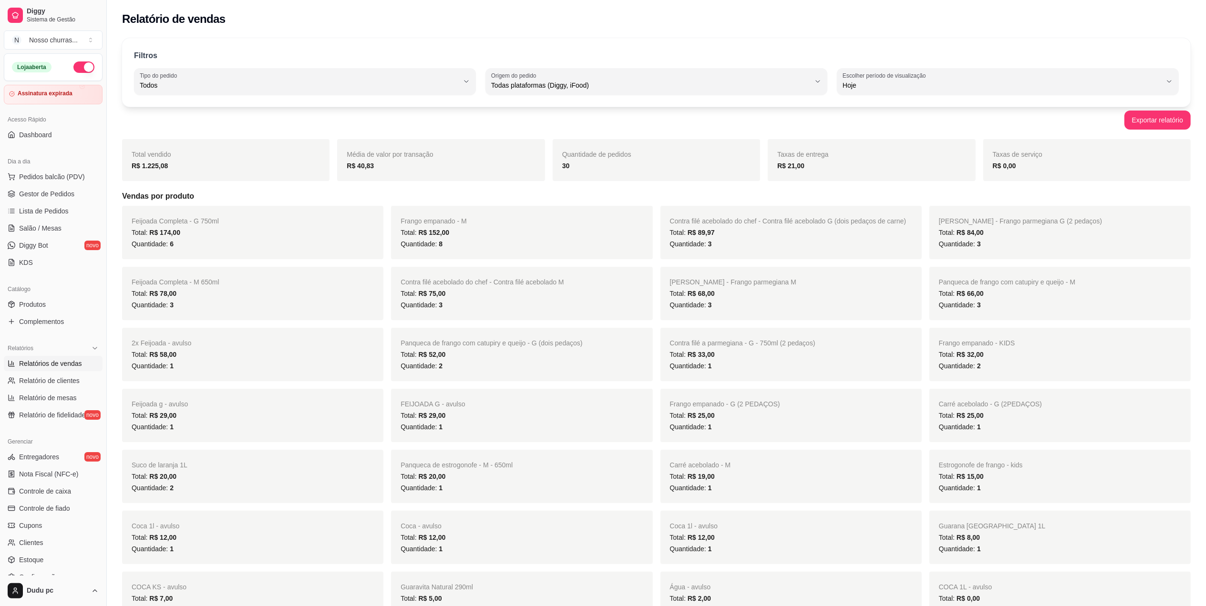
click at [849, 171] on div "R$ 21,00" at bounding box center [871, 165] width 188 height 11
